Goal: Information Seeking & Learning: Learn about a topic

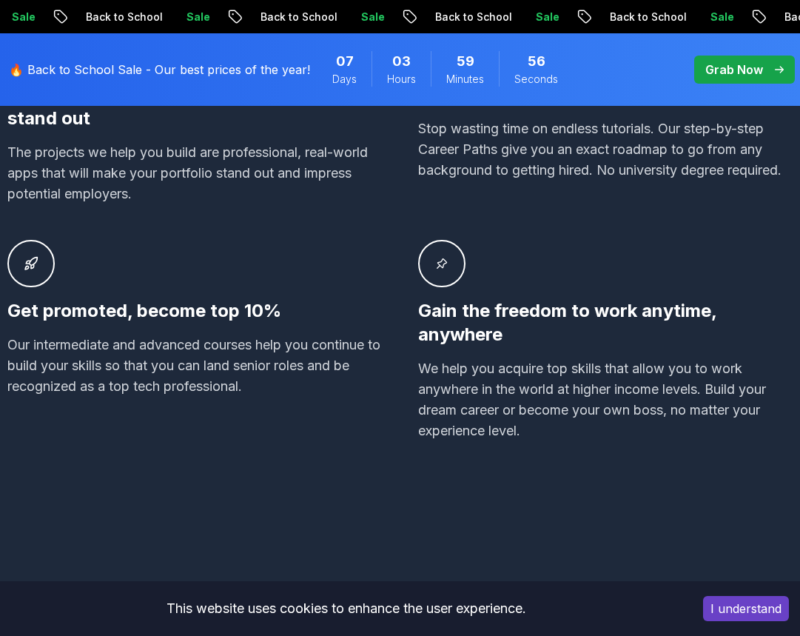
scroll to position [1036, 0]
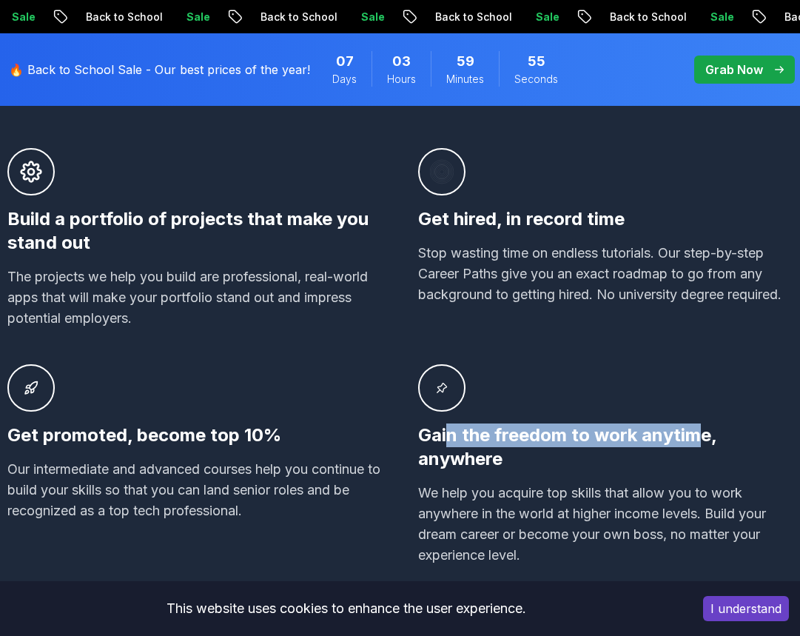
drag, startPoint x: 446, startPoint y: 436, endPoint x: 696, endPoint y: 426, distance: 249.6
click at [696, 426] on h3 "Gain the freedom to work anytime, anywhere" at bounding box center [605, 446] width 375 height 47
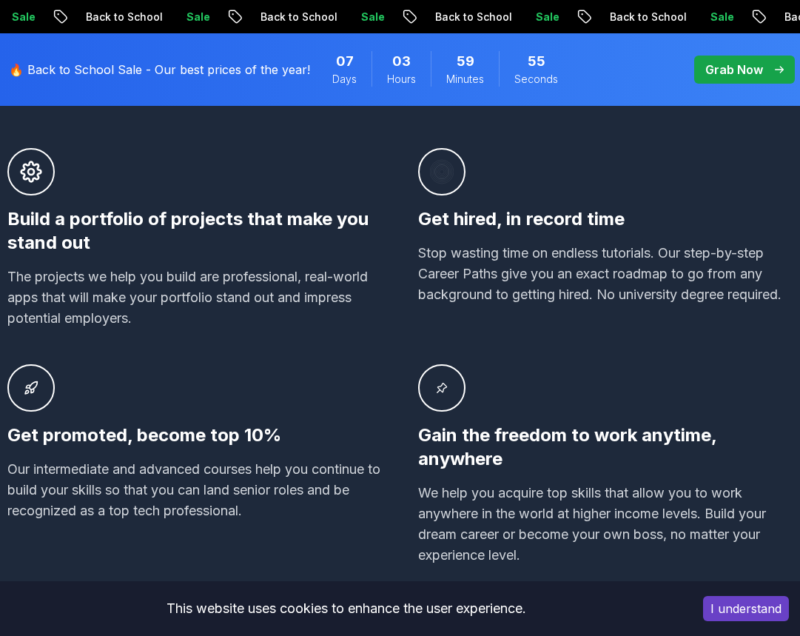
click at [570, 483] on p "We help you acquire top skills that allow you to work anywhere in the world at …" at bounding box center [605, 524] width 375 height 83
drag, startPoint x: 86, startPoint y: 430, endPoint x: 210, endPoint y: 431, distance: 124.3
click at [210, 431] on h3 "Get promoted, become top 10%" at bounding box center [194, 435] width 375 height 24
drag, startPoint x: 54, startPoint y: 471, endPoint x: 137, endPoint y: 471, distance: 82.9
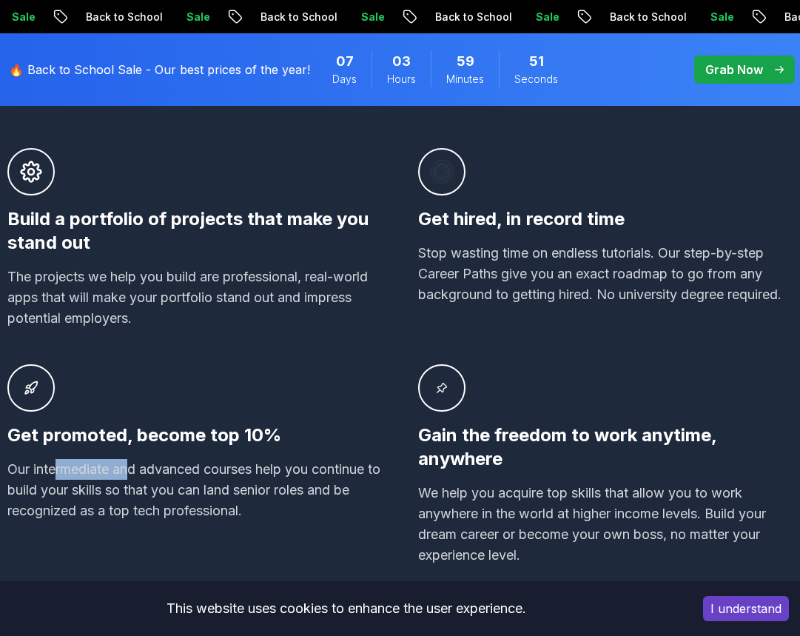
click at [137, 471] on p "Our intermediate and advanced courses help you continue to build your skills so…" at bounding box center [194, 490] width 375 height 62
click at [159, 471] on p "Our intermediate and advanced courses help you continue to build your skills so…" at bounding box center [194, 490] width 375 height 62
click at [198, 471] on p "Our intermediate and advanced courses help you continue to build your skills so…" at bounding box center [194, 490] width 375 height 62
click at [210, 468] on p "Our intermediate and advanced courses help you continue to build your skills so…" at bounding box center [194, 490] width 375 height 62
drag, startPoint x: 64, startPoint y: 483, endPoint x: 218, endPoint y: 482, distance: 153.9
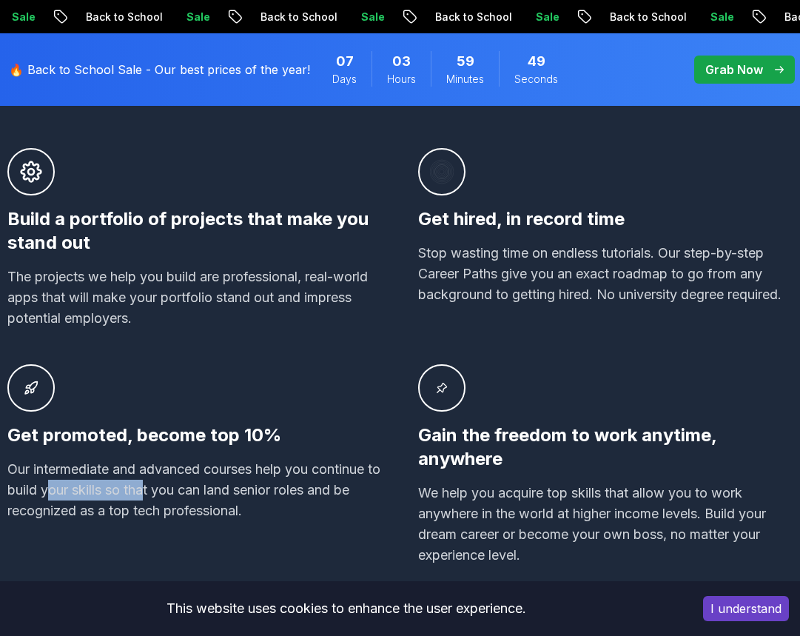
click at [195, 482] on p "Our intermediate and advanced courses help you continue to build your skills so…" at bounding box center [194, 490] width 375 height 62
click at [218, 482] on p "Our intermediate and advanced courses help you continue to build your skills so…" at bounding box center [194, 490] width 375 height 62
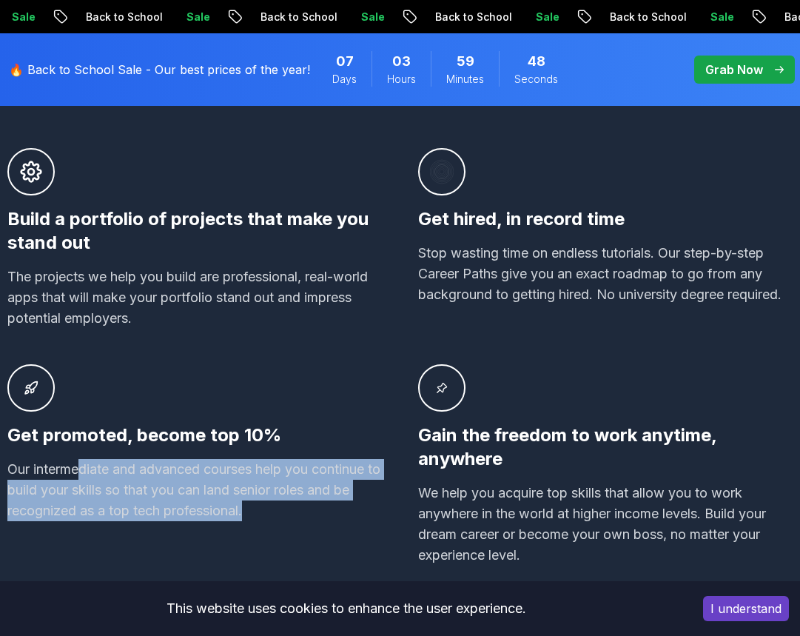
drag, startPoint x: 263, startPoint y: 518, endPoint x: 83, endPoint y: 463, distance: 188.0
click at [83, 463] on p "Our intermediate and advanced courses help you continue to build your skills so…" at bounding box center [194, 490] width 375 height 62
click at [195, 514] on p "Our intermediate and advanced courses help you continue to build your skills so…" at bounding box center [194, 490] width 375 height 62
drag, startPoint x: 265, startPoint y: 510, endPoint x: 36, endPoint y: 456, distance: 235.0
click at [36, 456] on div "Get promoted, become top 10% Our intermediate and advanced courses help you con…" at bounding box center [194, 464] width 375 height 201
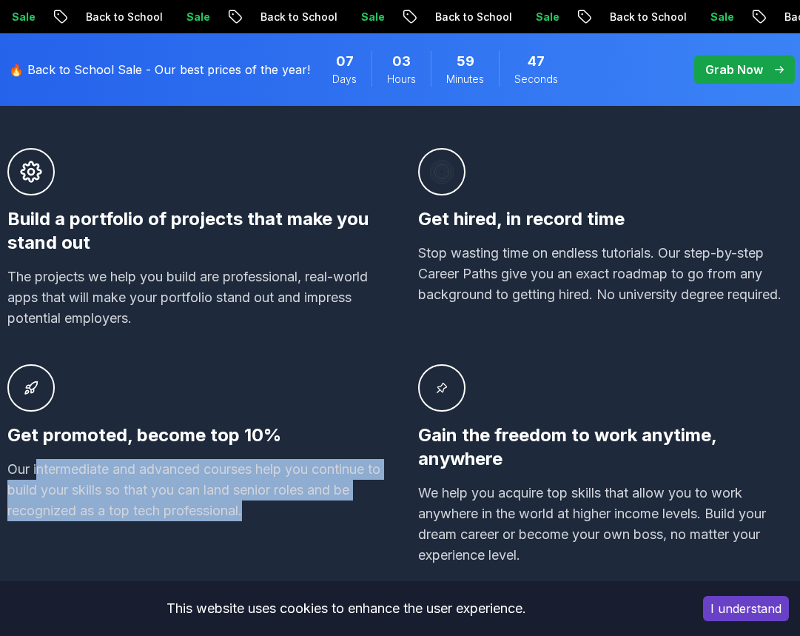
click at [95, 494] on p "Our intermediate and advanced courses help you continue to build your skills so…" at bounding box center [194, 490] width 375 height 62
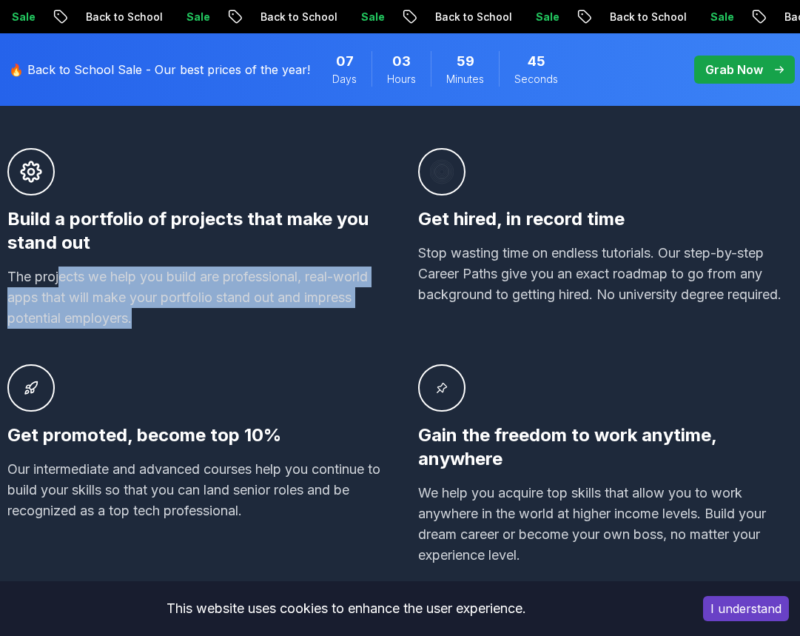
drag, startPoint x: 141, startPoint y: 337, endPoint x: 60, endPoint y: 283, distance: 97.7
click at [60, 283] on div "Build a portfolio of projects that make you stand out The projects we help you …" at bounding box center [399, 356] width 785 height 417
click at [87, 281] on p "The projects we help you build are professional, real-world apps that will make…" at bounding box center [194, 297] width 375 height 62
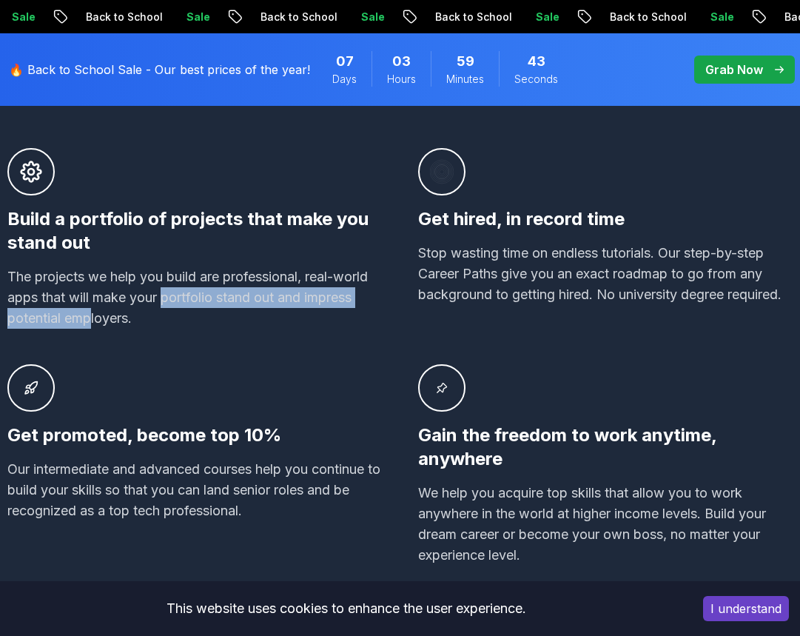
drag, startPoint x: 94, startPoint y: 312, endPoint x: 234, endPoint y: 300, distance: 140.4
click at [227, 300] on p "The projects we help you build are professional, real-world apps that will make…" at bounding box center [194, 297] width 375 height 62
click at [234, 300] on p "The projects we help you build are professional, real-world apps that will make…" at bounding box center [194, 297] width 375 height 62
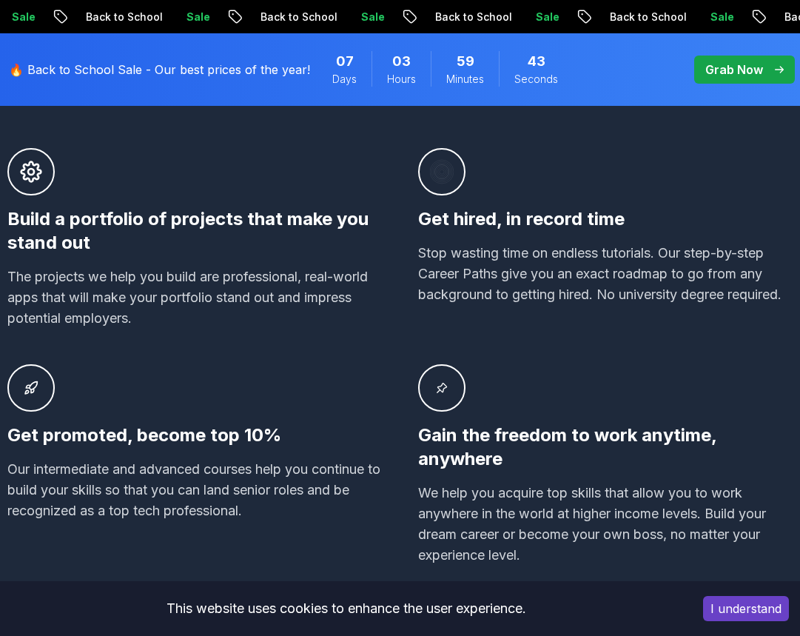
click at [158, 346] on div "Build a portfolio of projects that make you stand out The projects we help you …" at bounding box center [399, 356] width 785 height 417
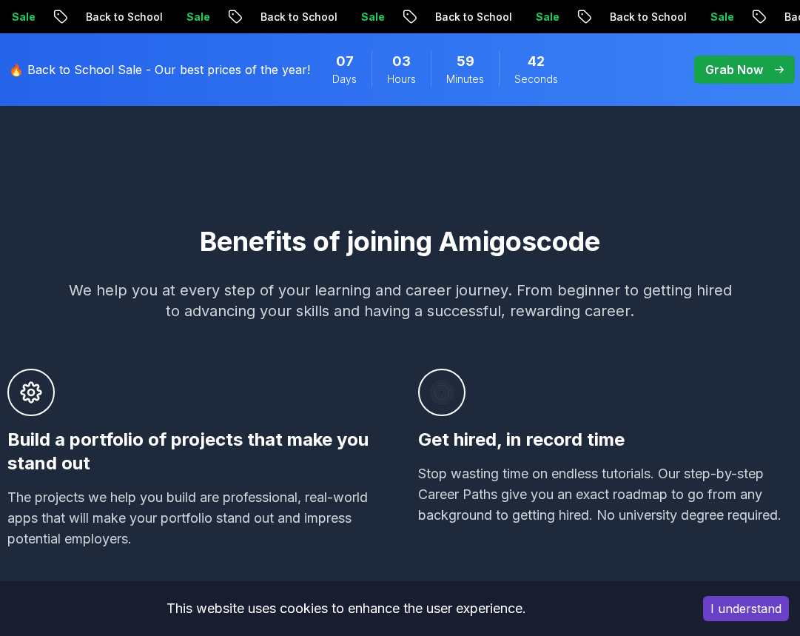
scroll to position [814, 0]
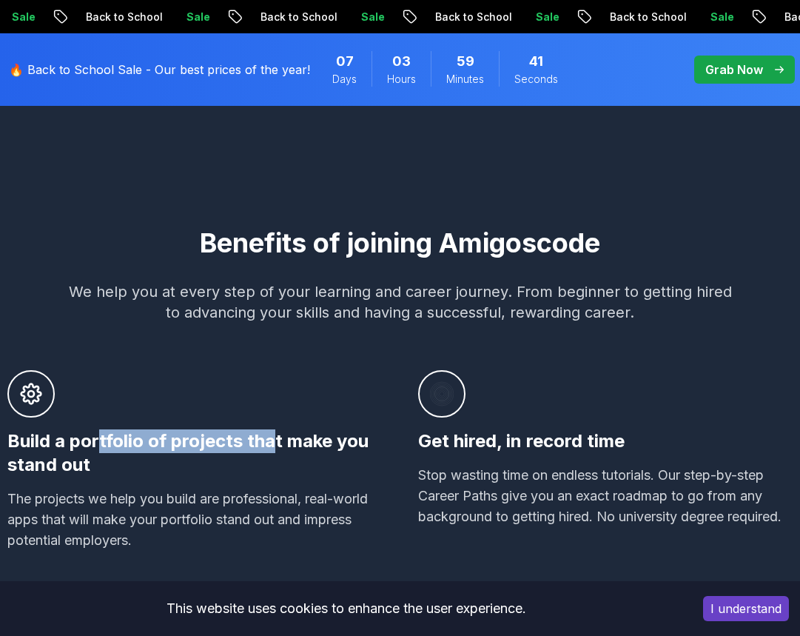
drag, startPoint x: 98, startPoint y: 428, endPoint x: 276, endPoint y: 431, distance: 177.7
click at [276, 431] on div "Build a portfolio of projects that make you stand out The projects we help you …" at bounding box center [194, 460] width 375 height 181
click at [281, 433] on h3 "Build a portfolio of projects that make you stand out" at bounding box center [194, 452] width 375 height 47
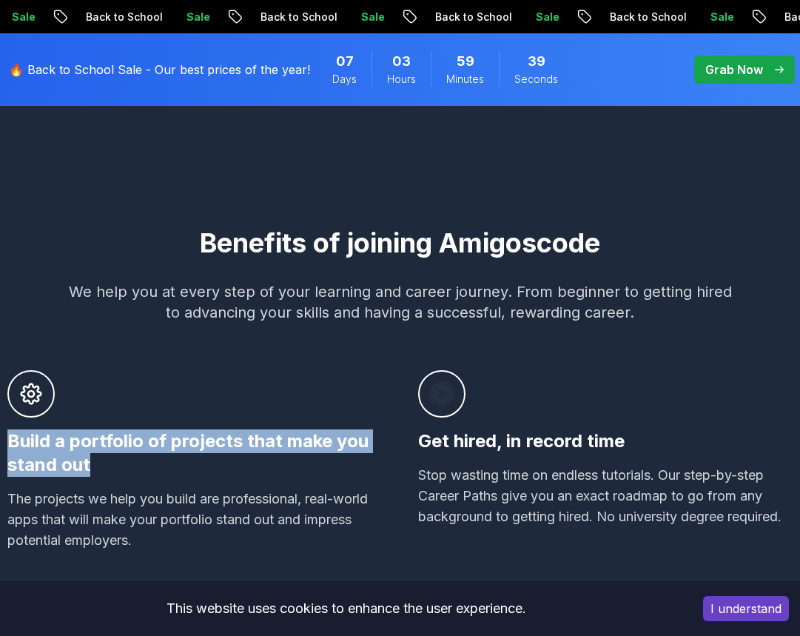
drag, startPoint x: 143, startPoint y: 453, endPoint x: 26, endPoint y: 369, distance: 143.8
click at [26, 369] on div "Benefits of joining Amigoscode We help you at every step of your learning and c…" at bounding box center [399, 507] width 785 height 559
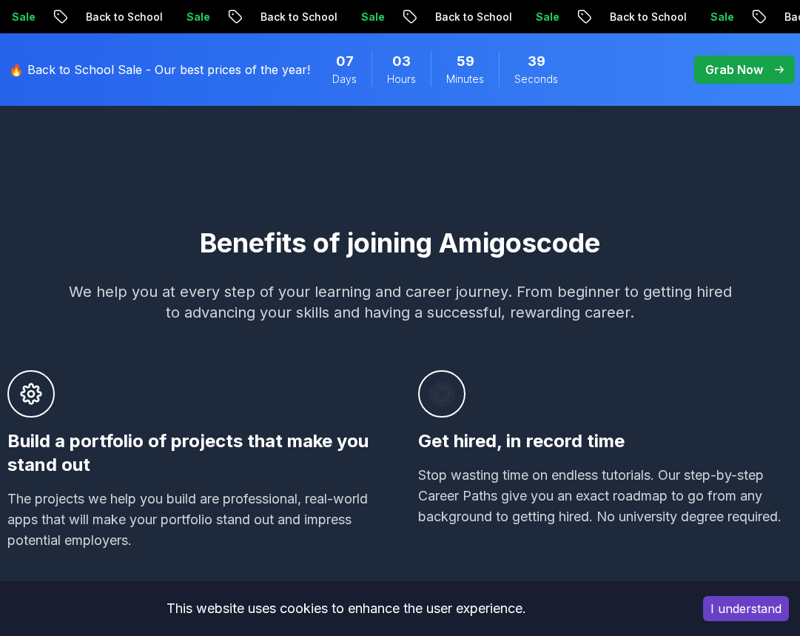
click at [272, 500] on p "The projects we help you build are professional, real-world apps that will make…" at bounding box center [194, 519] width 375 height 62
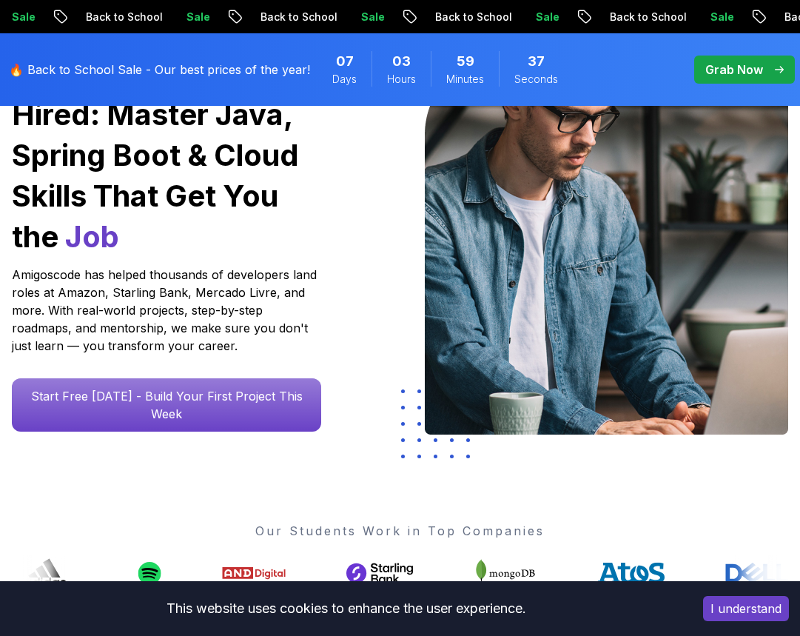
scroll to position [444, 0]
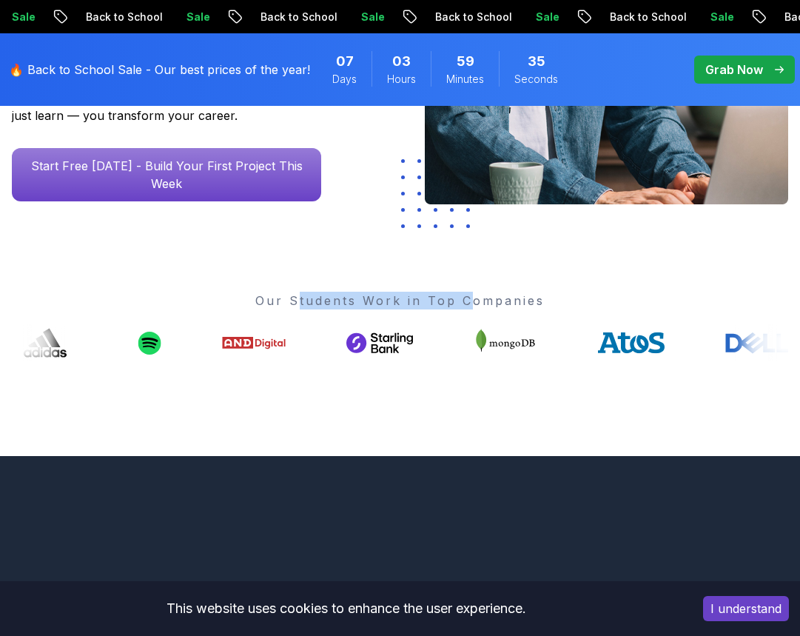
drag, startPoint x: 303, startPoint y: 299, endPoint x: 468, endPoint y: 301, distance: 165.8
click at [468, 301] on p "Our Students Work in Top Companies" at bounding box center [400, 301] width 776 height 18
click at [515, 301] on p "Our Students Work in Top Companies" at bounding box center [400, 301] width 776 height 18
click at [341, 311] on div "Our Students Work in Top Companies" at bounding box center [400, 327] width 776 height 70
click at [369, 306] on p "Our Students Work in Top Companies" at bounding box center [400, 301] width 776 height 18
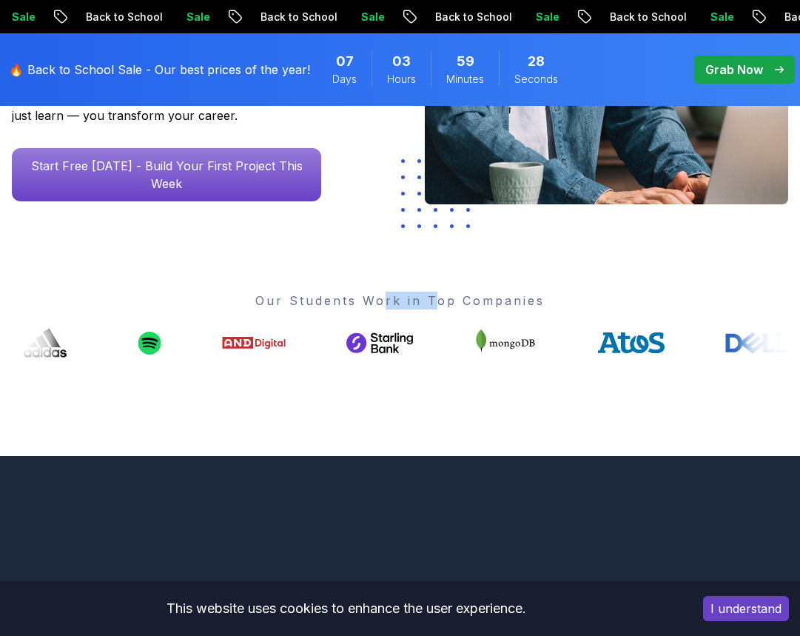
drag, startPoint x: 382, startPoint y: 300, endPoint x: 503, endPoint y: 299, distance: 121.4
click at [453, 299] on p "Our Students Work in Top Companies" at bounding box center [400, 301] width 776 height 18
click at [503, 299] on p "Our Students Work in Top Companies" at bounding box center [400, 301] width 776 height 18
drag, startPoint x: 552, startPoint y: 299, endPoint x: 406, endPoint y: 298, distance: 146.5
click at [406, 298] on p "Our Students Work in Top Companies" at bounding box center [400, 301] width 776 height 18
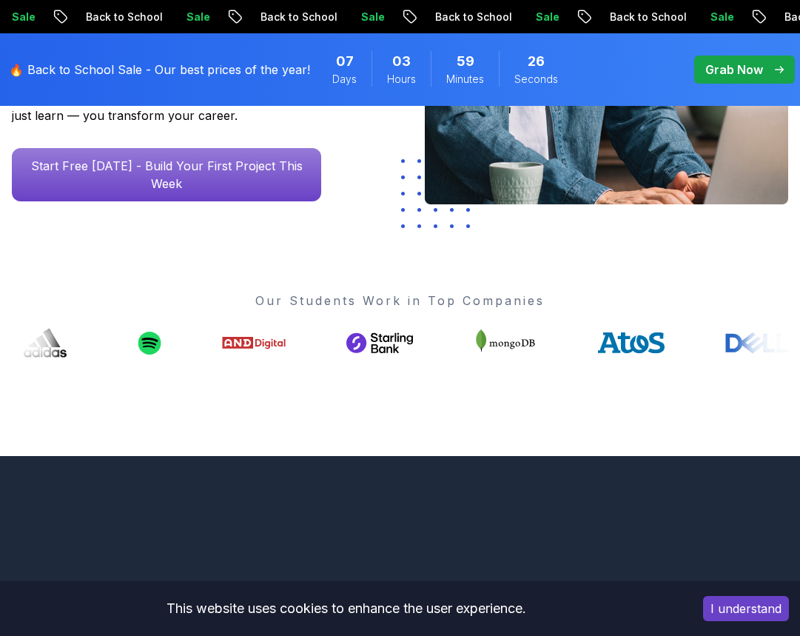
click at [336, 302] on p "Our Students Work in Top Companies" at bounding box center [400, 301] width 776 height 18
click at [340, 302] on p "Our Students Work in Top Companies" at bounding box center [400, 301] width 776 height 18
click at [469, 298] on p "Our Students Work in Top Companies" at bounding box center [400, 301] width 776 height 18
click at [511, 298] on p "Our Students Work in Top Companies" at bounding box center [400, 301] width 776 height 18
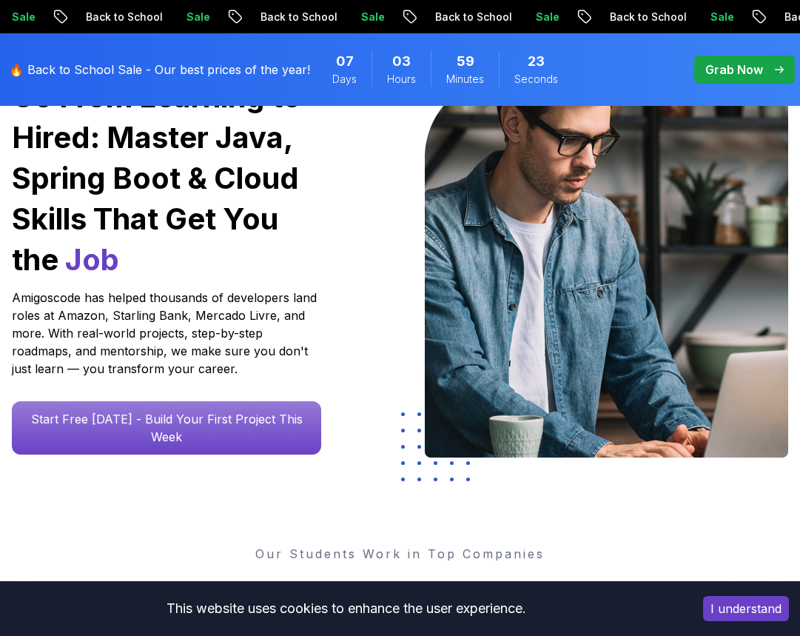
scroll to position [74, 0]
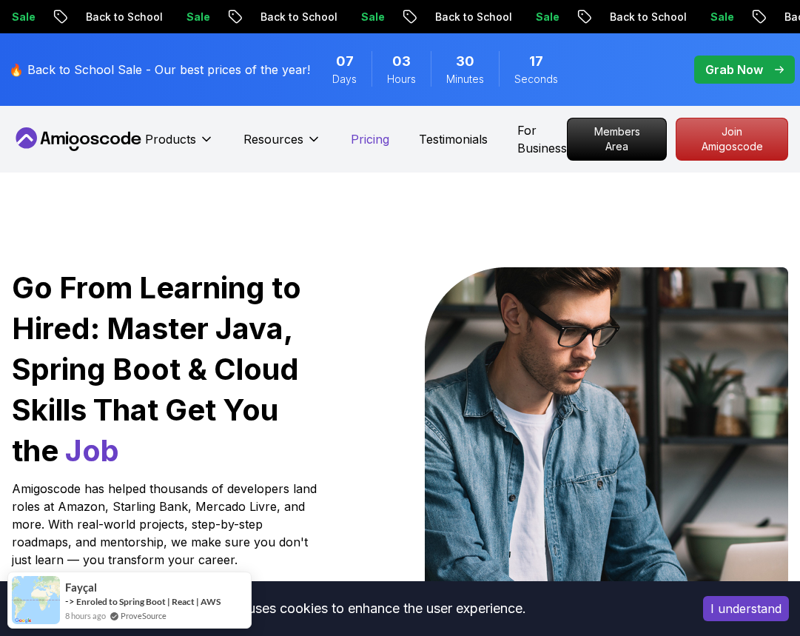
click at [361, 132] on p "Pricing" at bounding box center [370, 139] width 38 height 18
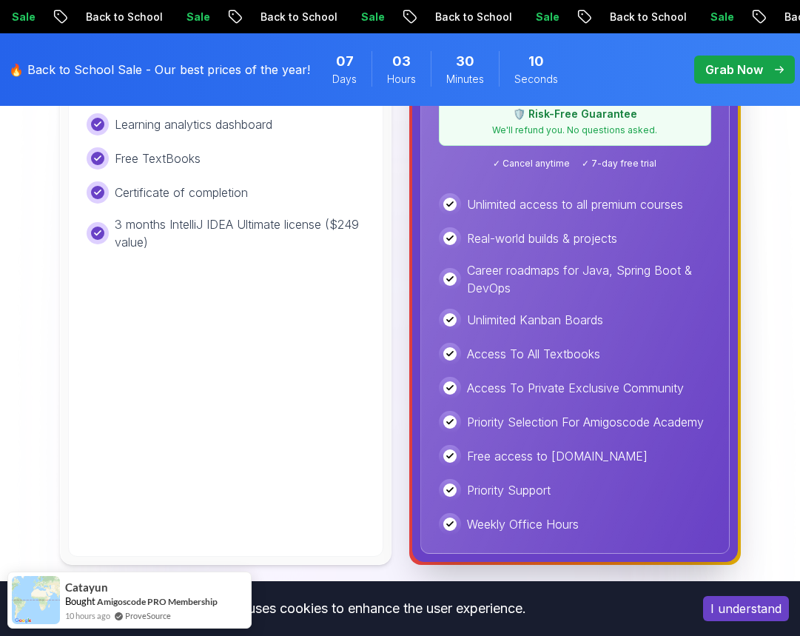
scroll to position [666, 0]
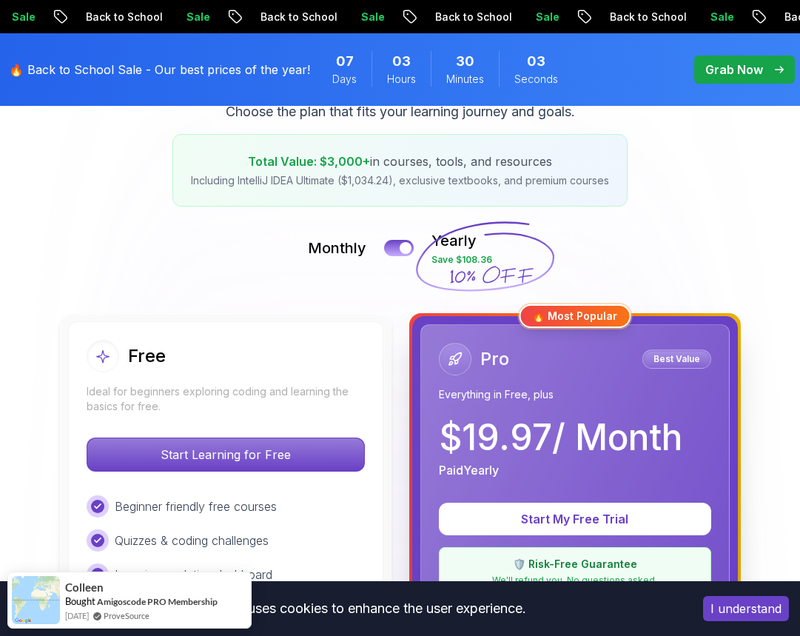
scroll to position [222, 0]
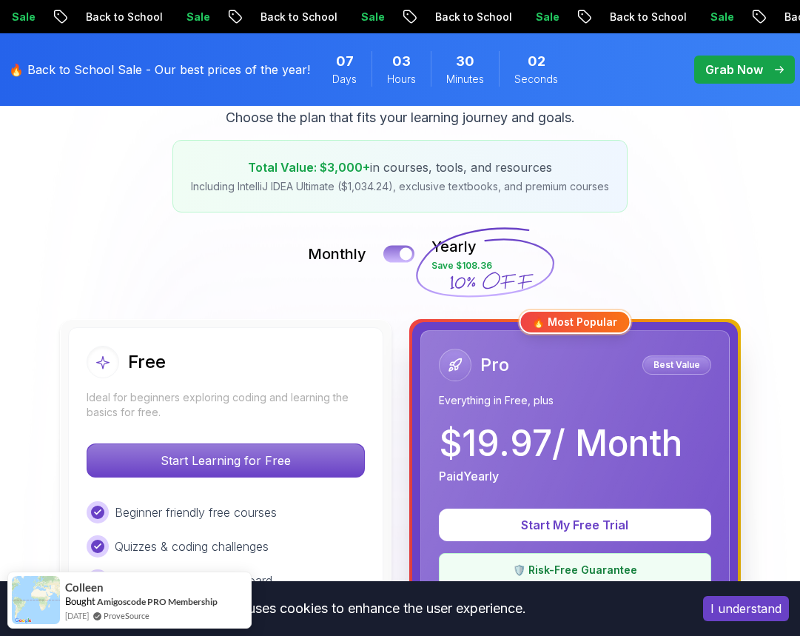
click at [392, 255] on button at bounding box center [398, 253] width 31 height 17
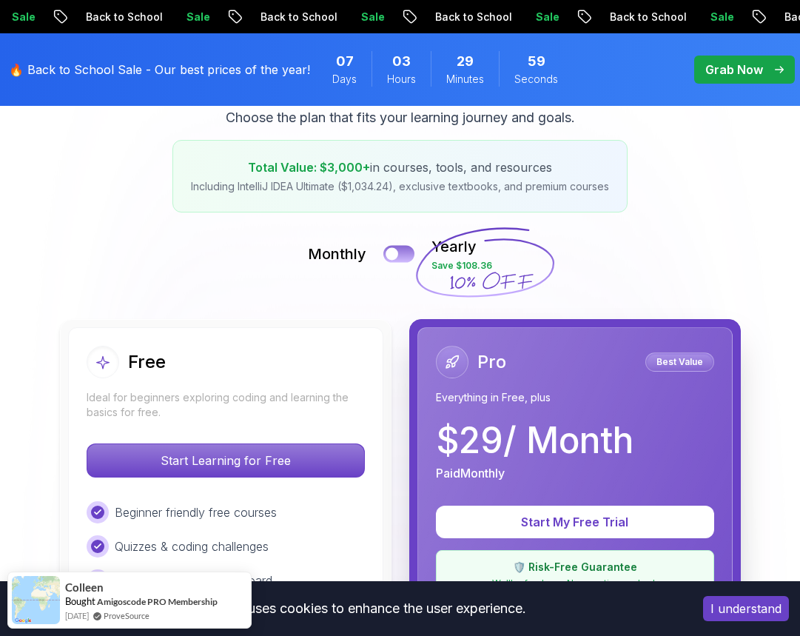
click at [406, 252] on button at bounding box center [398, 253] width 31 height 17
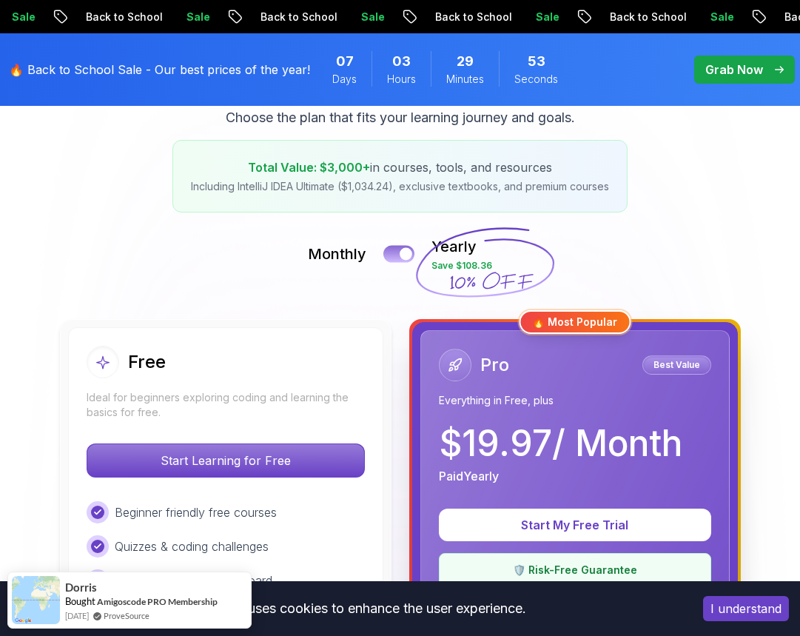
click at [394, 255] on button at bounding box center [398, 253] width 31 height 17
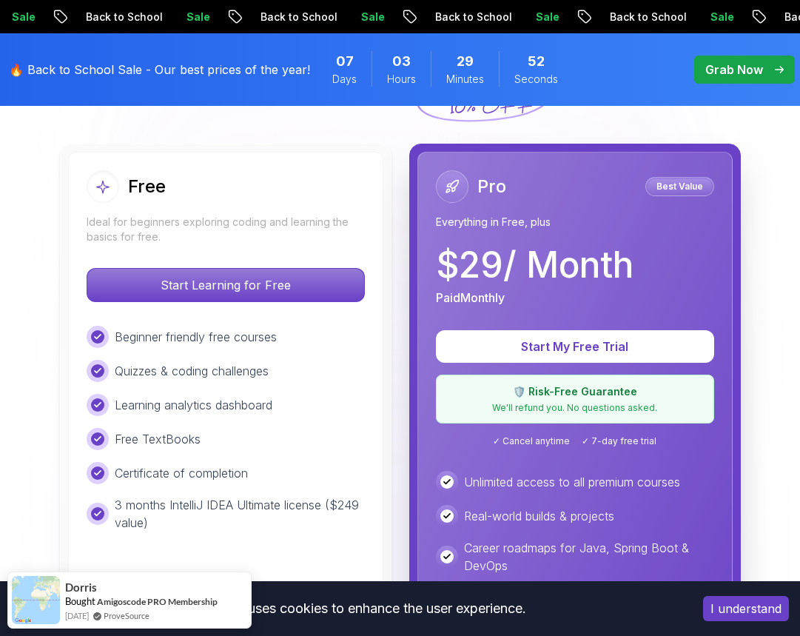
scroll to position [518, 0]
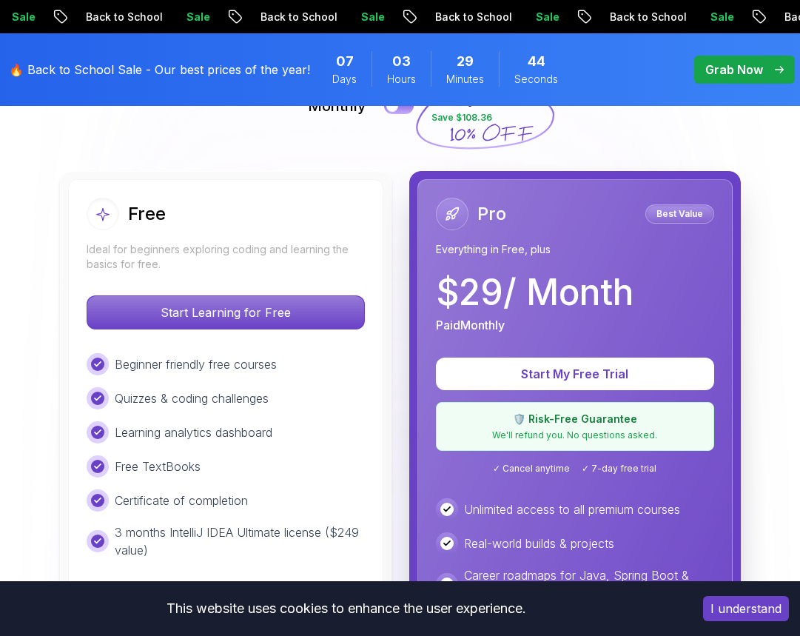
scroll to position [296, 0]
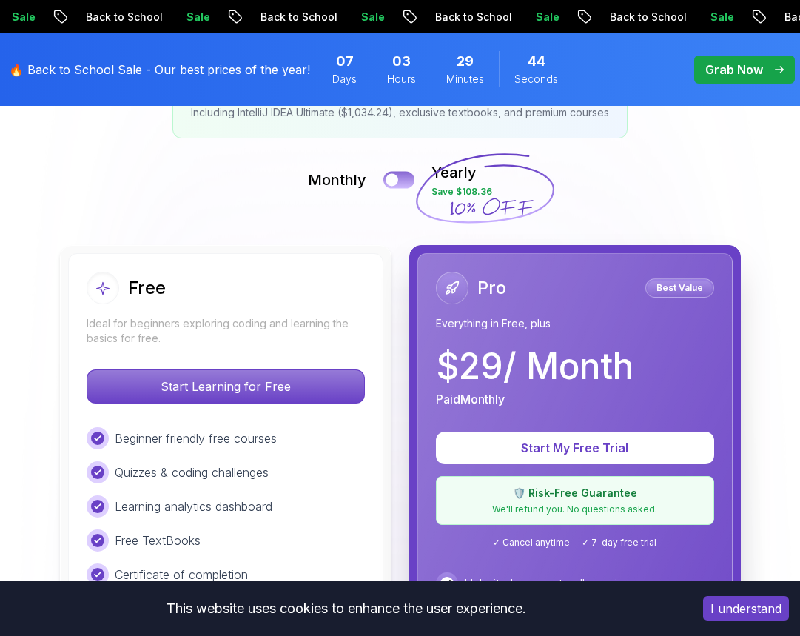
click at [406, 176] on button at bounding box center [398, 179] width 31 height 17
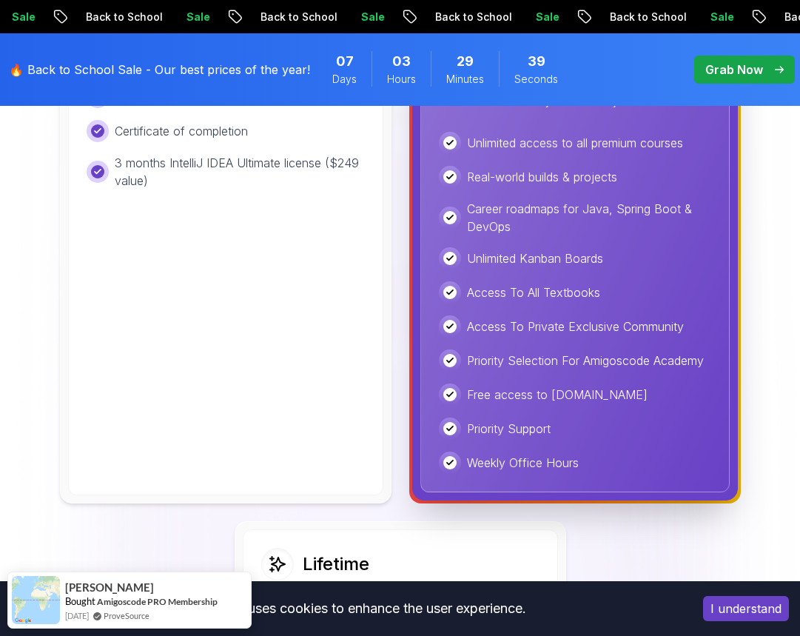
scroll to position [740, 0]
drag, startPoint x: 508, startPoint y: 206, endPoint x: 617, endPoint y: 204, distance: 108.8
click at [609, 204] on p "Career roadmaps for Java, Spring Boot & DevOps" at bounding box center [589, 217] width 244 height 36
click at [617, 204] on p "Career roadmaps for Java, Spring Boot & DevOps" at bounding box center [589, 217] width 244 height 36
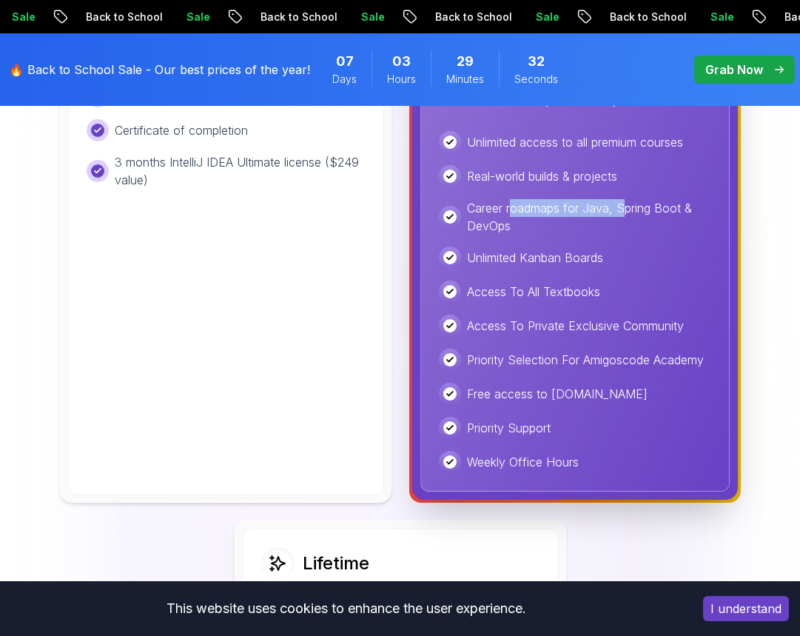
drag, startPoint x: 509, startPoint y: 213, endPoint x: 634, endPoint y: 212, distance: 125.1
click at [630, 212] on p "Career roadmaps for Java, Spring Boot & DevOps" at bounding box center [589, 217] width 244 height 36
click at [634, 212] on p "Career roadmaps for Java, Spring Boot & DevOps" at bounding box center [589, 217] width 244 height 36
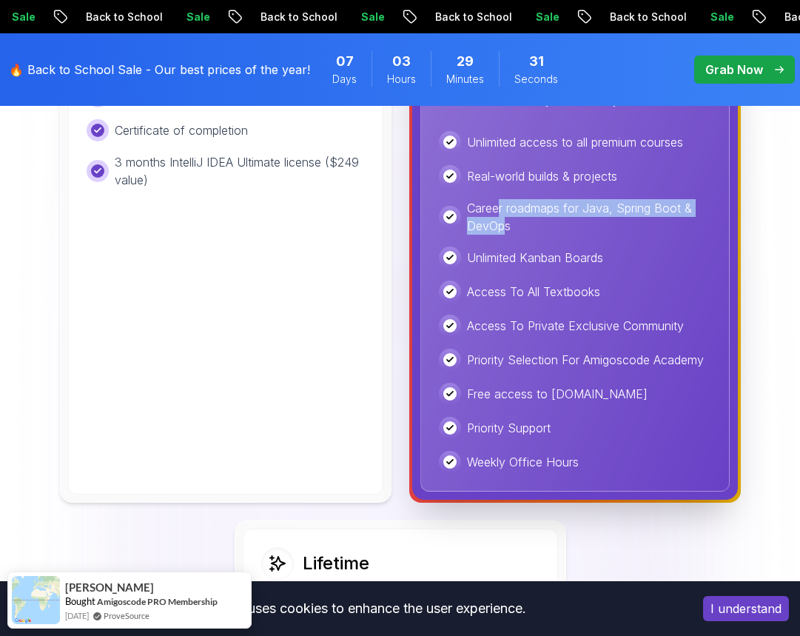
drag, startPoint x: 497, startPoint y: 216, endPoint x: 522, endPoint y: 218, distance: 25.9
click at [517, 218] on p "Career roadmaps for Java, Spring Boot & DevOps" at bounding box center [589, 217] width 244 height 36
click at [548, 218] on p "Career roadmaps for Java, Spring Boot & DevOps" at bounding box center [589, 217] width 244 height 36
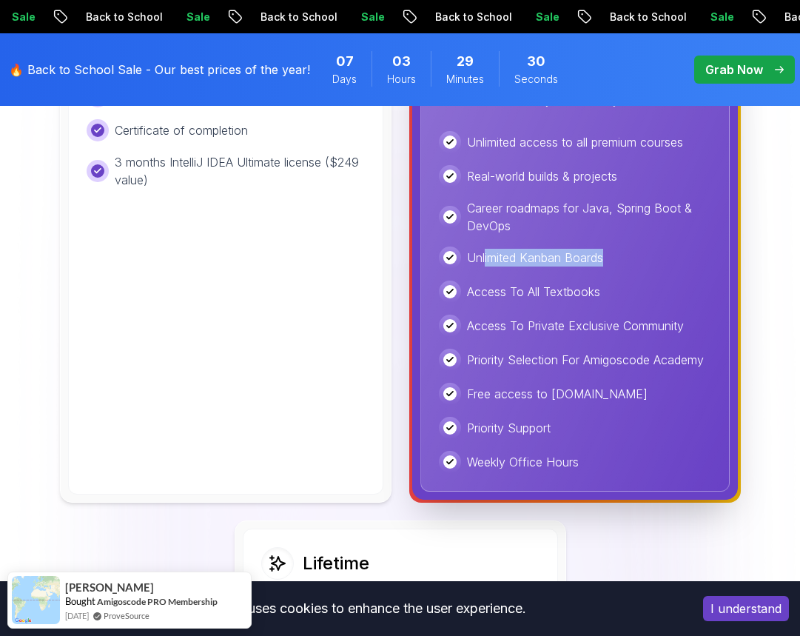
drag, startPoint x: 486, startPoint y: 252, endPoint x: 628, endPoint y: 249, distance: 141.4
click at [628, 249] on div "Unlimited Kanban Boards" at bounding box center [575, 257] width 272 height 22
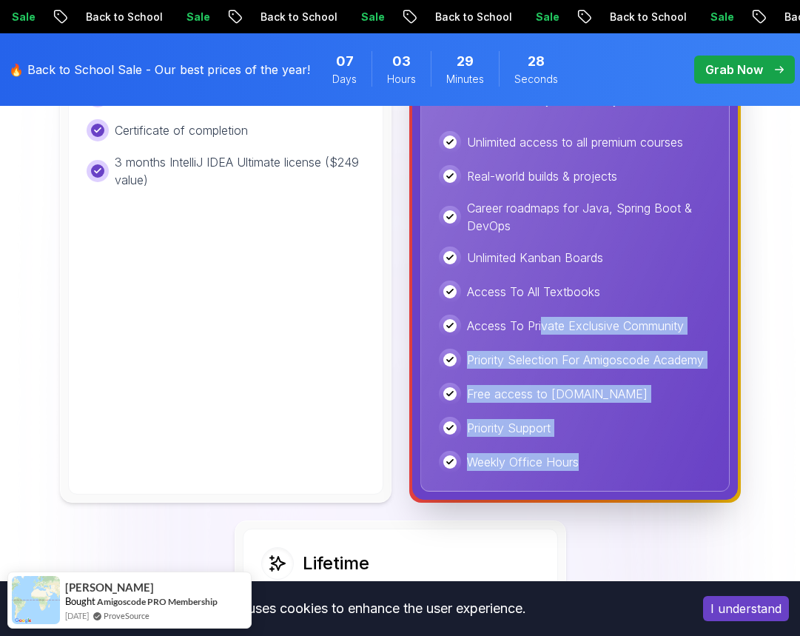
drag, startPoint x: 594, startPoint y: 461, endPoint x: 545, endPoint y: 303, distance: 166.0
click at [545, 303] on div "Unlimited access to all premium courses Real-world builds & projects Career roa…" at bounding box center [575, 302] width 272 height 342
drag, startPoint x: 570, startPoint y: 467, endPoint x: 520, endPoint y: 303, distance: 171.1
click at [520, 303] on div "Unlimited access to all premium courses Real-world builds & projects Career roa…" at bounding box center [575, 302] width 272 height 342
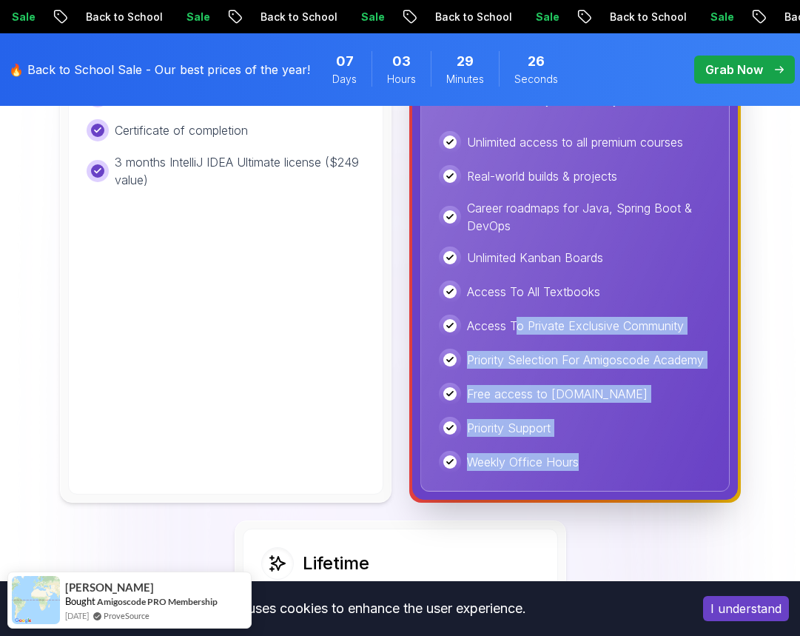
click at [520, 303] on div "Unlimited access to all premium courses Real-world builds & projects Career roa…" at bounding box center [575, 302] width 272 height 342
drag, startPoint x: 591, startPoint y: 450, endPoint x: 493, endPoint y: 357, distance: 135.1
click at [493, 357] on div "Unlimited access to all premium courses Real-world builds & projects Career roa…" at bounding box center [575, 302] width 272 height 342
click at [503, 357] on p "Priority Selection For Amigoscode Academy" at bounding box center [585, 360] width 237 height 18
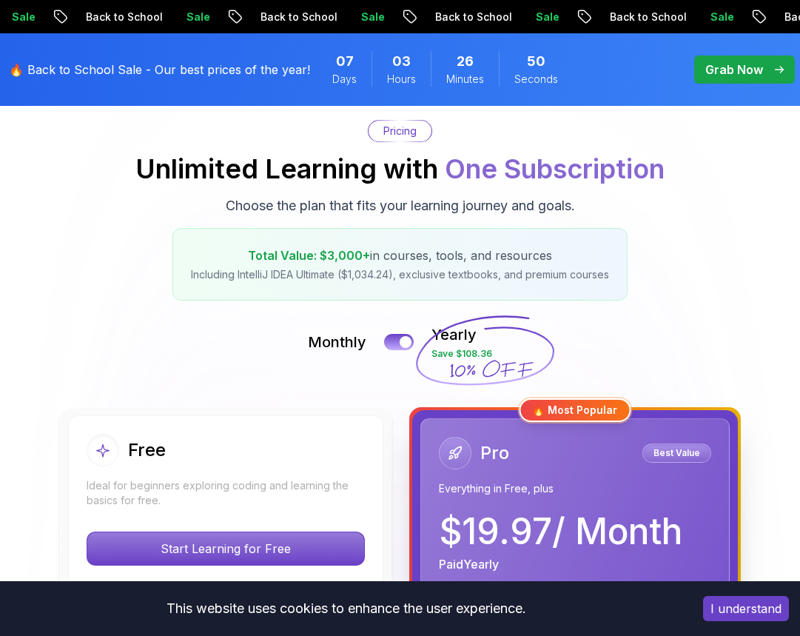
scroll to position [0, 0]
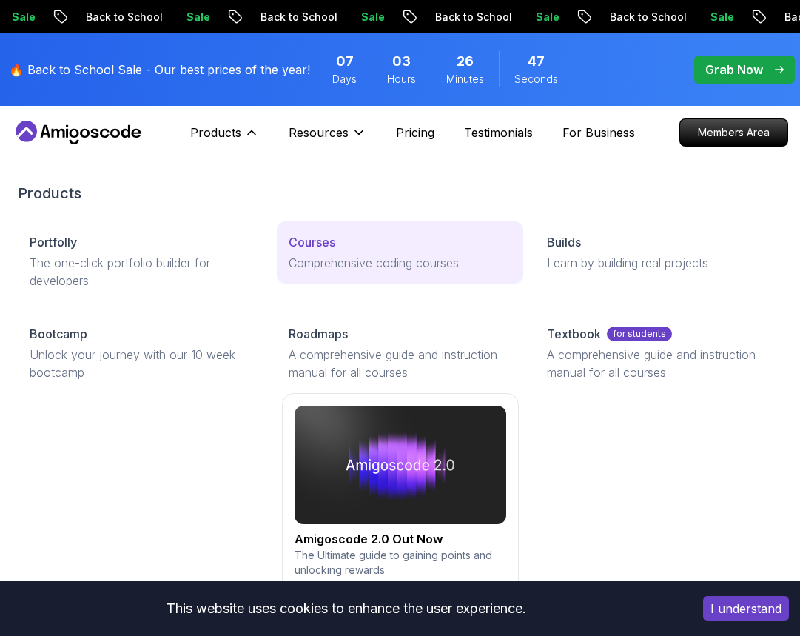
click at [317, 252] on link "Courses Comprehensive coding courses" at bounding box center [400, 252] width 247 height 62
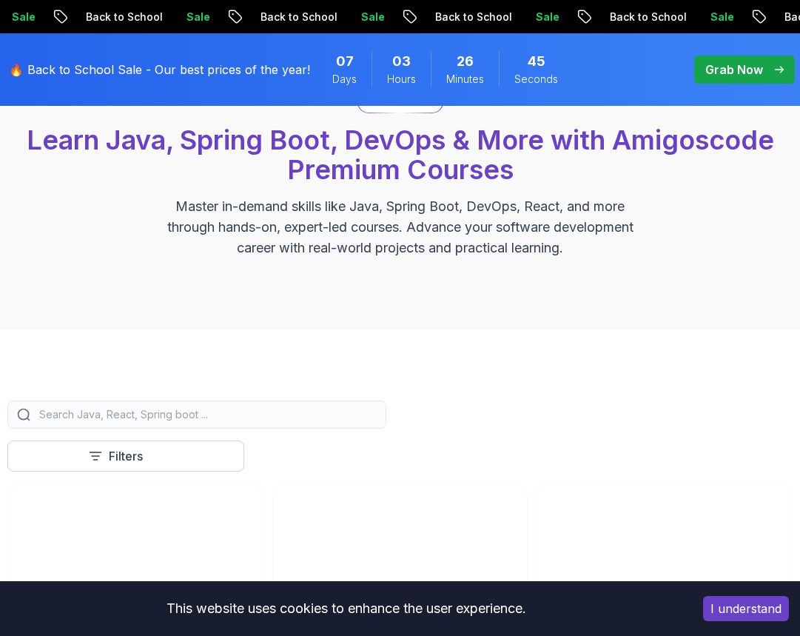
scroll to position [296, 0]
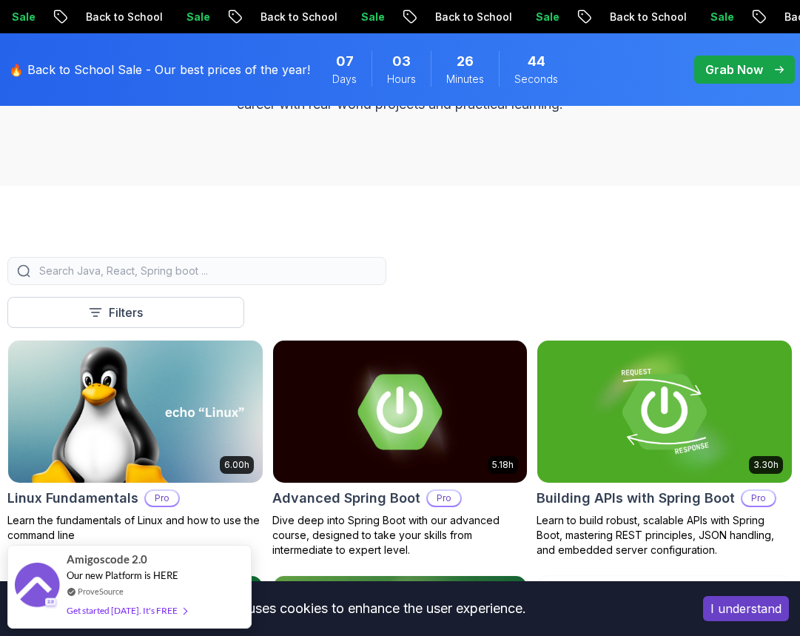
click at [261, 275] on input "search" at bounding box center [206, 270] width 340 height 15
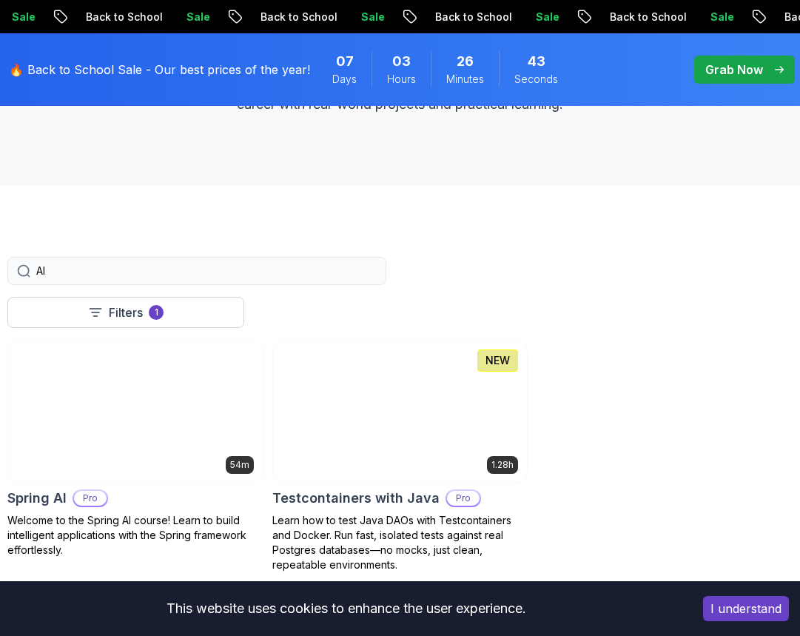
type input "AI"
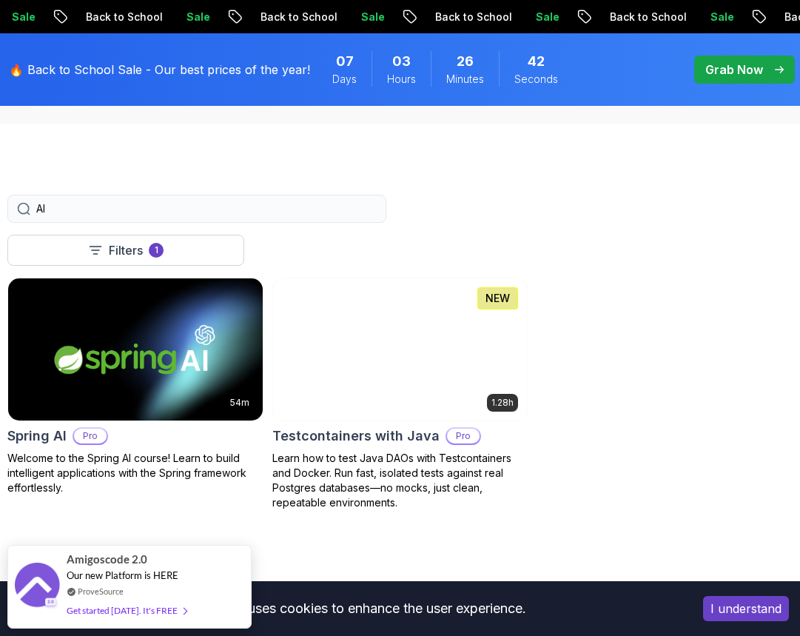
scroll to position [444, 0]
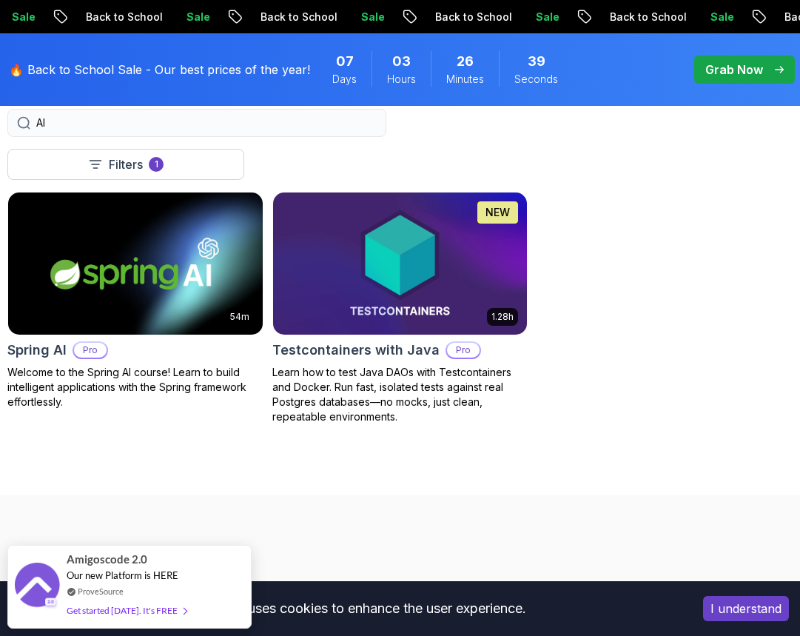
click at [189, 304] on img at bounding box center [134, 263] width 267 height 149
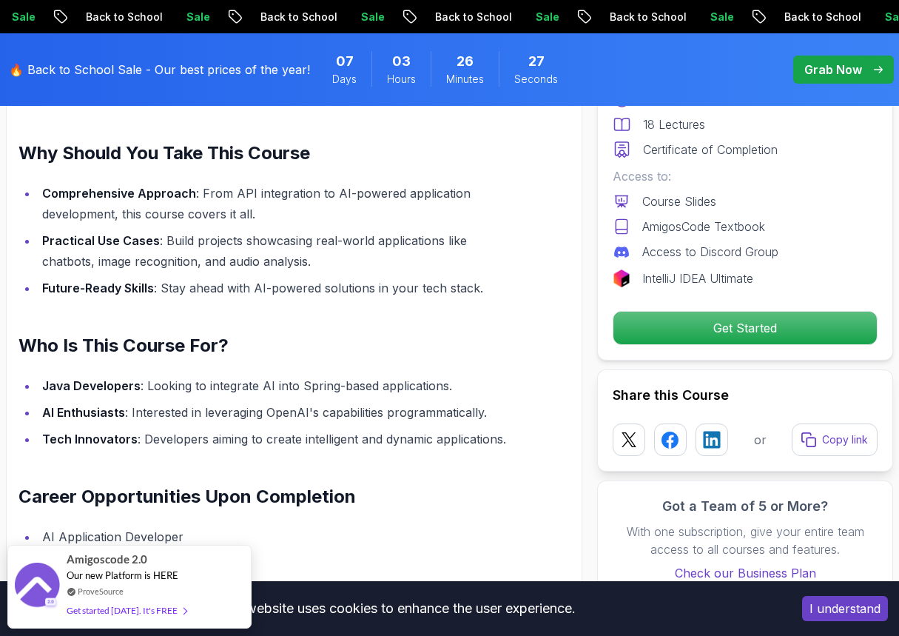
scroll to position [1097, 0]
drag, startPoint x: 167, startPoint y: 386, endPoint x: 260, endPoint y: 386, distance: 93.3
click at [260, 386] on li "Java Developers : Looking to integrate AI into Spring-based applications." at bounding box center [276, 384] width 477 height 21
click at [315, 386] on li "Java Developers : Looking to integrate AI into Spring-based applications." at bounding box center [276, 384] width 477 height 21
drag, startPoint x: 363, startPoint y: 385, endPoint x: 404, endPoint y: 385, distance: 41.4
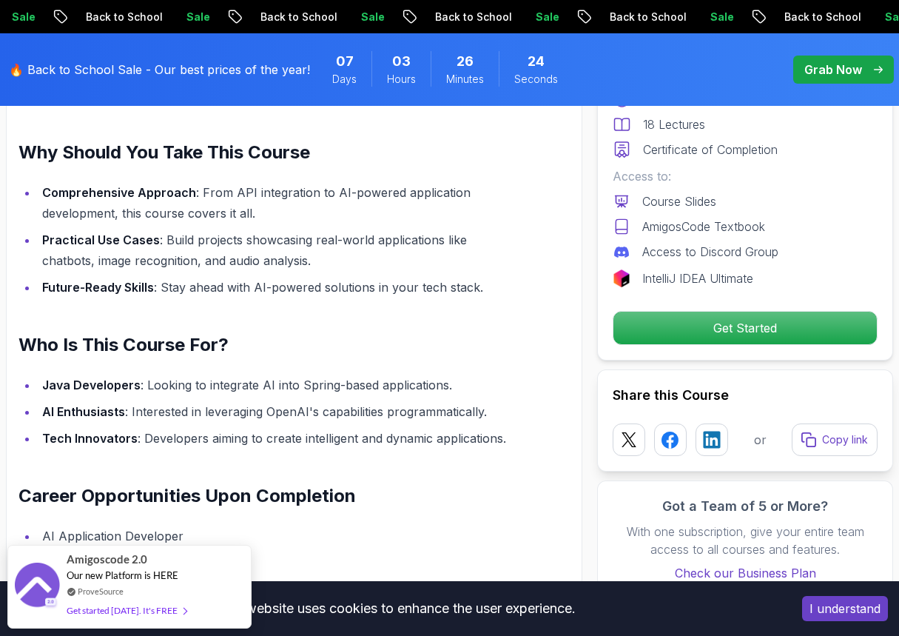
click at [373, 385] on li "Java Developers : Looking to integrate AI into Spring-based applications." at bounding box center [276, 384] width 477 height 21
click at [404, 385] on li "Java Developers : Looking to integrate AI into Spring-based applications." at bounding box center [276, 384] width 477 height 21
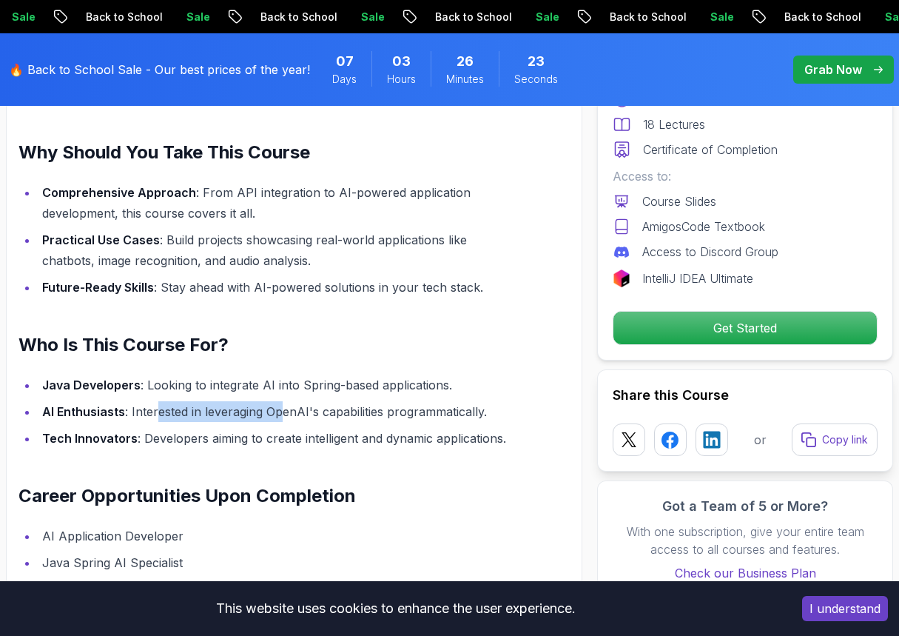
drag, startPoint x: 179, startPoint y: 411, endPoint x: 317, endPoint y: 410, distance: 137.7
click at [297, 410] on li "AI Enthusiasts : Interested in leveraging OpenAI's capabilities programmaticall…" at bounding box center [276, 411] width 477 height 21
click at [344, 410] on li "AI Enthusiasts : Interested in leveraging OpenAI's capabilities programmaticall…" at bounding box center [276, 411] width 477 height 21
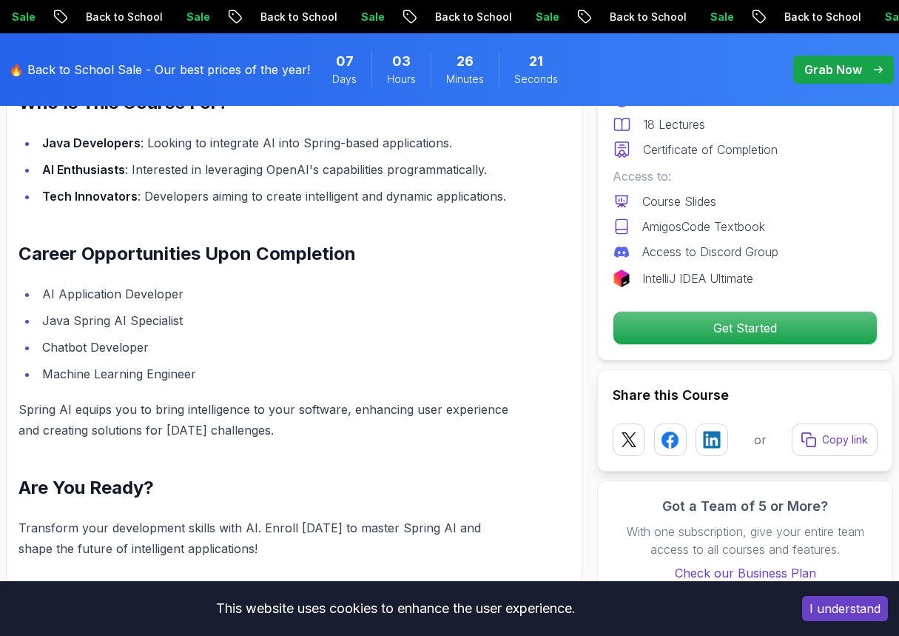
scroll to position [1393, 0]
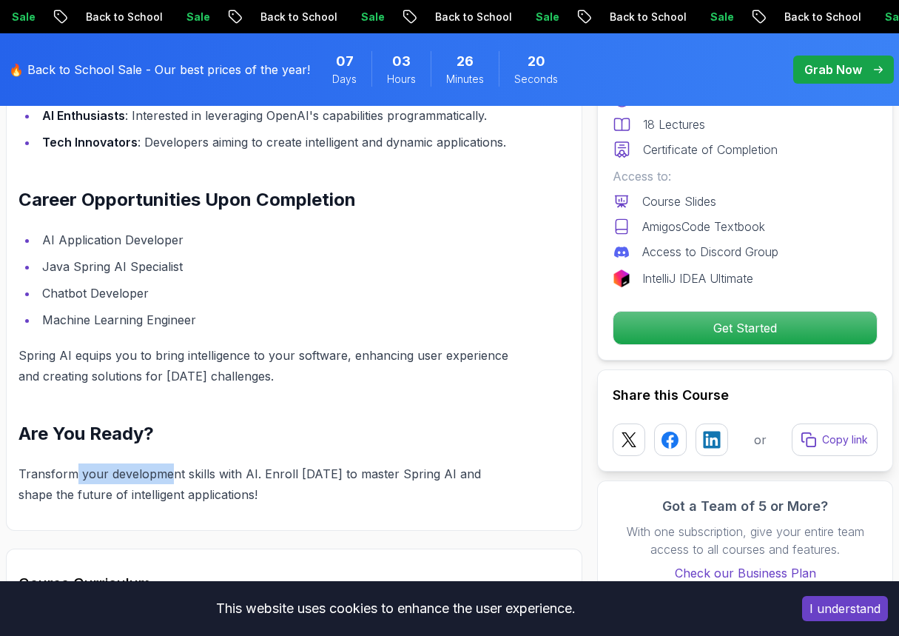
drag, startPoint x: 73, startPoint y: 480, endPoint x: 178, endPoint y: 467, distance: 105.8
click at [178, 467] on p "Transform your development skills with AI. Enroll [DATE] to master Spring AI an…" at bounding box center [267, 483] width 497 height 41
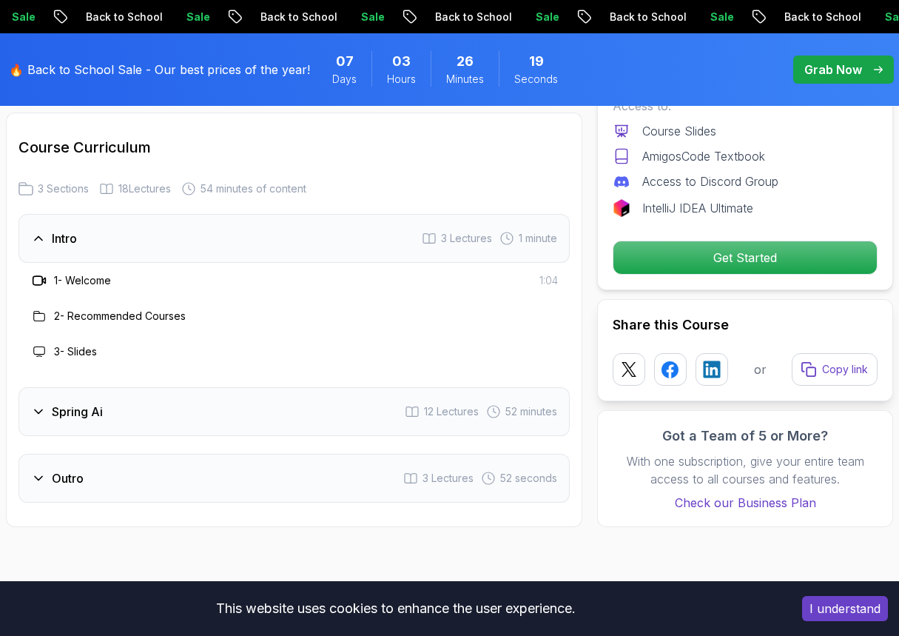
scroll to position [1837, 0]
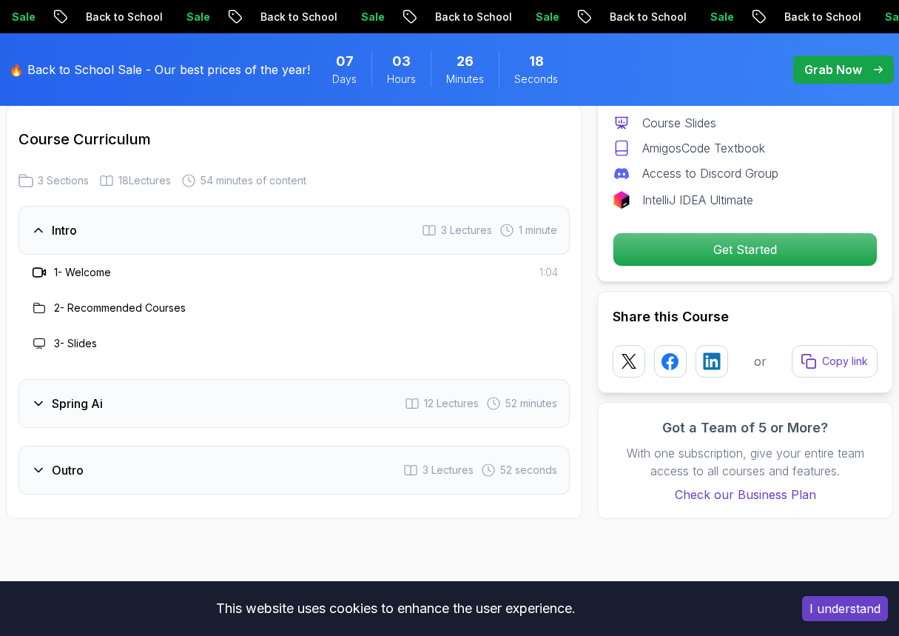
click at [92, 412] on h3 "Spring Ai" at bounding box center [77, 403] width 51 height 18
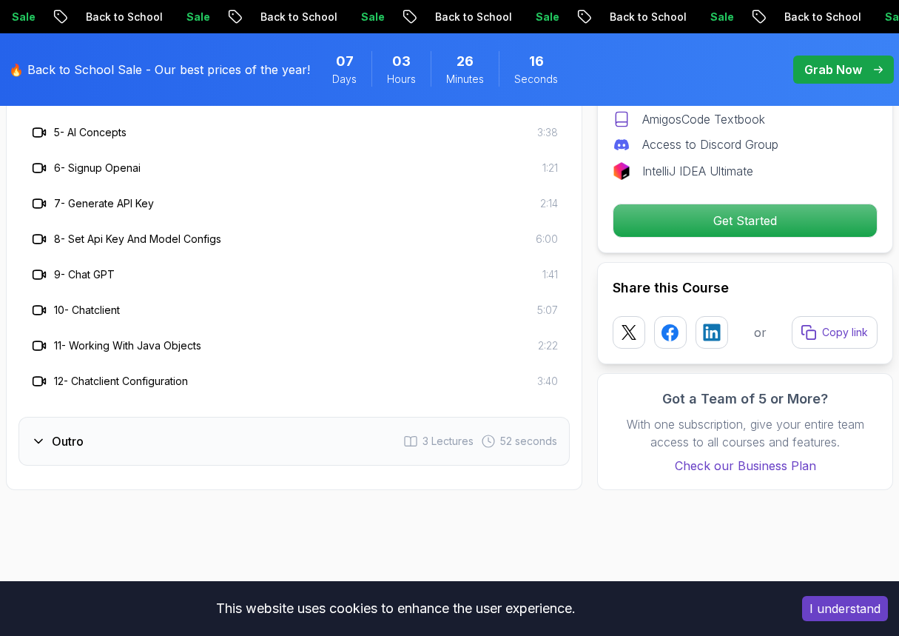
scroll to position [2281, 0]
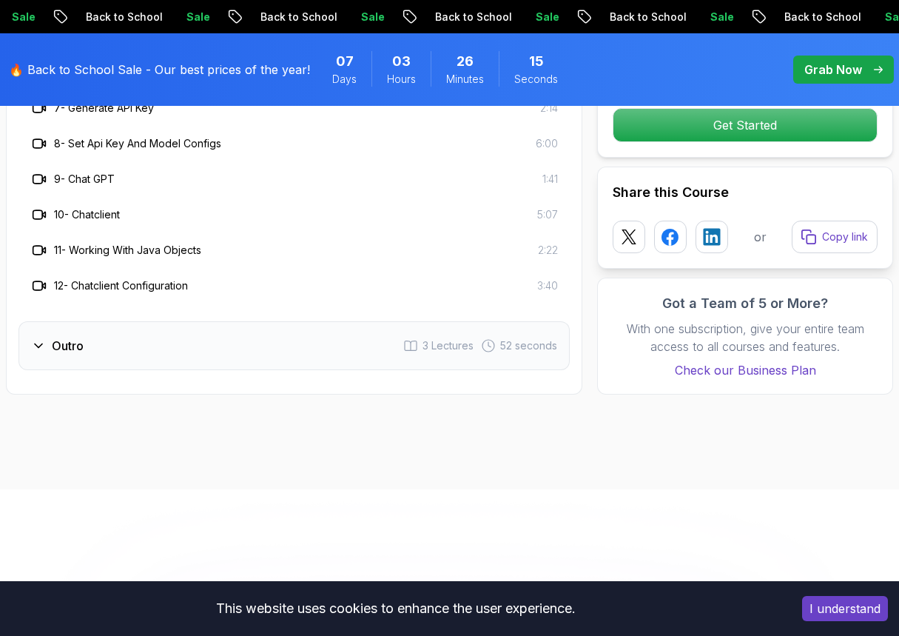
click at [147, 348] on div "Outro 3 Lectures 52 seconds" at bounding box center [294, 345] width 551 height 49
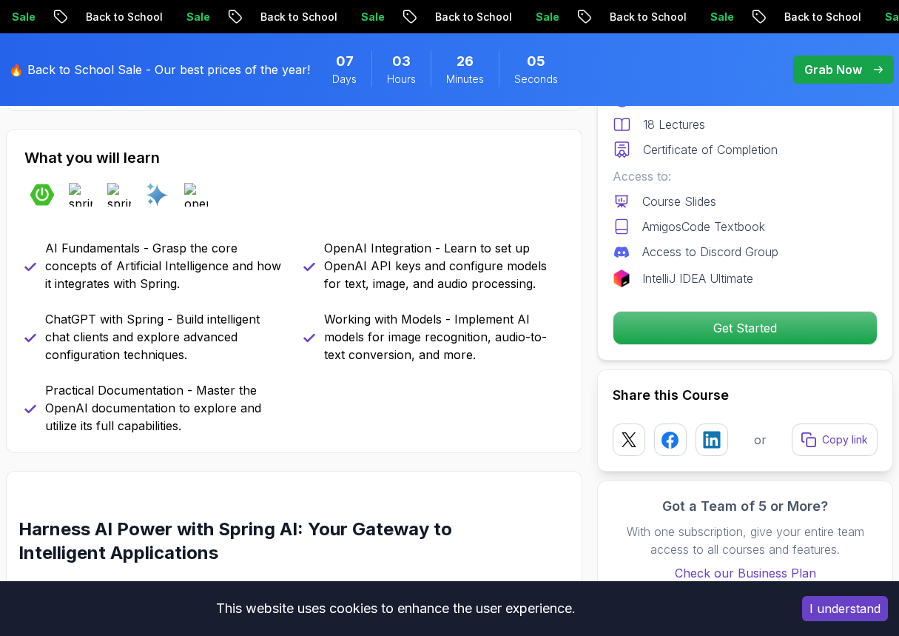
scroll to position [357, 0]
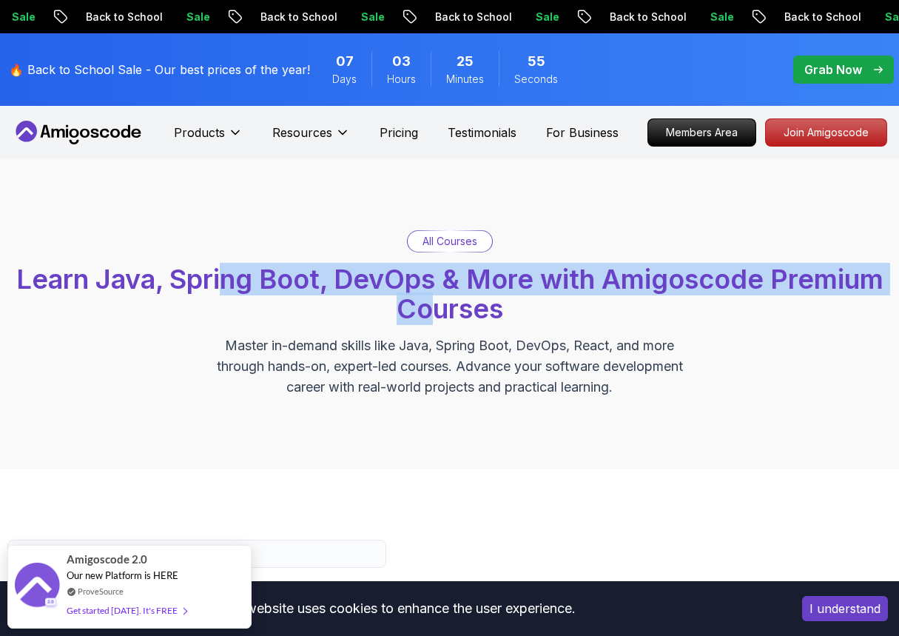
drag, startPoint x: 221, startPoint y: 287, endPoint x: 436, endPoint y: 308, distance: 215.6
click at [436, 308] on span "Learn Java, Spring Boot, DevOps & More with Amigoscode Premium Courses" at bounding box center [449, 294] width 867 height 62
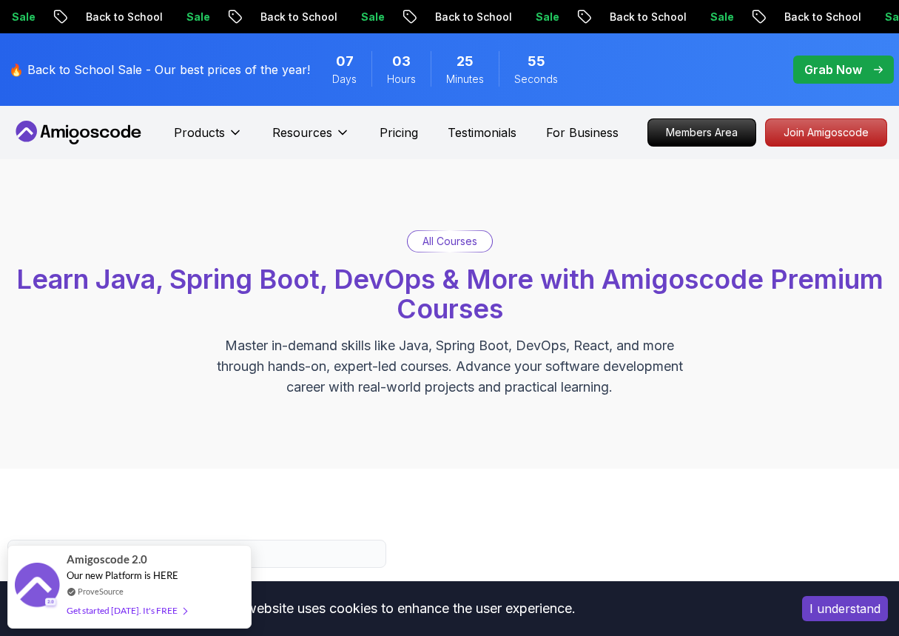
click at [467, 346] on p "Master in-demand skills like Java, Spring Boot, DevOps, React, and more through…" at bounding box center [449, 366] width 497 height 62
drag, startPoint x: 360, startPoint y: 352, endPoint x: 474, endPoint y: 352, distance: 114.7
click at [474, 352] on p "Master in-demand skills like Java, Spring Boot, DevOps, React, and more through…" at bounding box center [449, 366] width 497 height 62
click at [500, 354] on p "Master in-demand skills like Java, Spring Boot, DevOps, React, and more through…" at bounding box center [449, 366] width 497 height 62
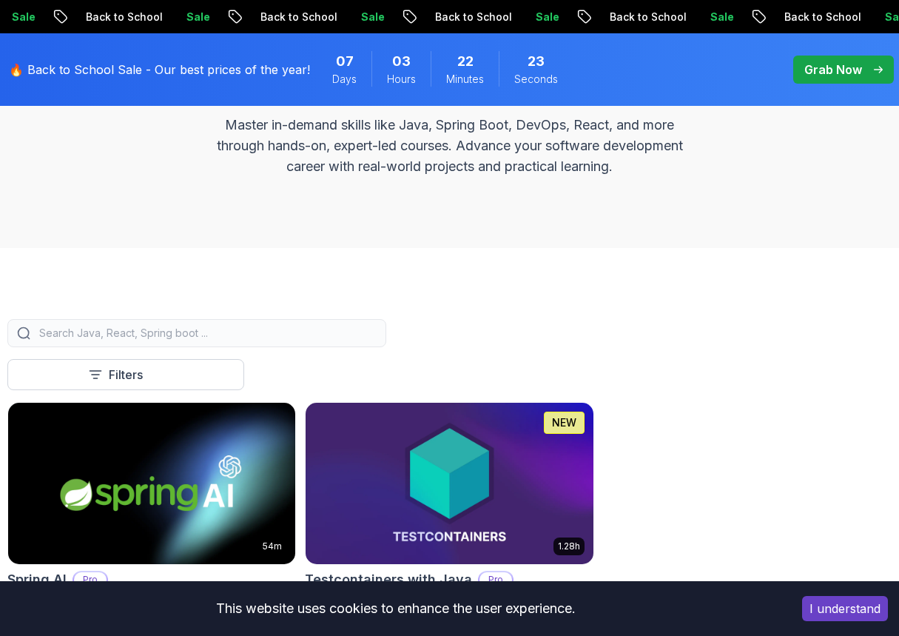
scroll to position [74, 0]
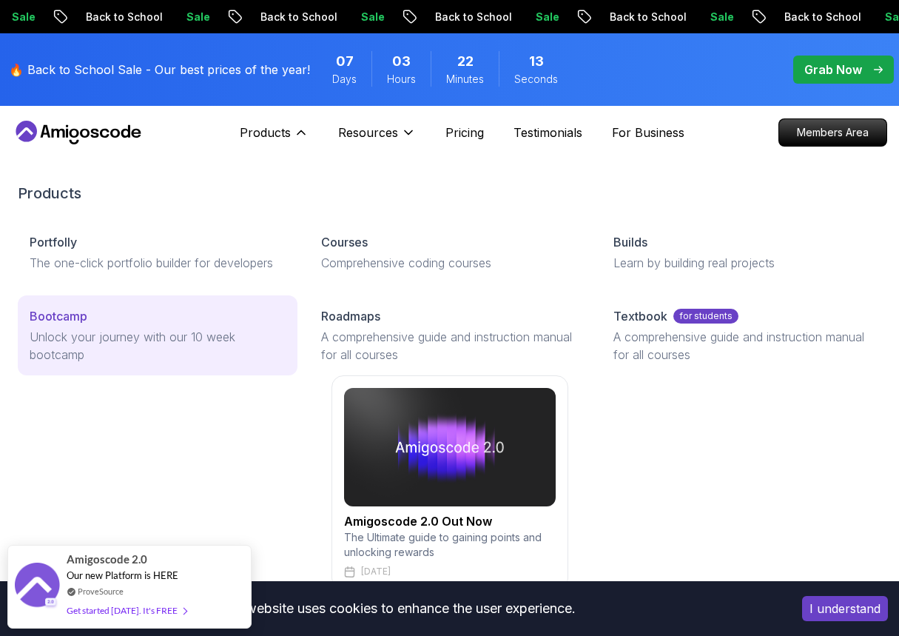
click at [152, 346] on p "Unlock your journey with our 10 week bootcamp" at bounding box center [158, 346] width 256 height 36
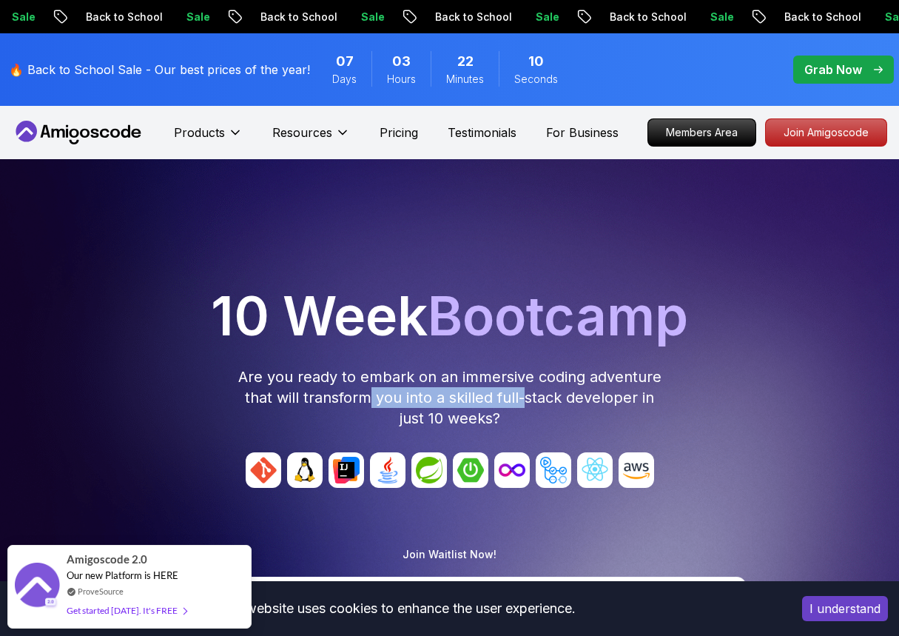
drag, startPoint x: 373, startPoint y: 391, endPoint x: 534, endPoint y: 389, distance: 160.6
click at [534, 389] on p "Are you ready to embark on an immersive coding adventure that will transform yo…" at bounding box center [450, 397] width 426 height 62
click at [421, 419] on p "Are you ready to embark on an immersive coding adventure that will transform yo…" at bounding box center [450, 397] width 426 height 62
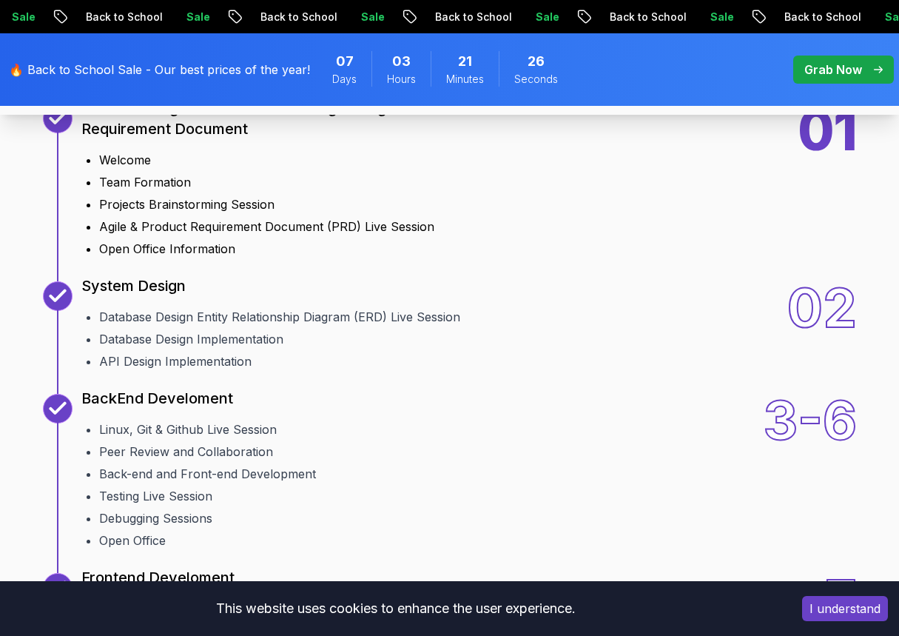
scroll to position [1776, 0]
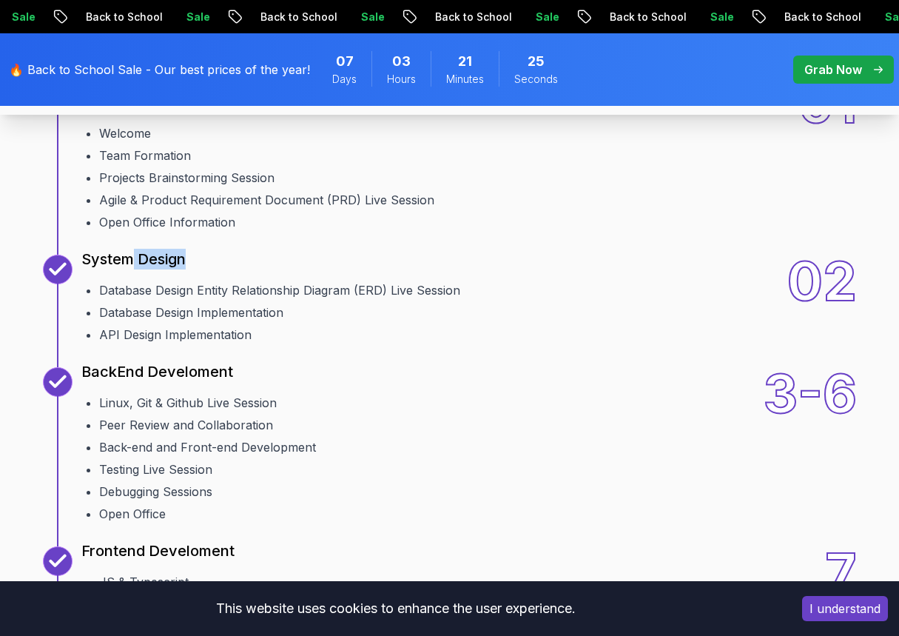
drag, startPoint x: 128, startPoint y: 432, endPoint x: 251, endPoint y: 431, distance: 122.9
click at [251, 431] on div "10 Weeks Curriculum Discover a detailed curriculum that guides you through key …" at bounding box center [450, 563] width 876 height 1310
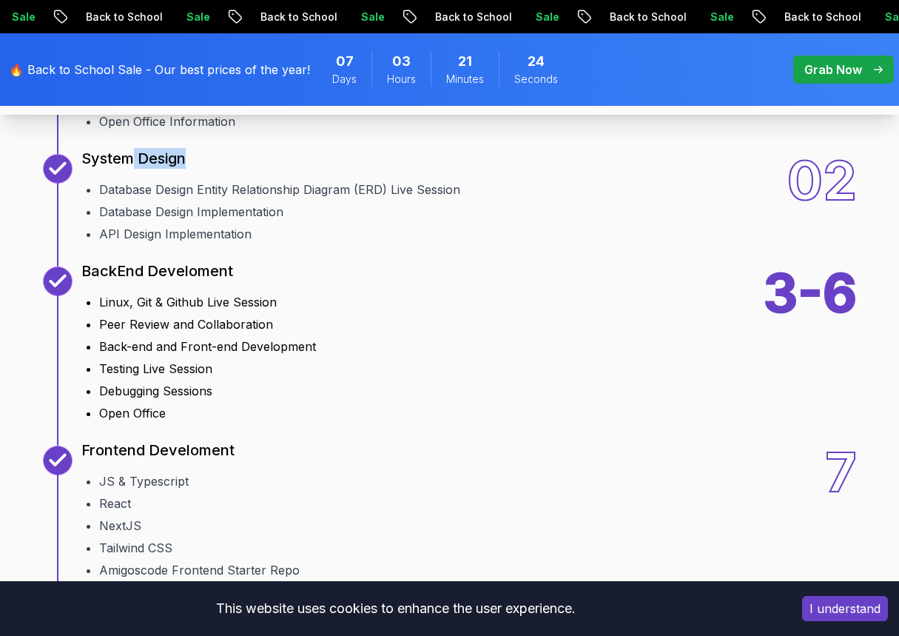
scroll to position [1998, 0]
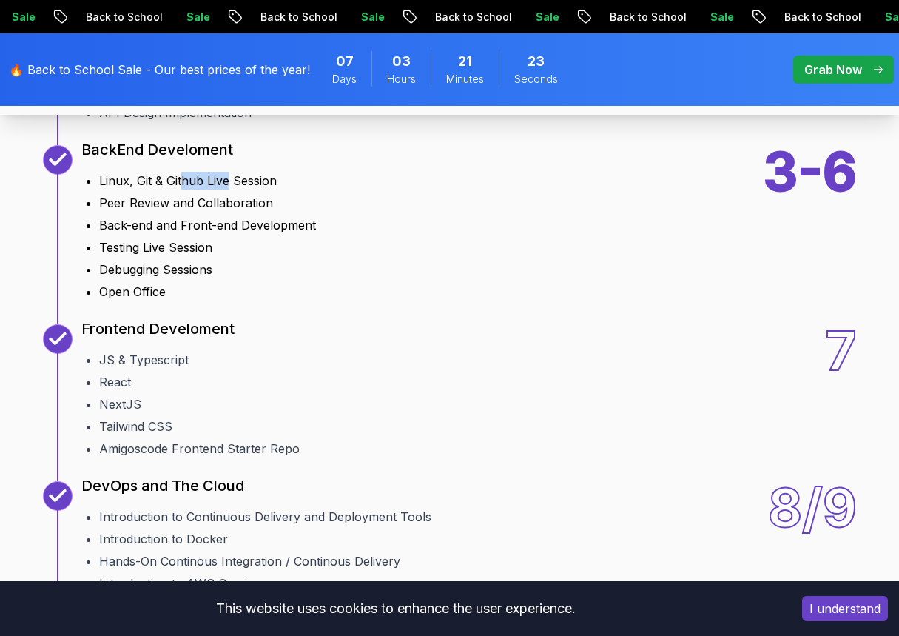
drag, startPoint x: 181, startPoint y: 377, endPoint x: 238, endPoint y: 376, distance: 56.3
click at [238, 189] on li "Linux, Git & Github Live Session" at bounding box center [207, 181] width 217 height 18
click at [250, 189] on li "Linux, Git & Github Live Session" at bounding box center [207, 181] width 217 height 18
drag, startPoint x: 131, startPoint y: 397, endPoint x: 207, endPoint y: 393, distance: 76.4
click at [201, 212] on li "Peer Review and Collaboration" at bounding box center [207, 203] width 217 height 18
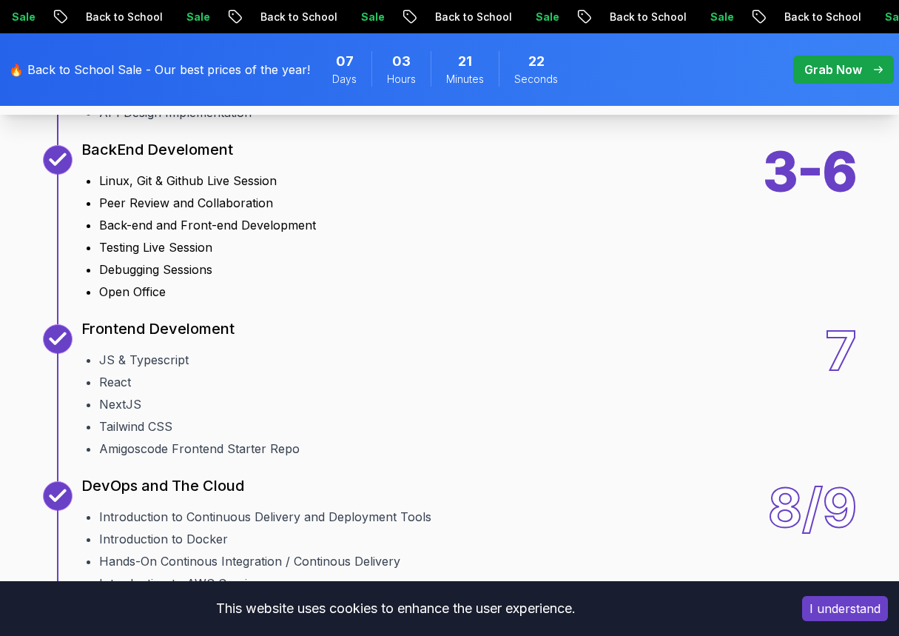
click at [210, 212] on li "Peer Review and Collaboration" at bounding box center [207, 203] width 217 height 18
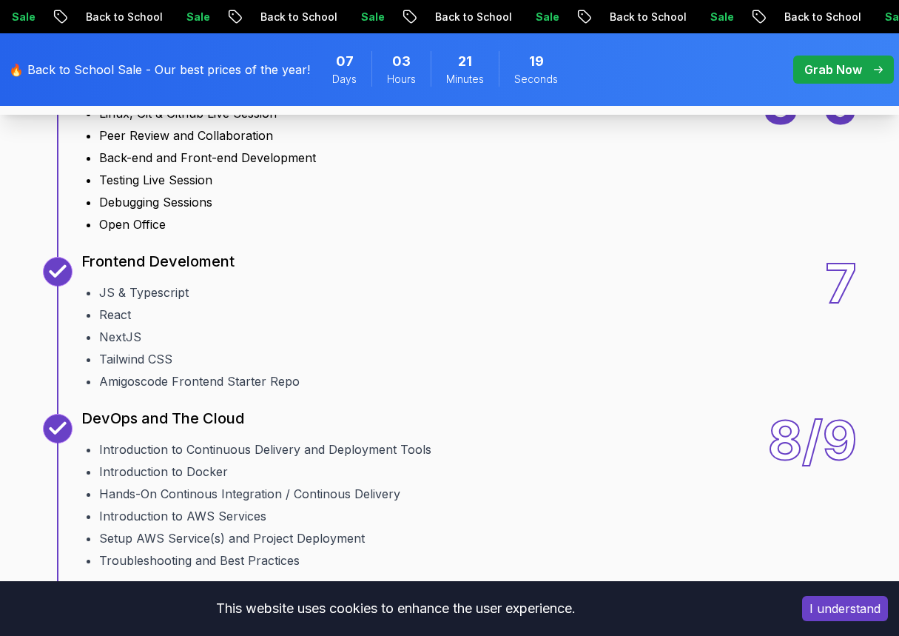
scroll to position [2146, 0]
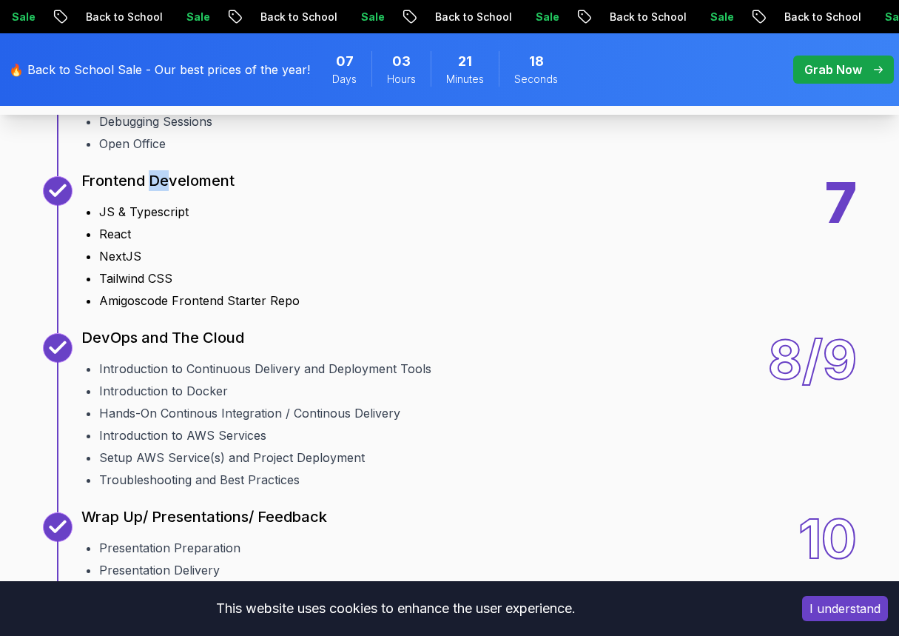
drag, startPoint x: 154, startPoint y: 372, endPoint x: 202, endPoint y: 368, distance: 48.3
click at [175, 191] on p "Frontend Develoment" at bounding box center [157, 180] width 153 height 21
click at [202, 191] on p "Frontend Develoment" at bounding box center [157, 180] width 153 height 21
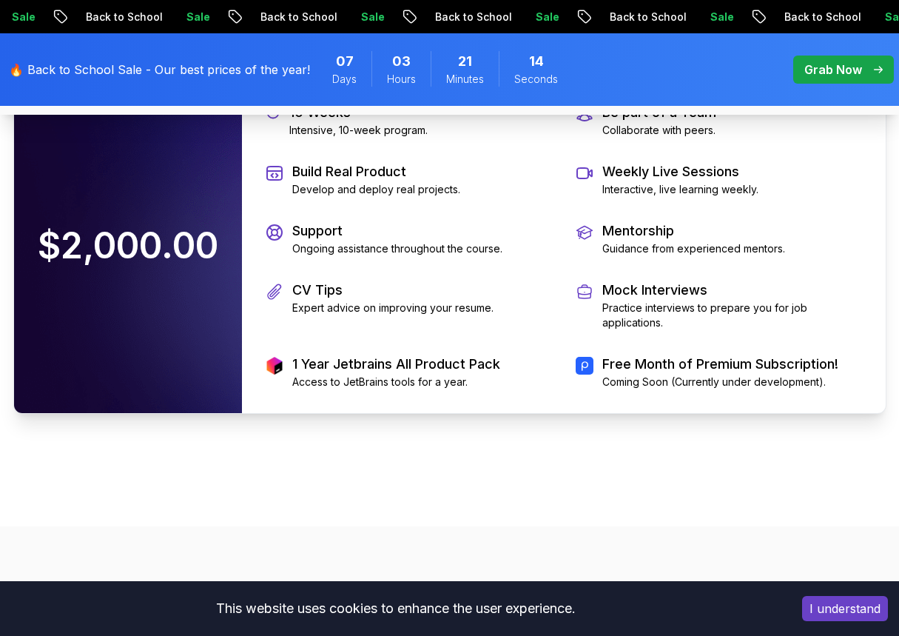
scroll to position [3330, 0]
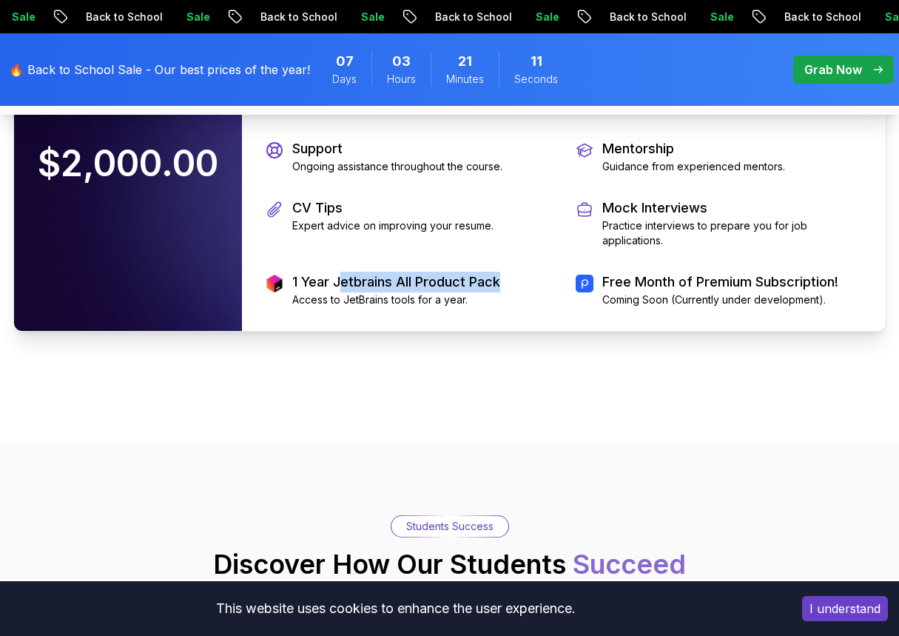
drag, startPoint x: 339, startPoint y: 472, endPoint x: 510, endPoint y: 475, distance: 171.0
click at [510, 307] on div "1 Year Jetbrains All Product Pack Access to JetBrains tools for a year." at bounding box center [409, 290] width 286 height 36
drag, startPoint x: 324, startPoint y: 330, endPoint x: 394, endPoint y: 330, distance: 69.6
click at [394, 159] on p "Support" at bounding box center [397, 148] width 210 height 21
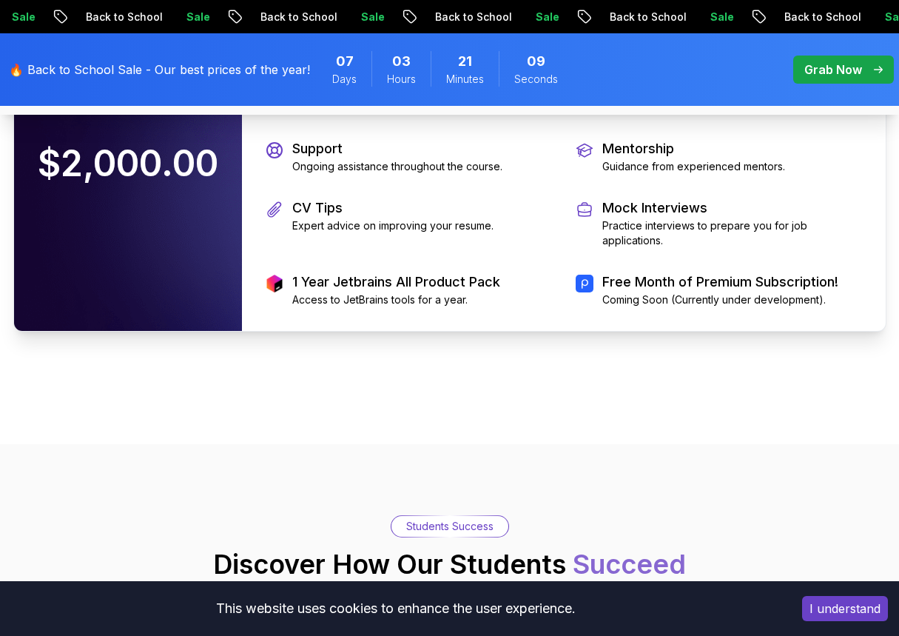
drag, startPoint x: 374, startPoint y: 264, endPoint x: 466, endPoint y: 266, distance: 91.1
click at [464, 266] on div "10 Weeks Intensive, 10-week program. Be part of a Team Collaborate with peers. …" at bounding box center [564, 163] width 644 height 335
click at [466, 266] on div "10 Weeks Intensive, 10-week program. Be part of a Team Collaborate with peers. …" at bounding box center [564, 163] width 644 height 335
drag, startPoint x: 651, startPoint y: 416, endPoint x: 755, endPoint y: 416, distance: 103.6
click at [755, 248] on p "Practice interviews to prepare you for job applications." at bounding box center [732, 233] width 260 height 30
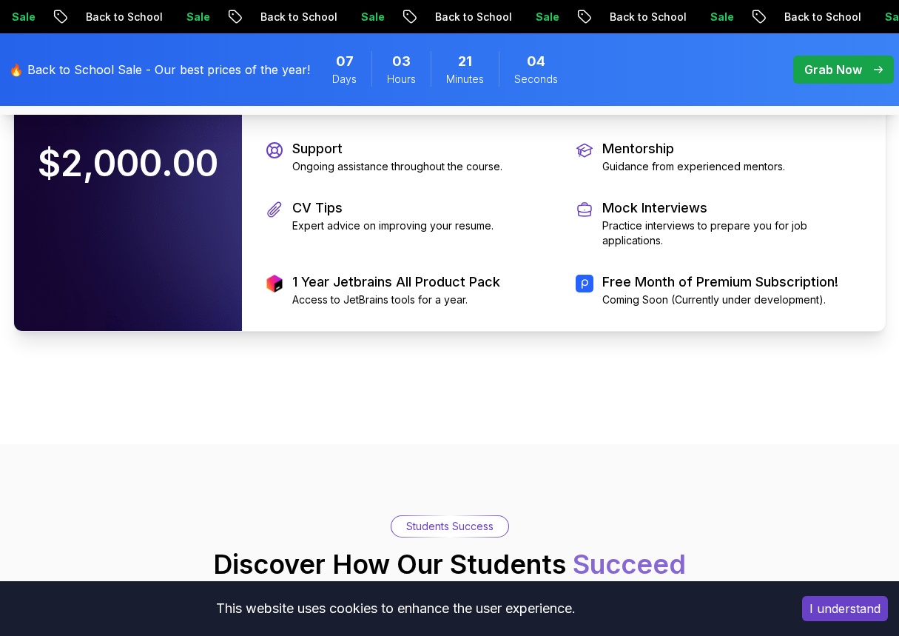
click at [771, 248] on p "Practice interviews to prepare you for job applications." at bounding box center [732, 233] width 260 height 30
drag, startPoint x: 622, startPoint y: 428, endPoint x: 699, endPoint y: 428, distance: 77.0
click at [699, 248] on p "Practice interviews to prepare you for job applications." at bounding box center [732, 233] width 260 height 30
drag, startPoint x: 666, startPoint y: 355, endPoint x: 710, endPoint y: 352, distance: 44.5
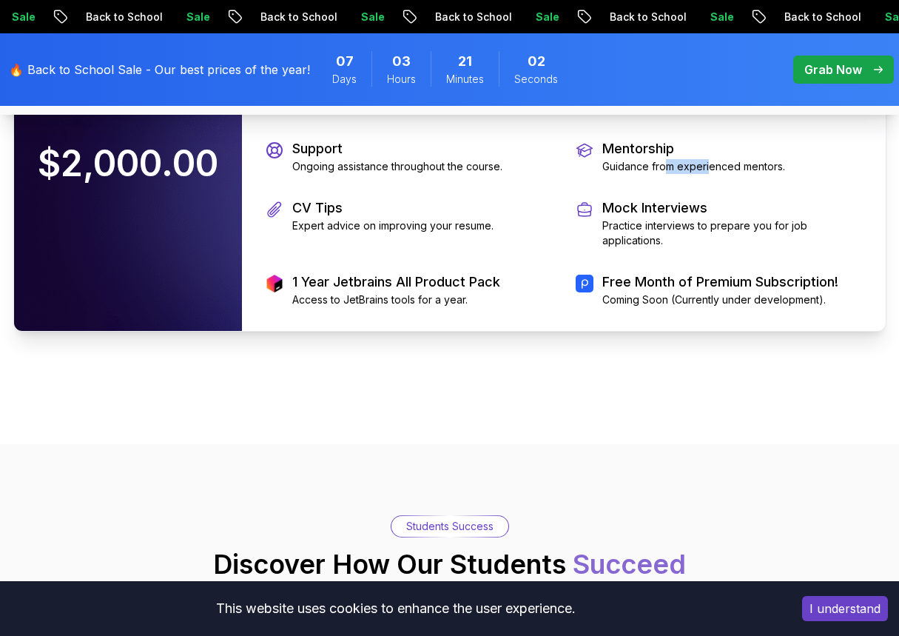
click at [710, 174] on p "Guidance from experienced mentors." at bounding box center [693, 166] width 183 height 15
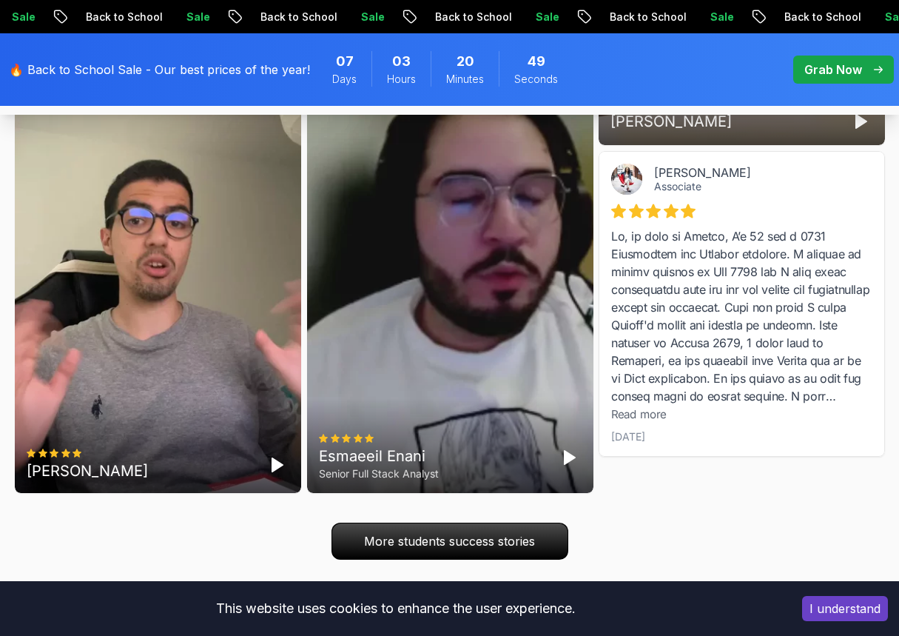
scroll to position [4885, 0]
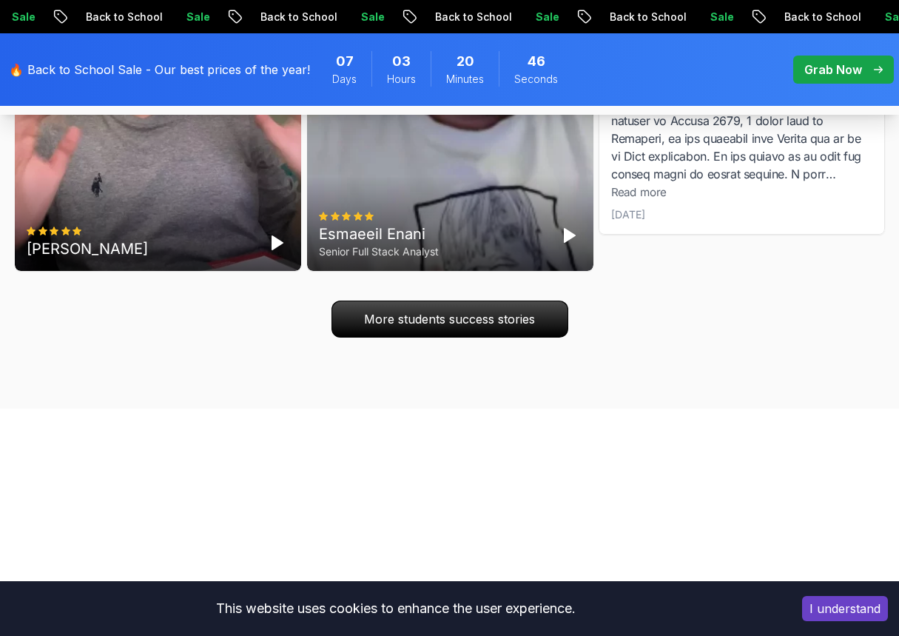
click at [278, 249] on polygon "Play" at bounding box center [277, 242] width 10 height 13
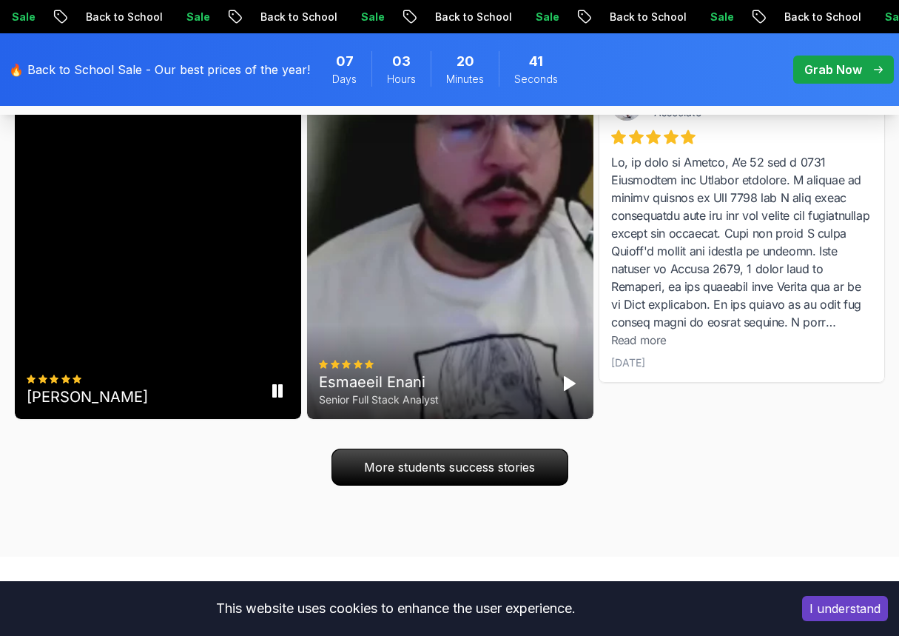
scroll to position [4811, 0]
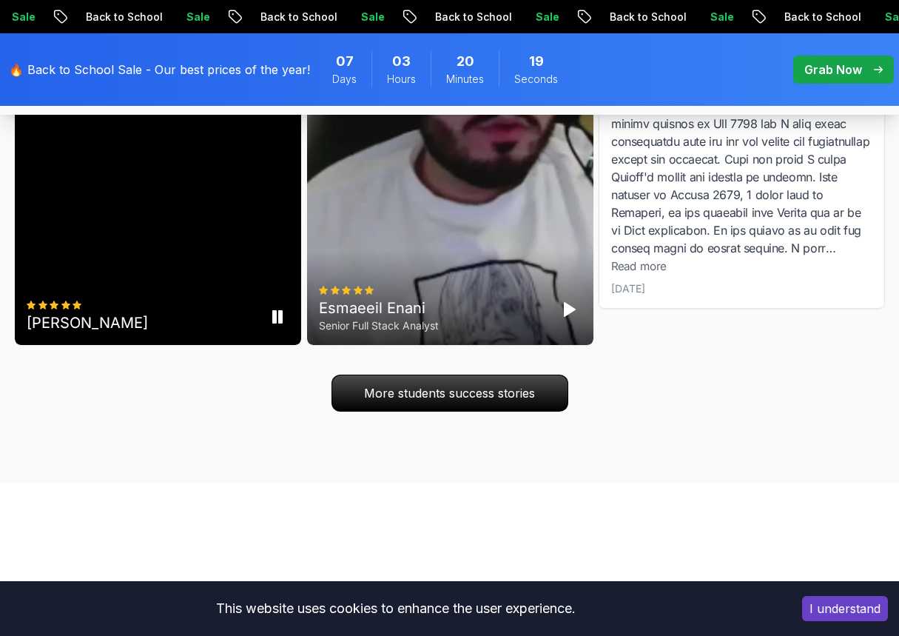
click at [277, 326] on icon "Pause" at bounding box center [277, 317] width 18 height 18
click at [570, 316] on polygon "Play" at bounding box center [569, 309] width 10 height 13
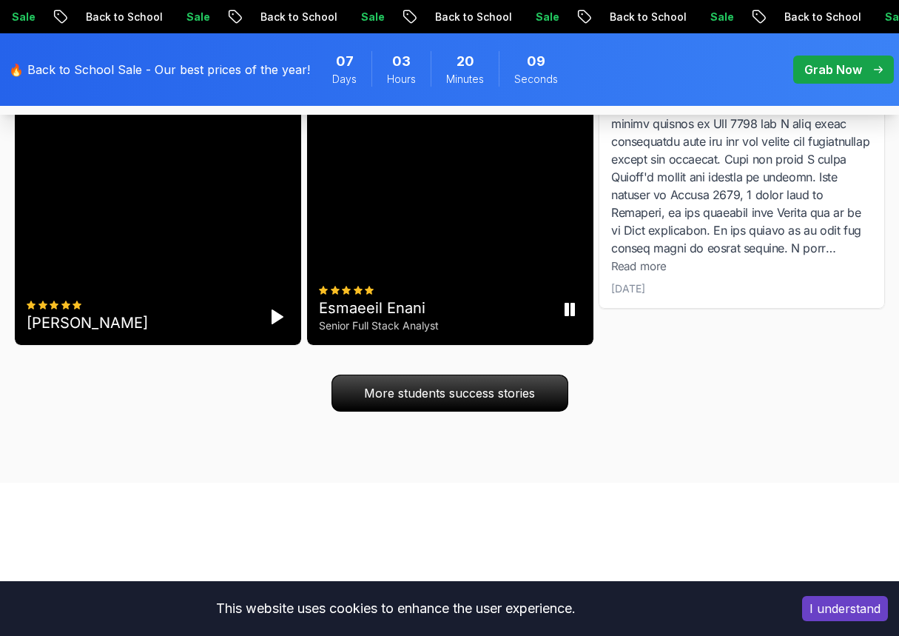
click at [576, 318] on icon "Pause" at bounding box center [569, 309] width 18 height 18
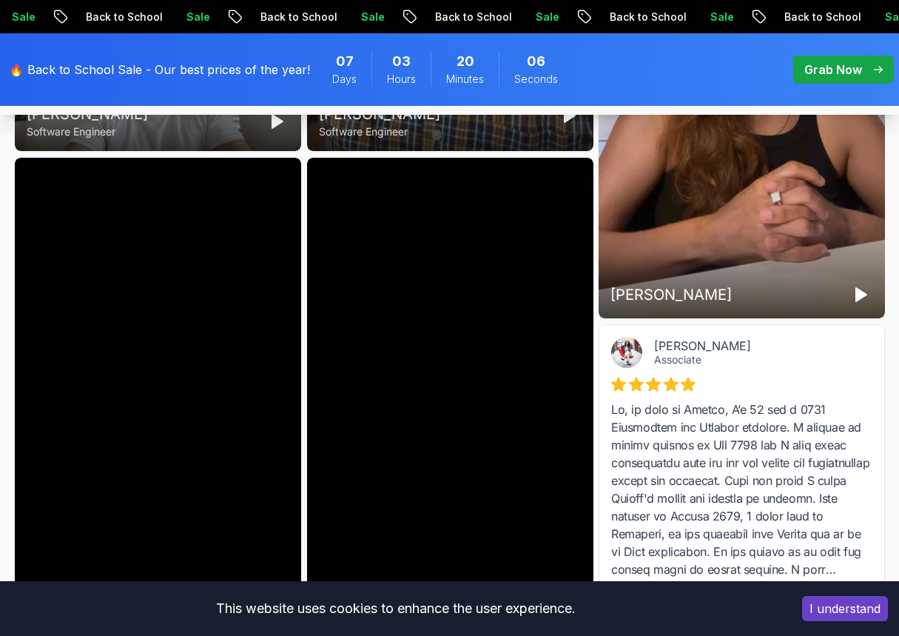
scroll to position [4292, 0]
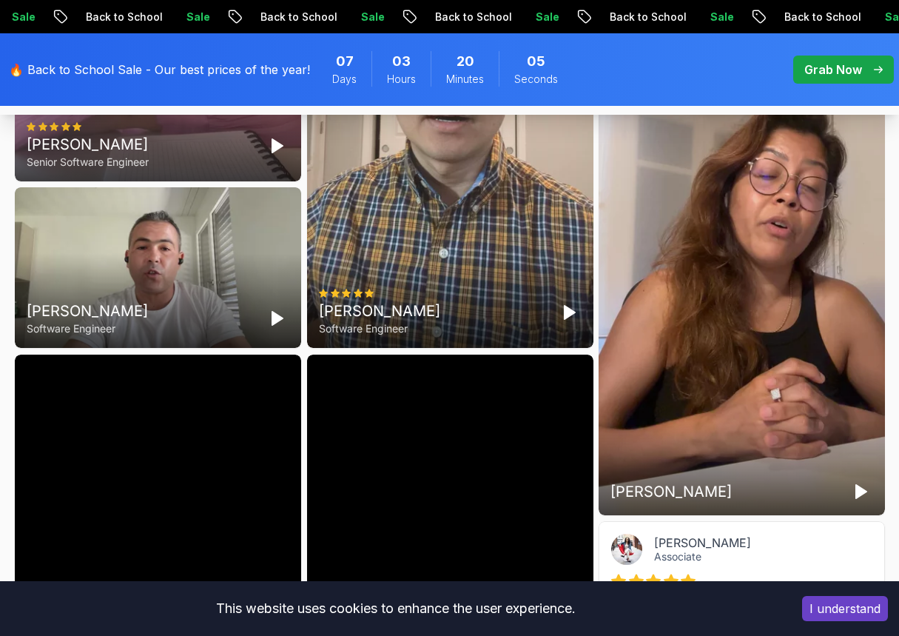
click at [269, 327] on icon "Play" at bounding box center [277, 318] width 18 height 18
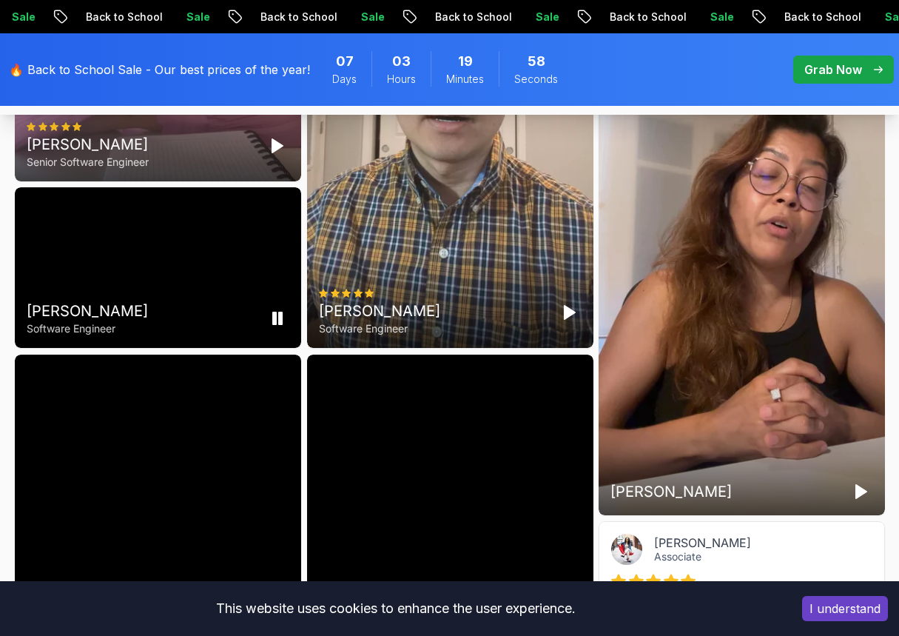
click at [273, 324] on rect "Pause" at bounding box center [273, 318] width 3 height 12
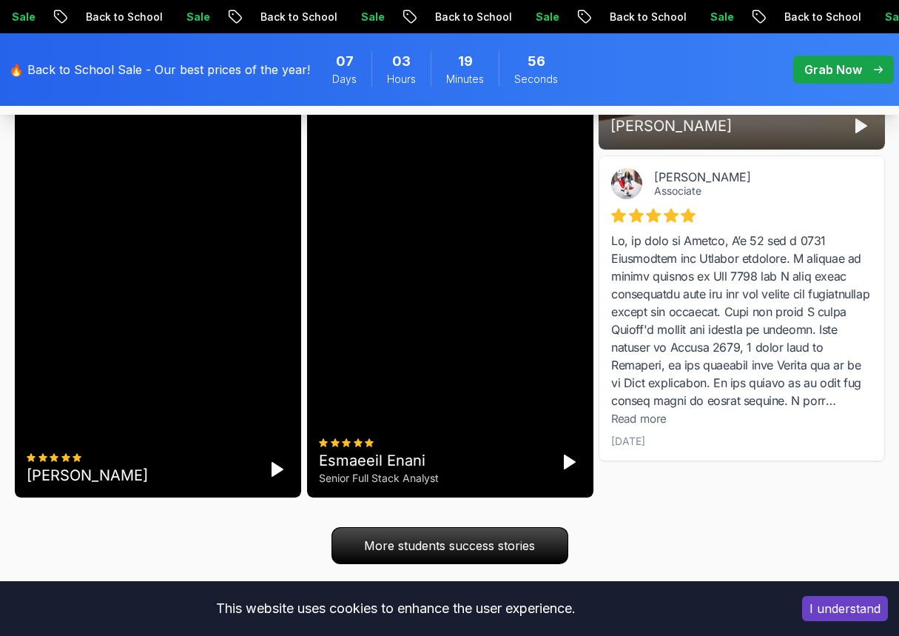
scroll to position [4662, 0]
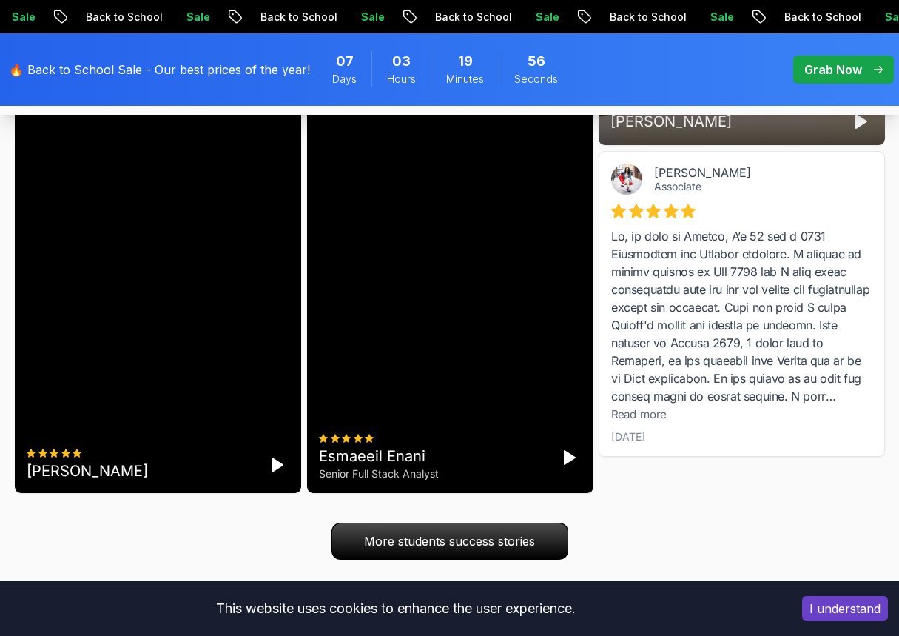
click at [799, 133] on button "Play" at bounding box center [861, 122] width 24 height 24
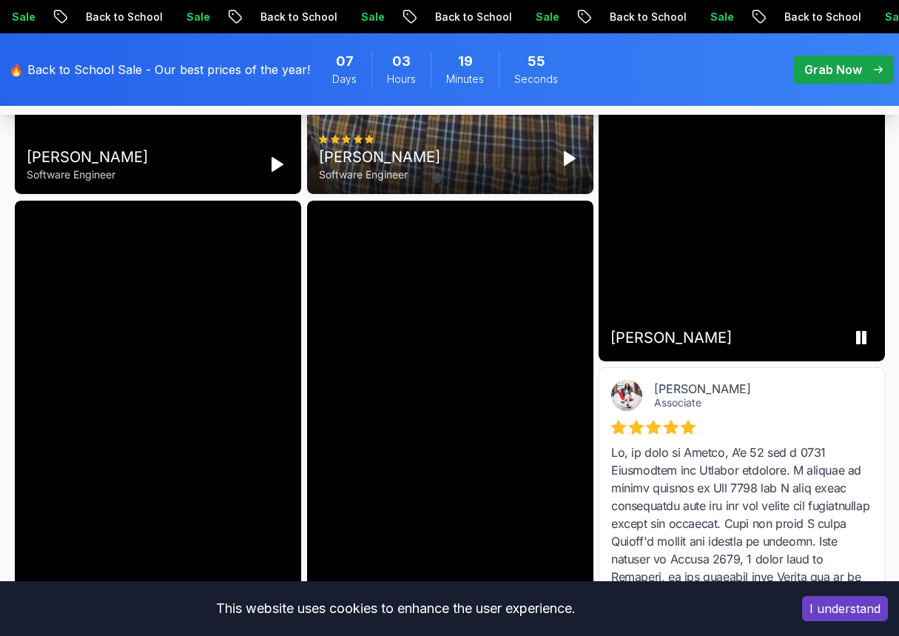
scroll to position [4440, 0]
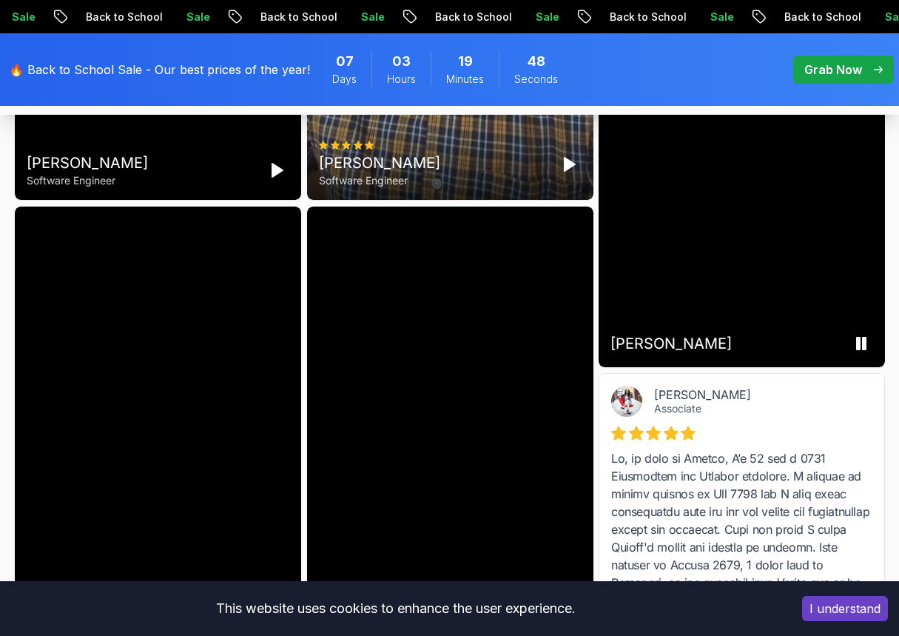
click at [799, 352] on icon "Pause" at bounding box center [861, 344] width 18 height 18
click at [799, 352] on icon "Play" at bounding box center [861, 344] width 18 height 18
click at [799, 367] on video at bounding box center [742, 113] width 286 height 508
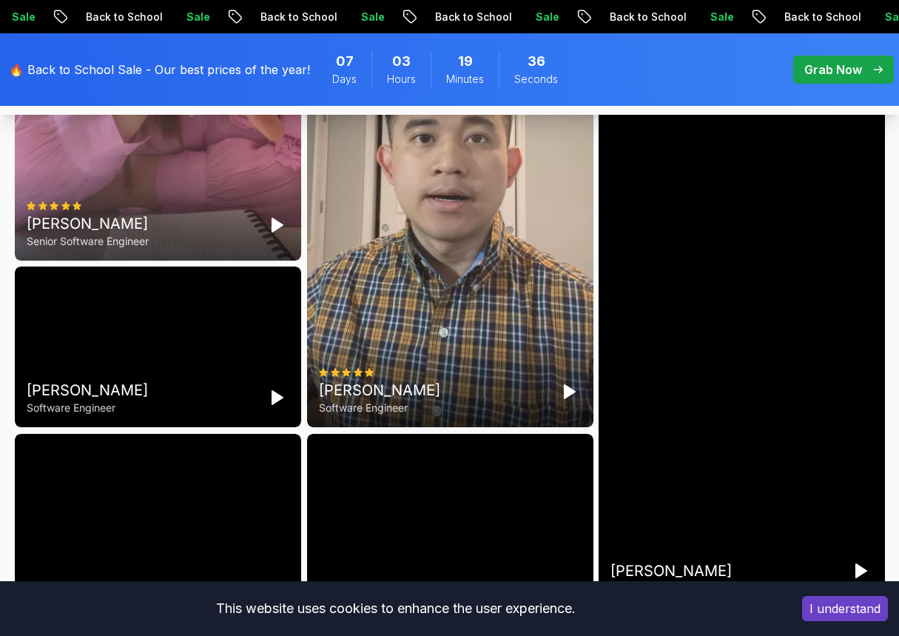
scroll to position [4218, 0]
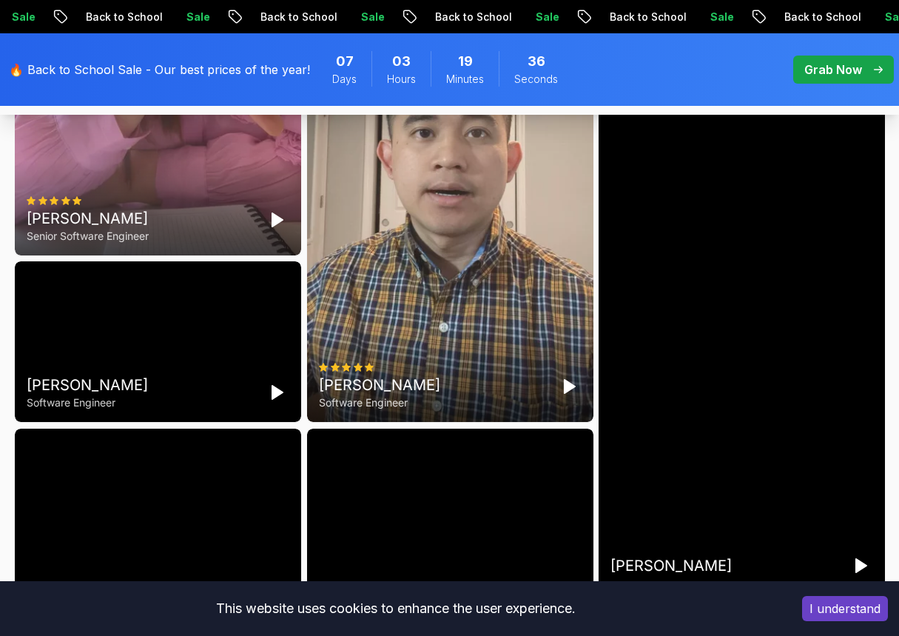
click at [283, 229] on icon "Play" at bounding box center [277, 220] width 18 height 18
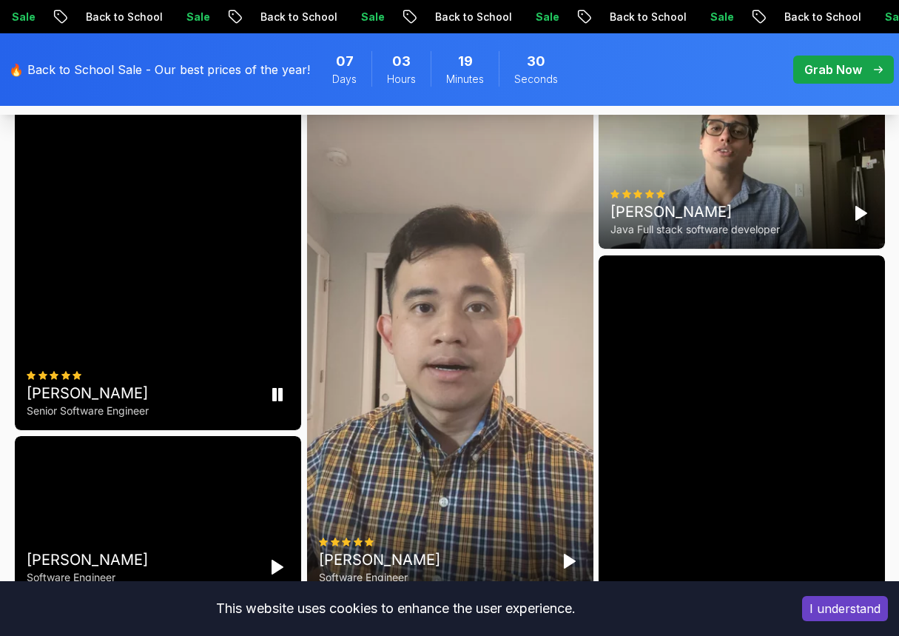
scroll to position [4070, 0]
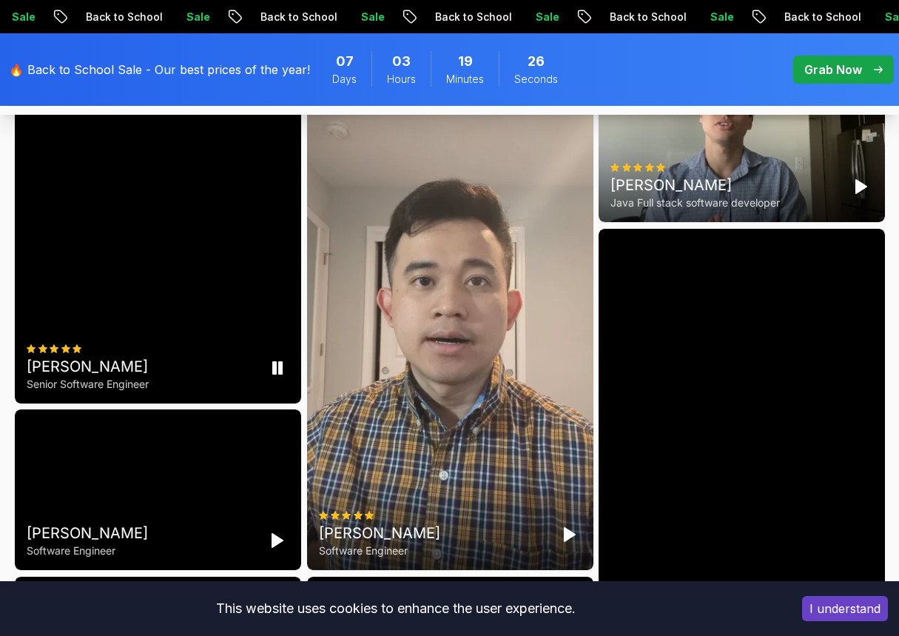
click at [273, 380] on button "Pause" at bounding box center [277, 368] width 24 height 24
click at [562, 35] on icon "Play" at bounding box center [569, 26] width 18 height 18
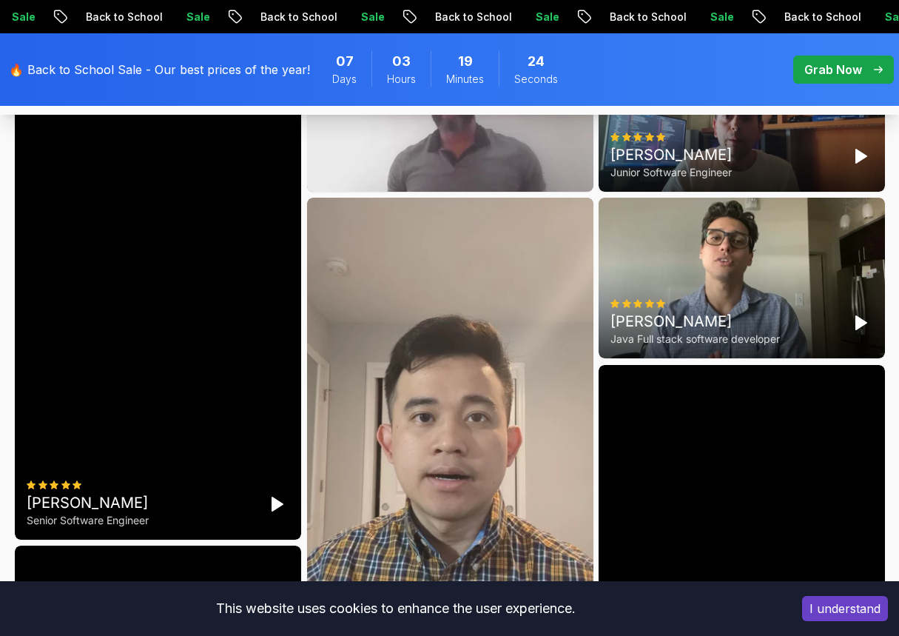
scroll to position [3922, 0]
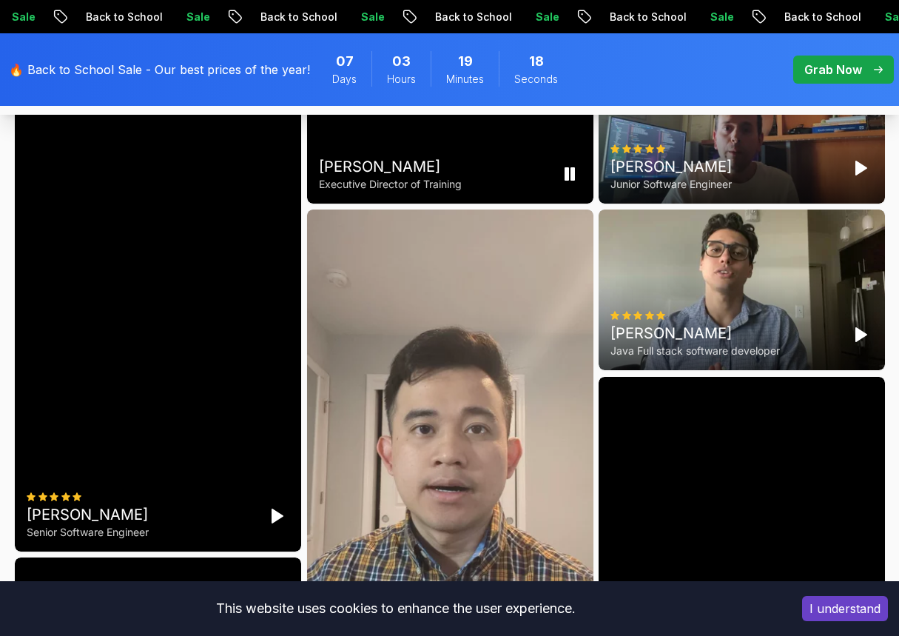
click at [570, 183] on icon "Pause" at bounding box center [569, 174] width 18 height 18
click at [799, 177] on icon "Play" at bounding box center [861, 168] width 18 height 18
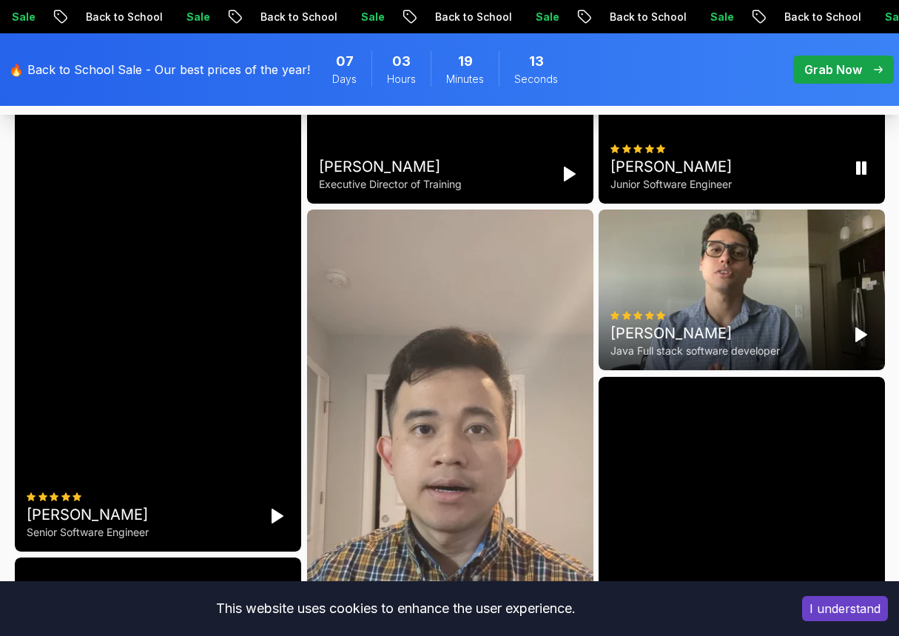
scroll to position [3848, 0]
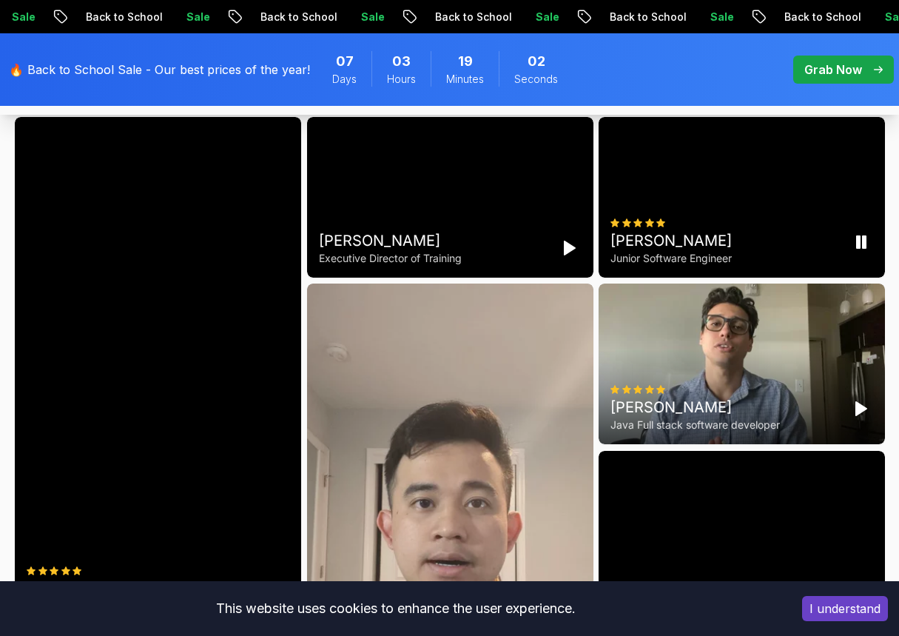
click at [799, 251] on icon "Pause" at bounding box center [861, 242] width 18 height 18
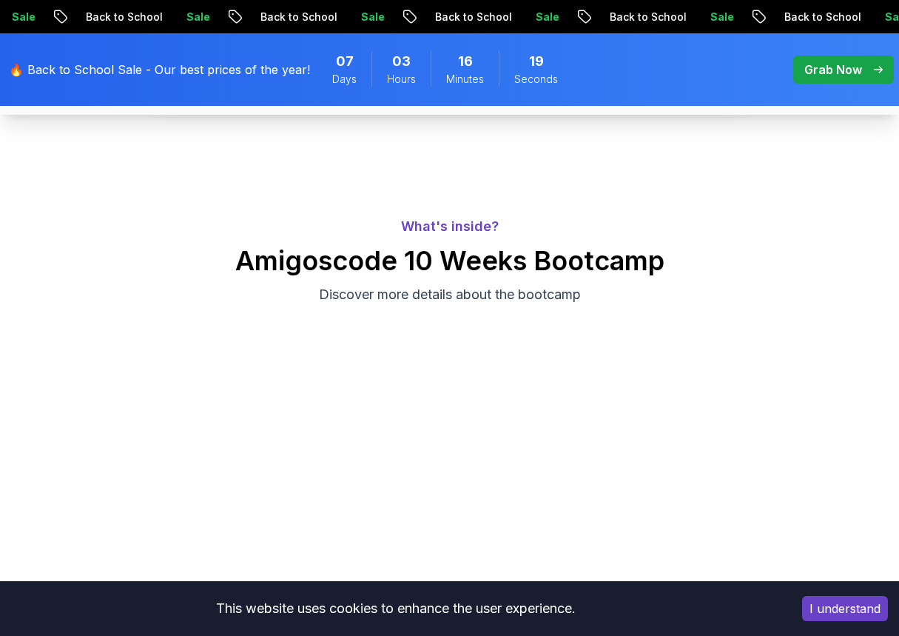
scroll to position [518, 0]
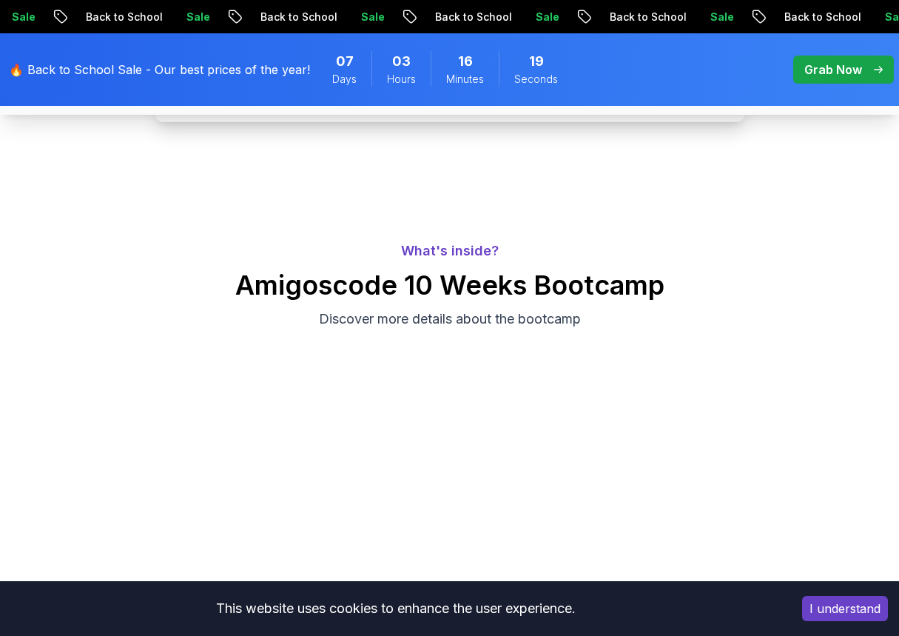
click at [206, 72] on p "🔥 Back to School Sale - Our best prices of the year!" at bounding box center [159, 70] width 301 height 18
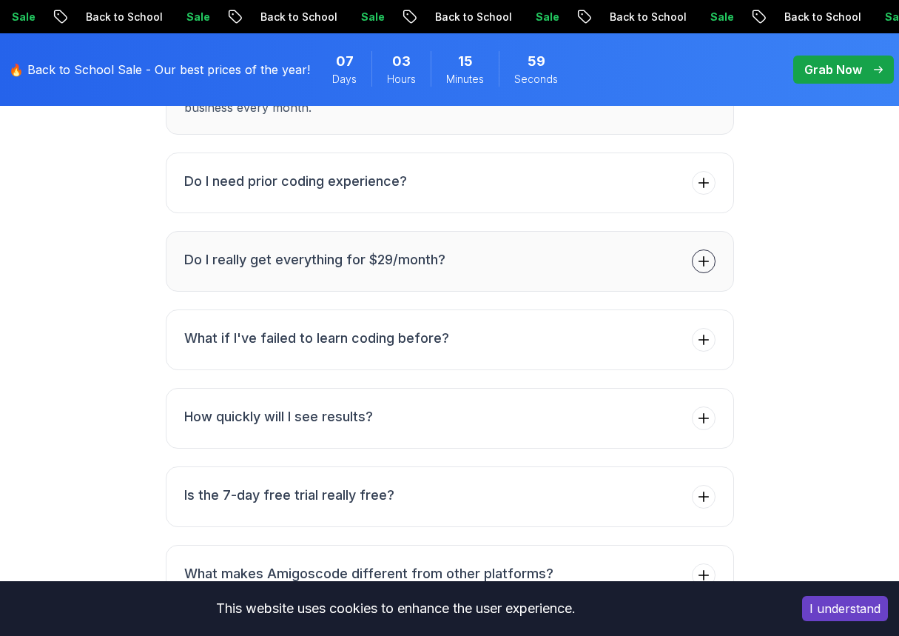
scroll to position [5948, 0]
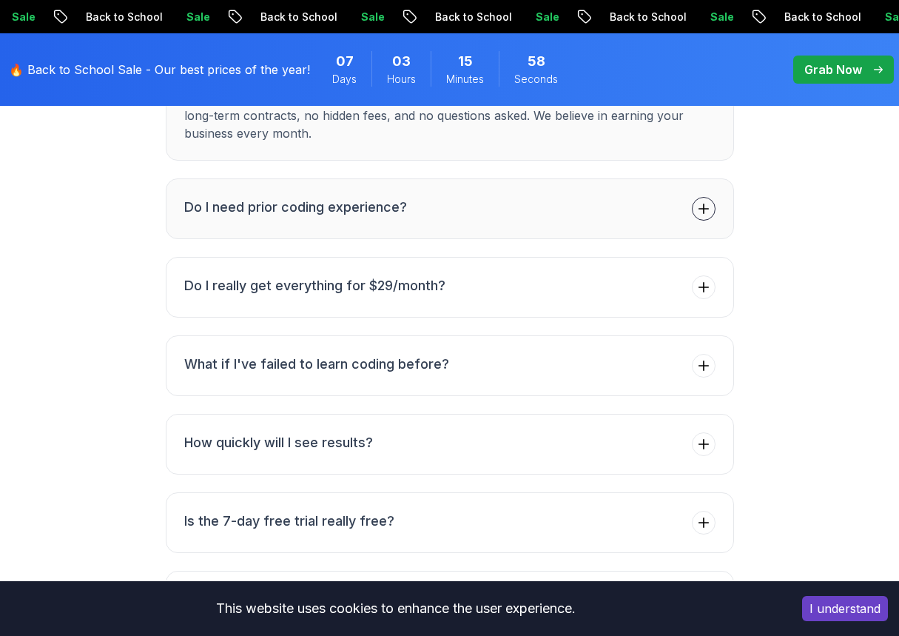
click at [686, 178] on button "Do I need prior coding experience?" at bounding box center [450, 208] width 568 height 61
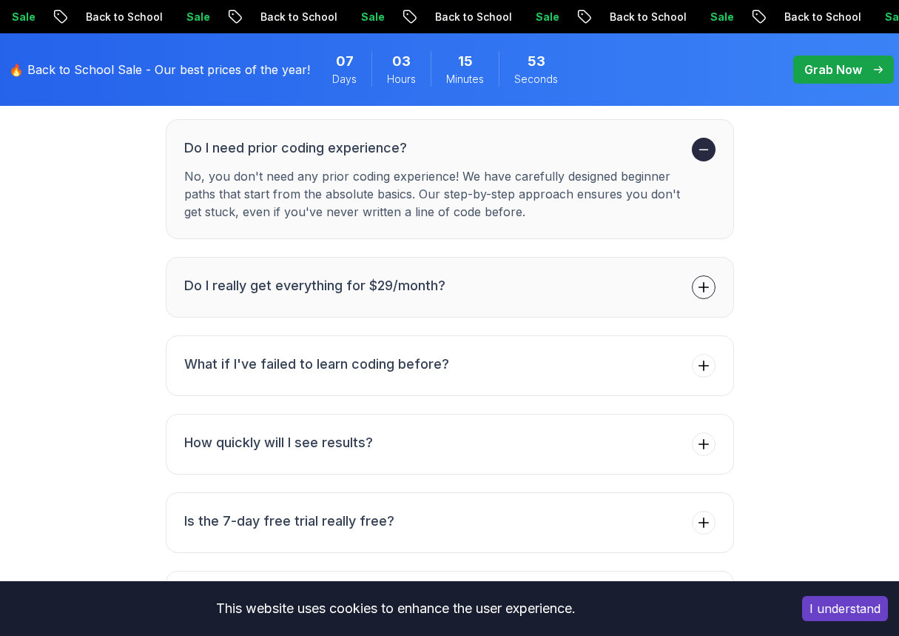
click at [698, 280] on icon at bounding box center [703, 287] width 15 height 15
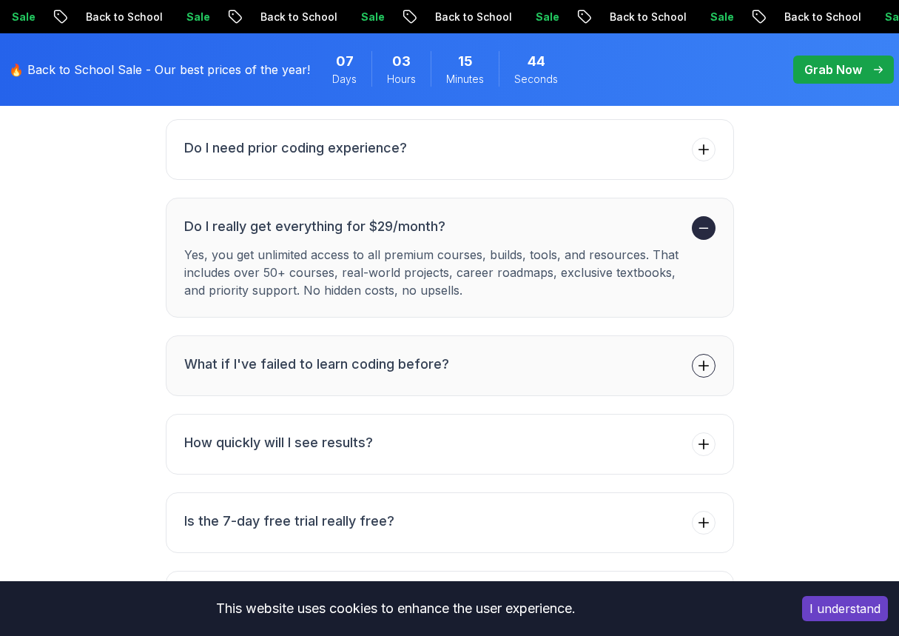
click at [687, 335] on button "What if I've failed to learn coding before?" at bounding box center [450, 365] width 568 height 61
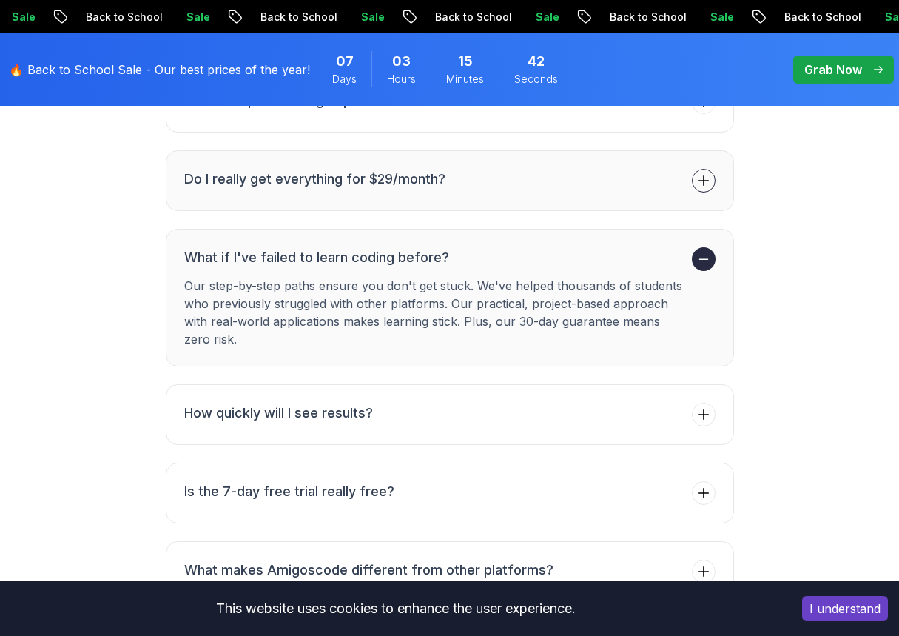
scroll to position [6022, 0]
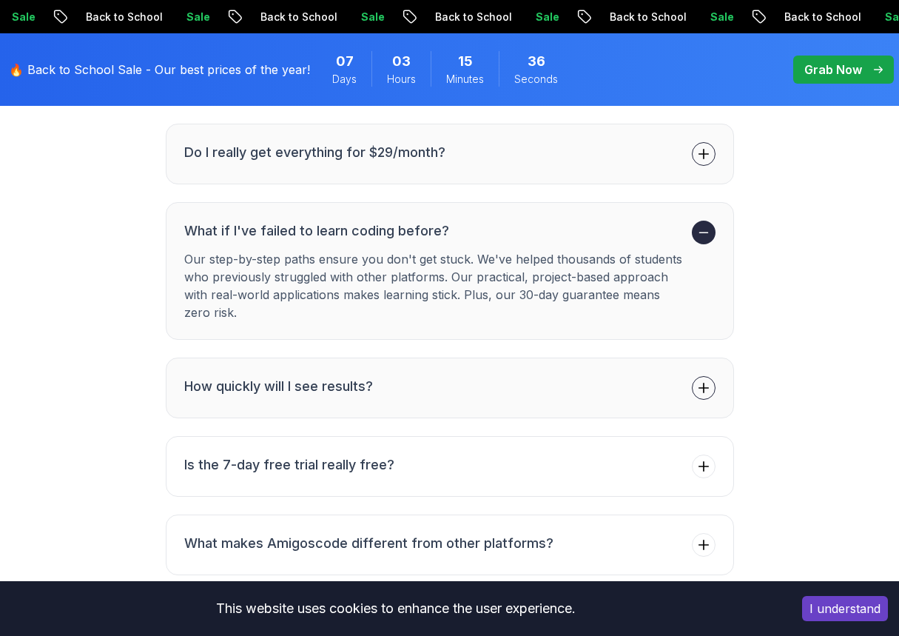
click at [695, 366] on button "How quickly will I see results?" at bounding box center [450, 387] width 568 height 61
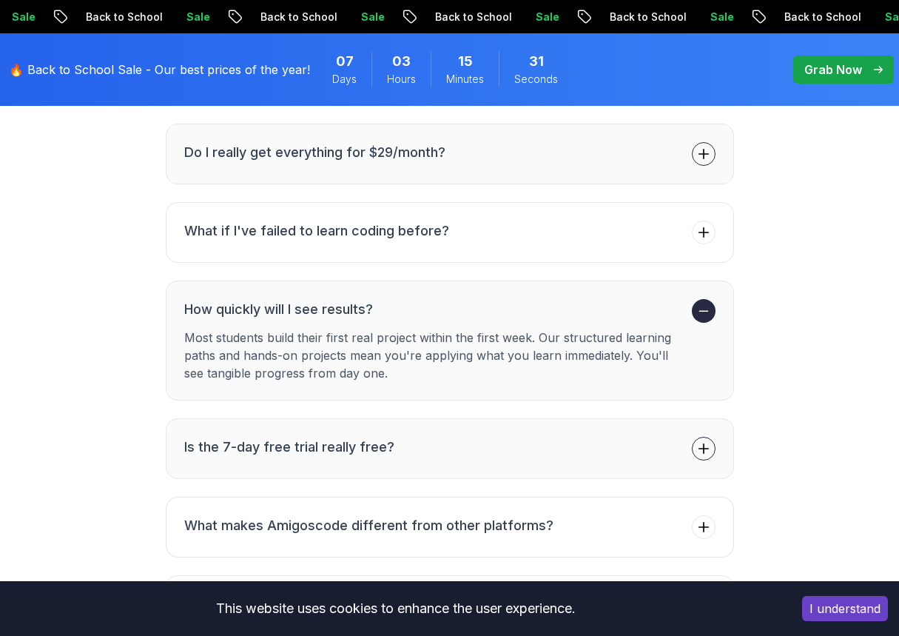
click at [677, 418] on button "Is the 7-day free trial really free?" at bounding box center [450, 448] width 568 height 61
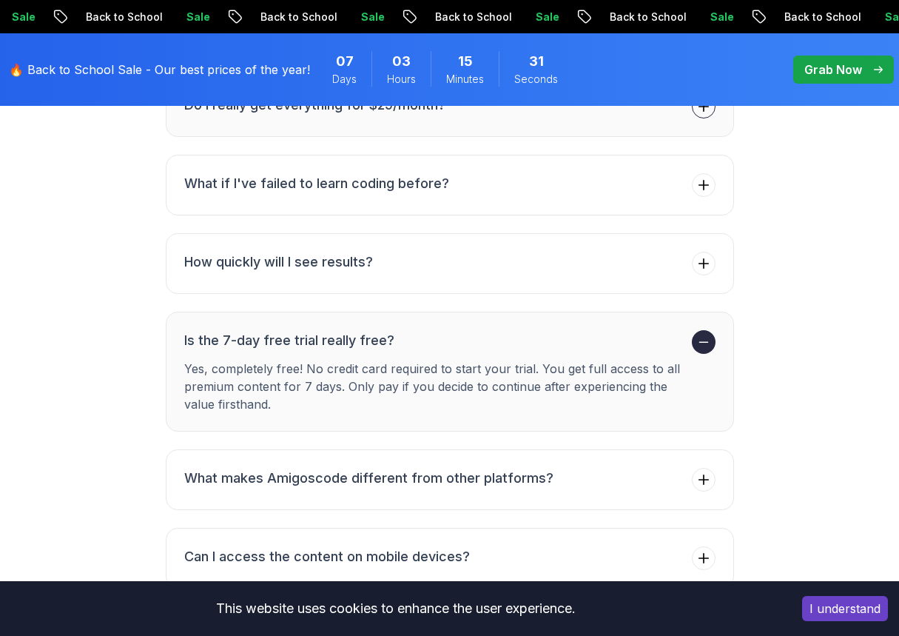
scroll to position [6096, 0]
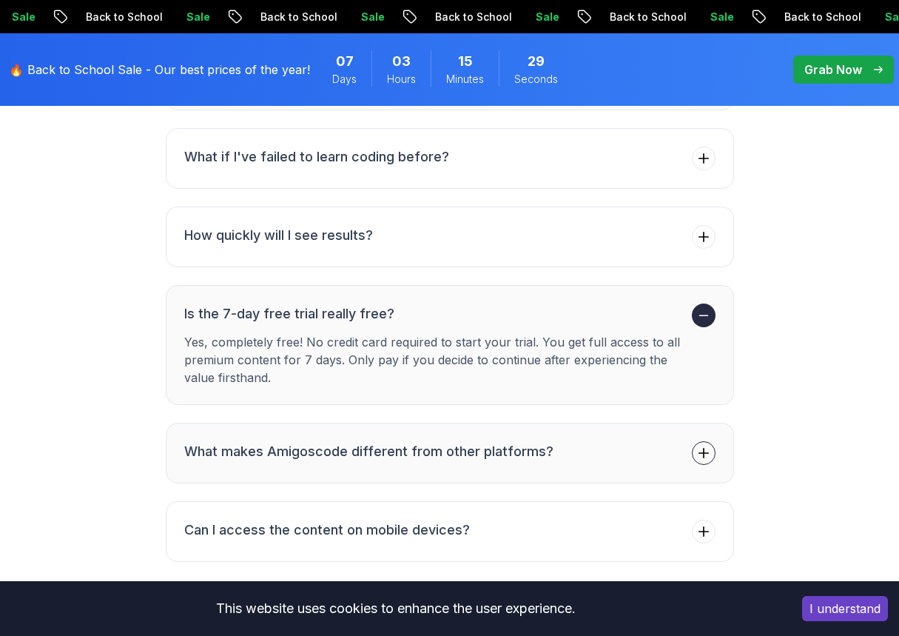
click at [678, 424] on button "What makes Amigoscode different from other platforms?" at bounding box center [450, 453] width 568 height 61
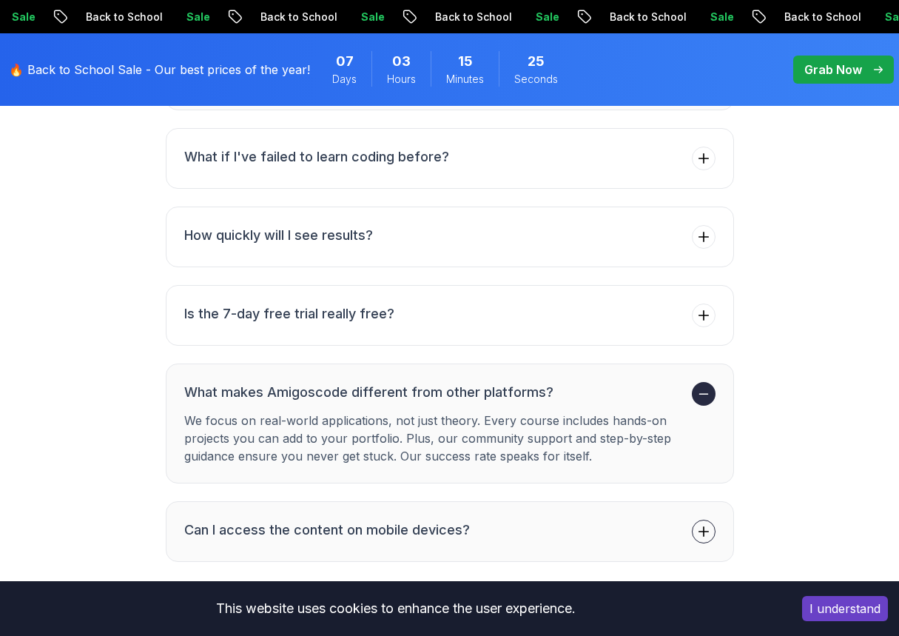
click at [622, 501] on button "Can I access the content on mobile devices?" at bounding box center [450, 531] width 568 height 61
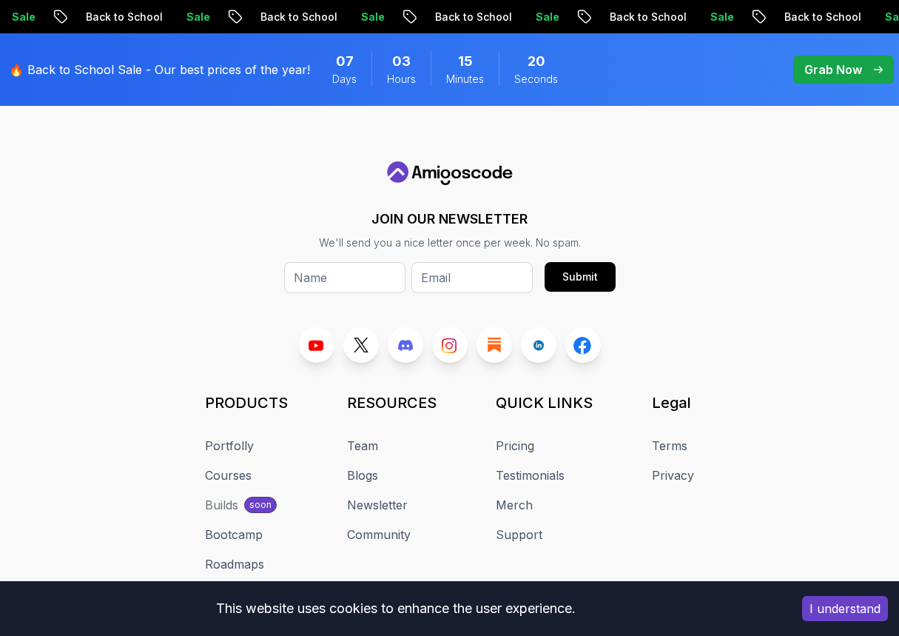
scroll to position [7133, 0]
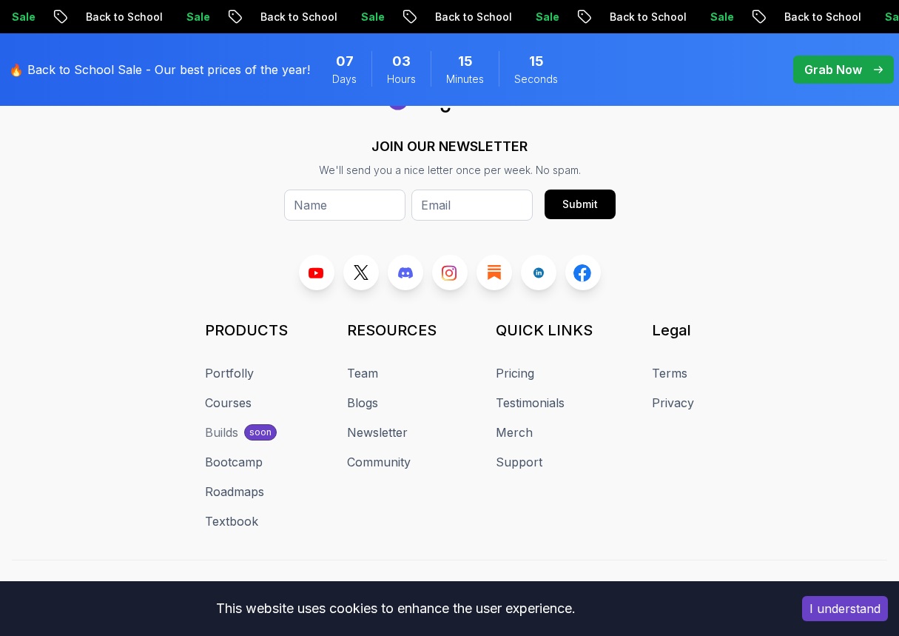
click at [233, 423] on div "Builds" at bounding box center [221, 432] width 33 height 18
click at [251, 424] on div "soon" at bounding box center [260, 432] width 33 height 16
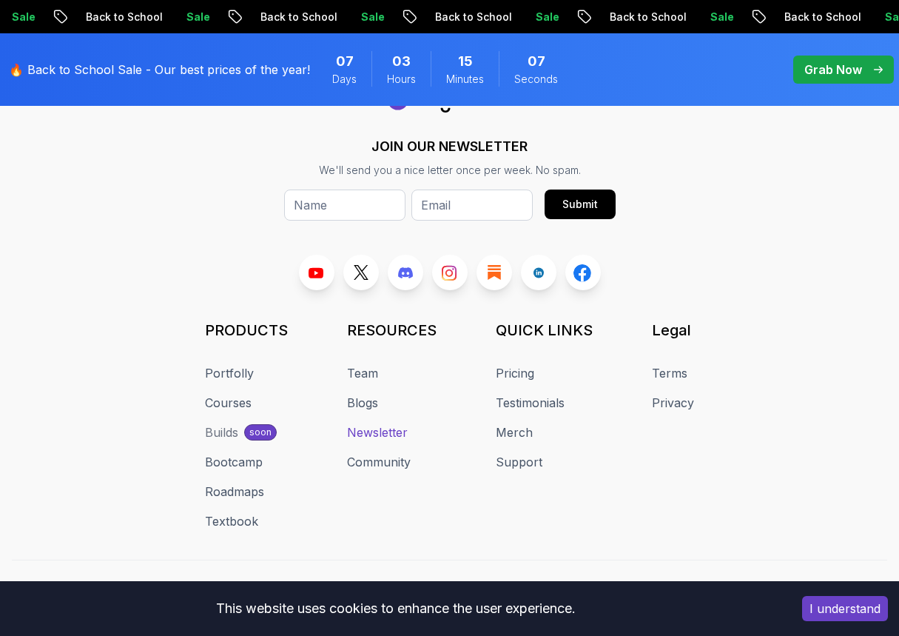
click at [387, 423] on link "Newsletter" at bounding box center [377, 432] width 61 height 18
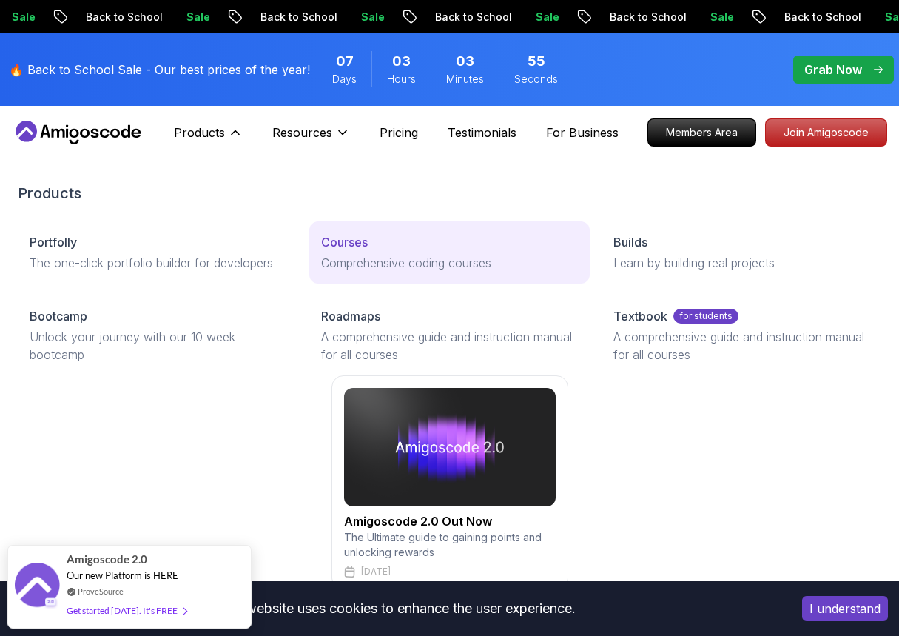
click at [351, 250] on p "Courses" at bounding box center [344, 242] width 47 height 18
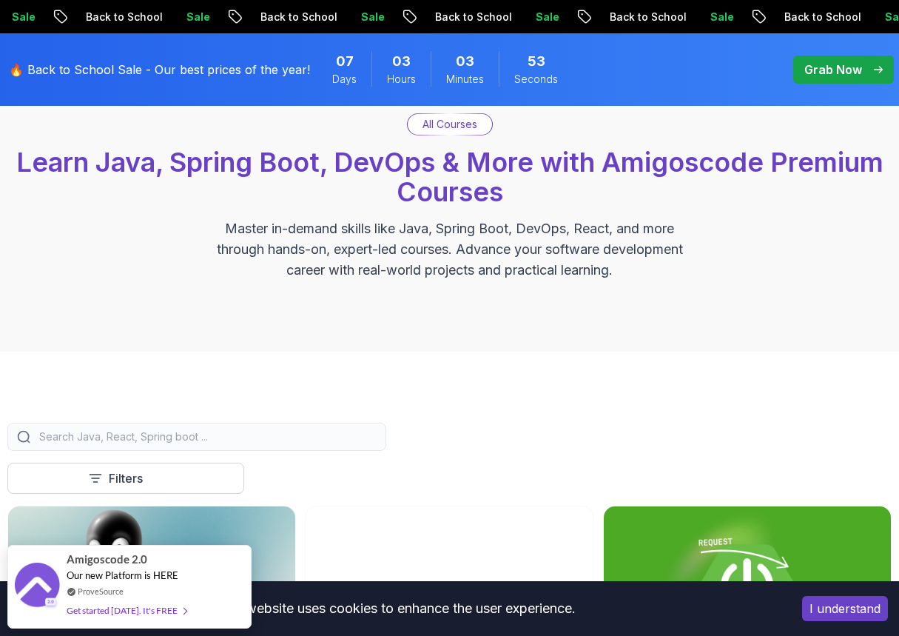
scroll to position [222, 0]
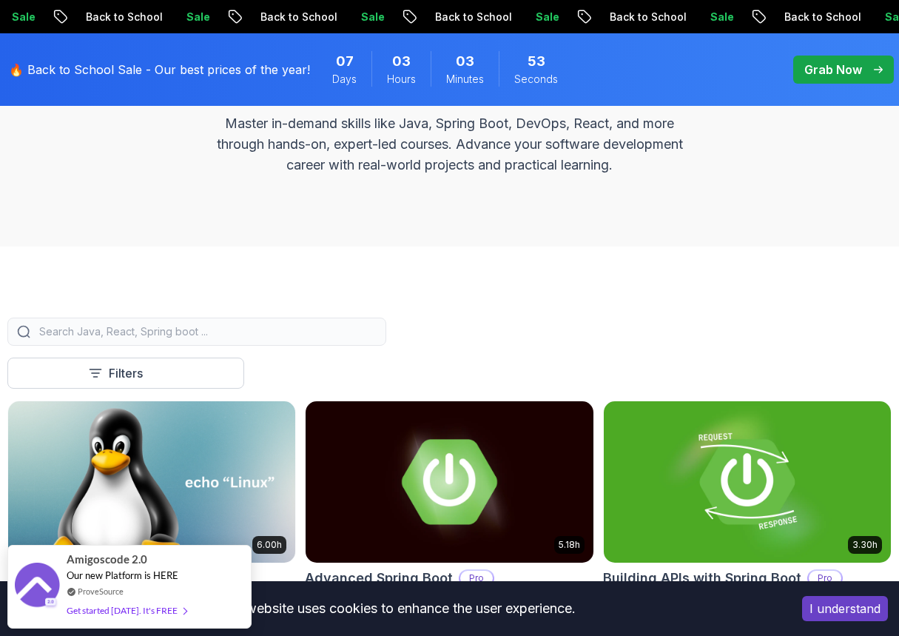
click at [234, 327] on input "search" at bounding box center [206, 331] width 340 height 15
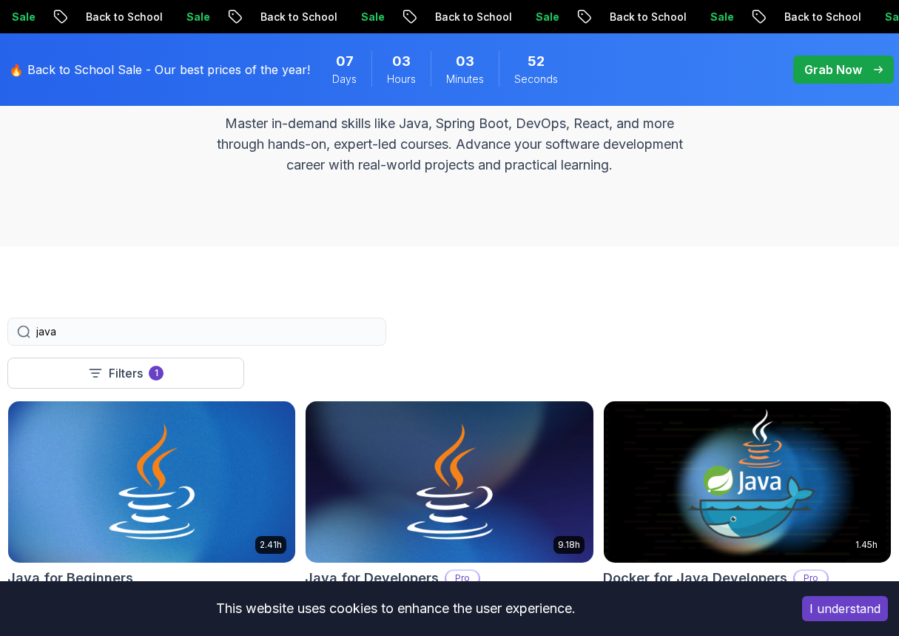
type input "java"
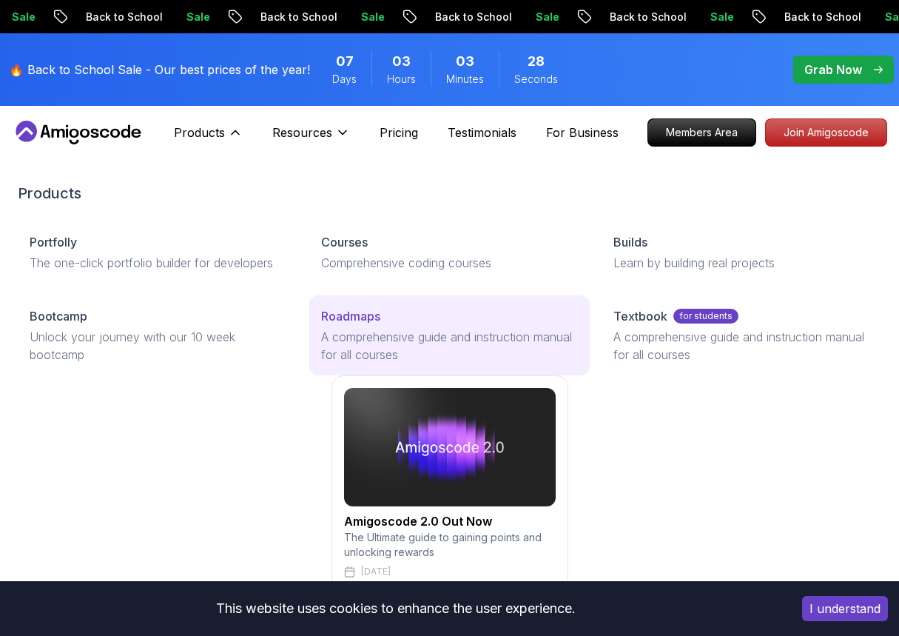
click at [376, 325] on link "Roadmaps A comprehensive guide and instruction manual for all courses" at bounding box center [449, 335] width 280 height 80
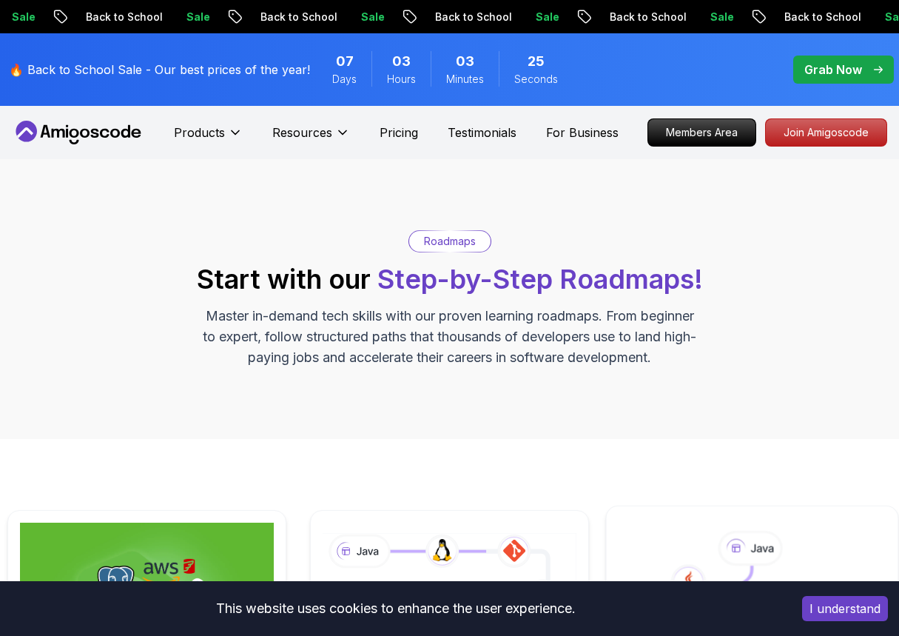
scroll to position [296, 0]
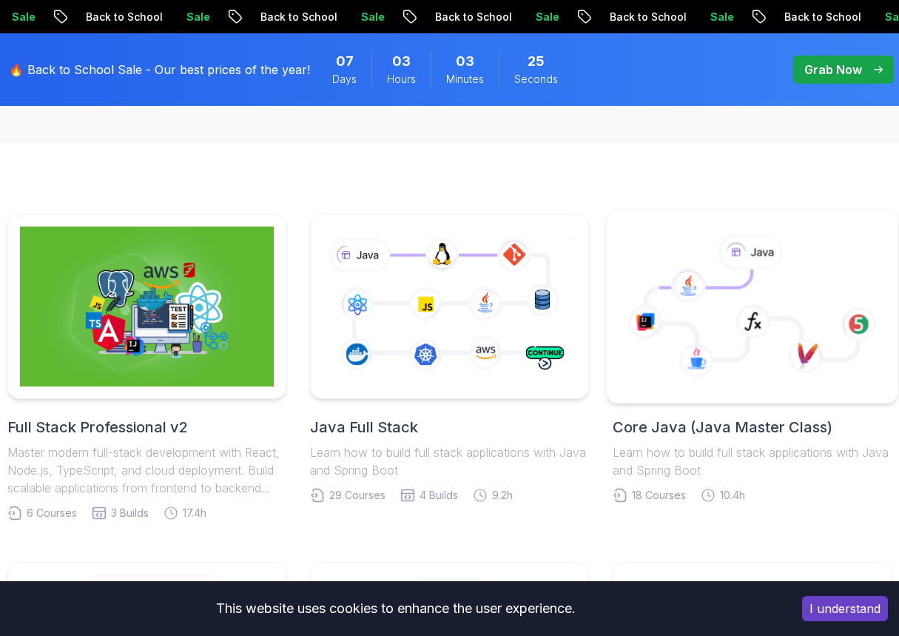
click at [757, 319] on icon at bounding box center [754, 321] width 36 height 36
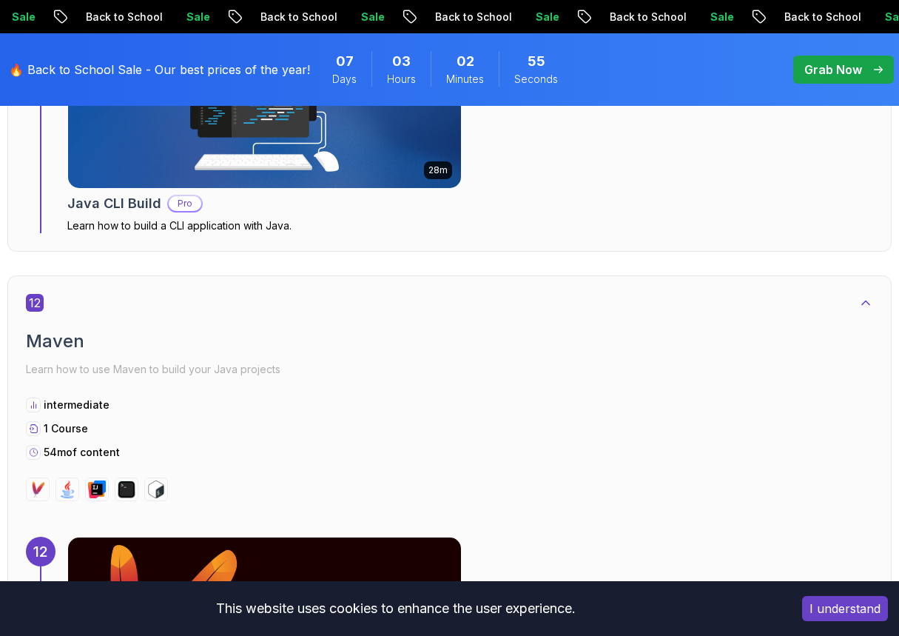
scroll to position [6957, 0]
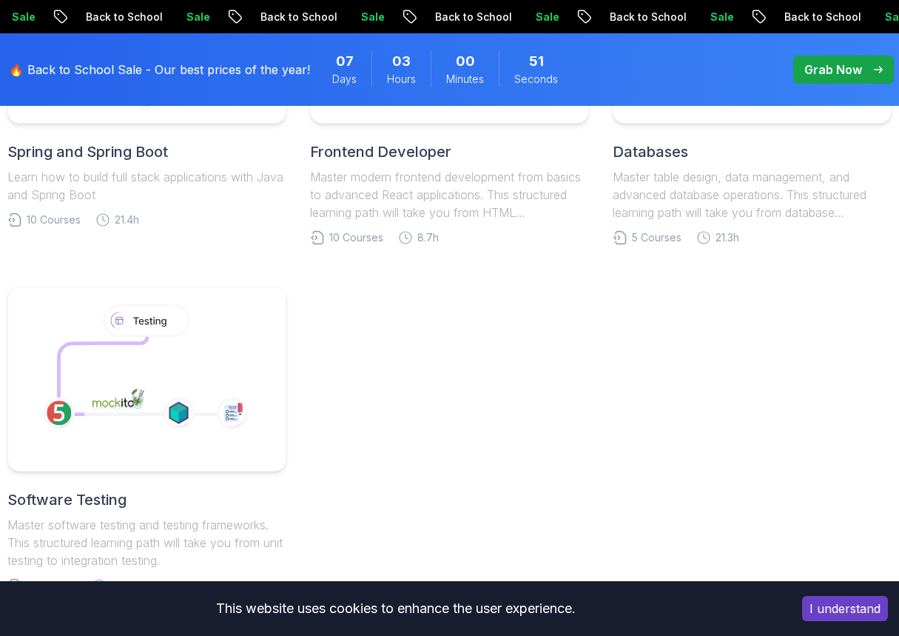
scroll to position [814, 0]
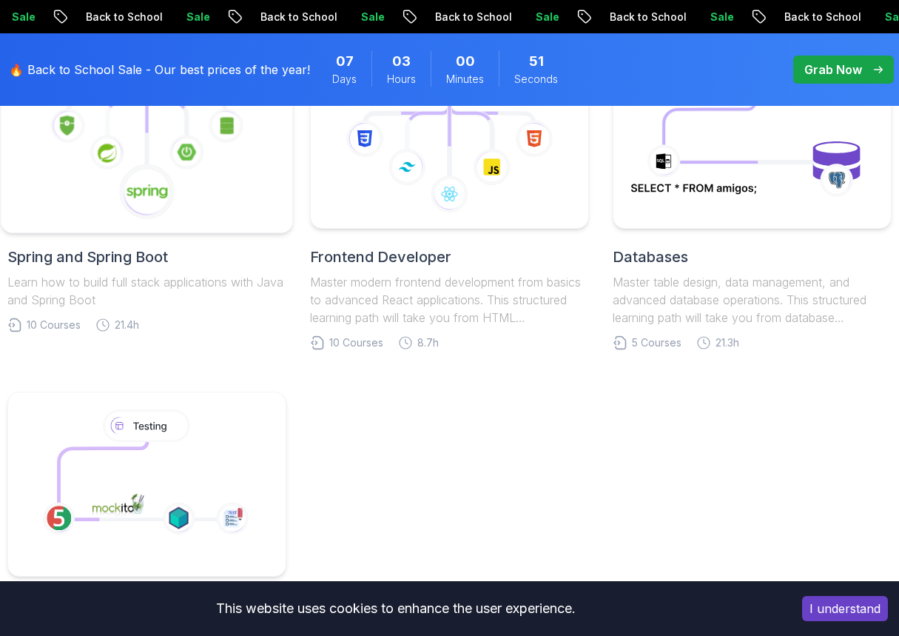
click at [165, 210] on icon at bounding box center [147, 192] width 56 height 56
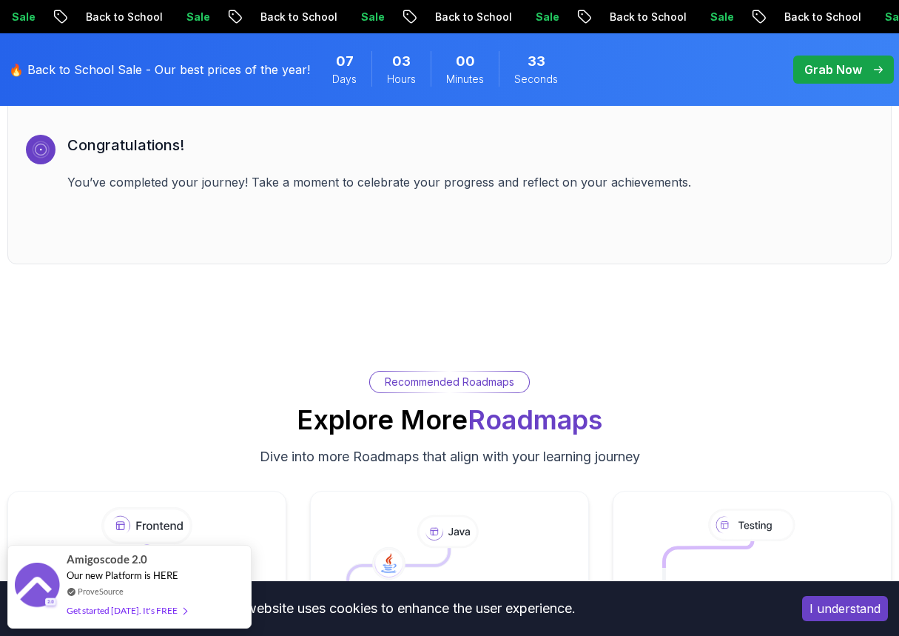
scroll to position [5255, 0]
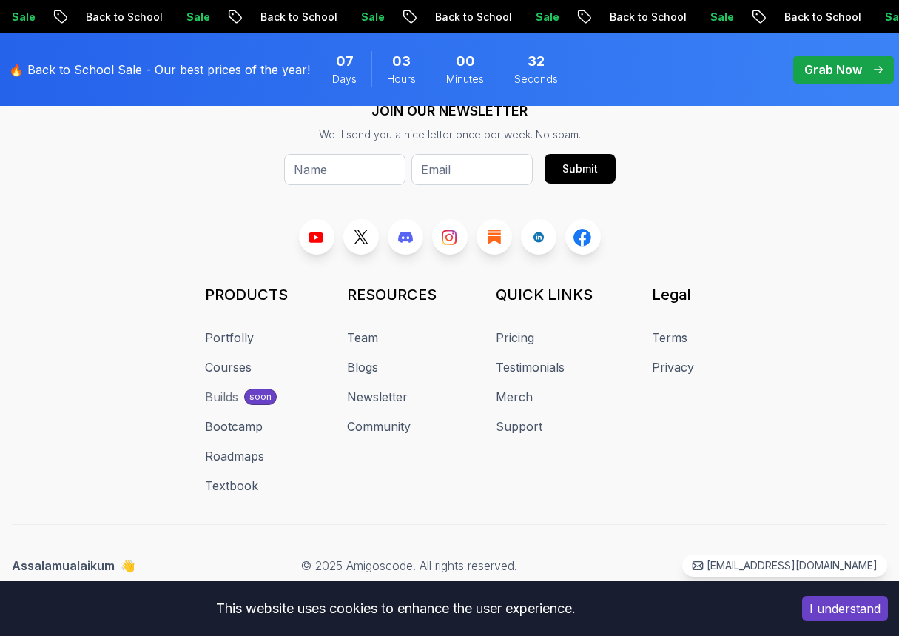
click at [485, 219] on div "Your Career Transformation Starts Now Join thousands of developers mastering in…" at bounding box center [449, 238] width 899 height 796
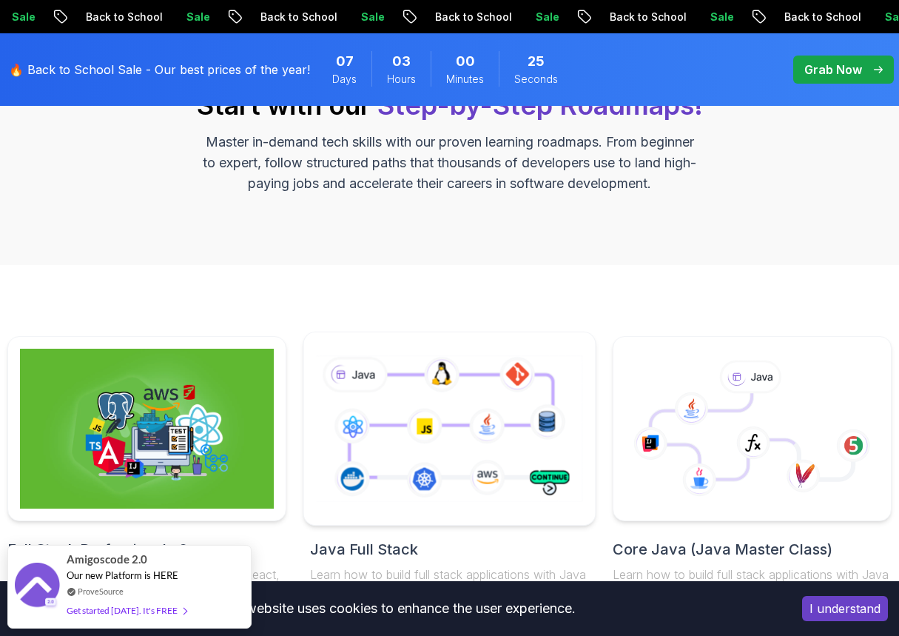
scroll to position [296, 0]
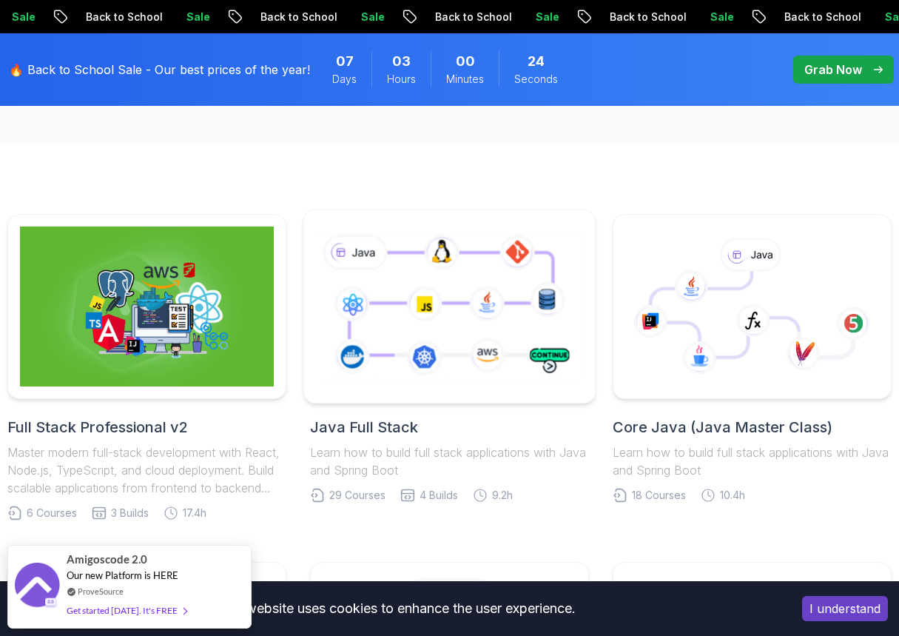
click at [478, 366] on icon at bounding box center [449, 307] width 272 height 152
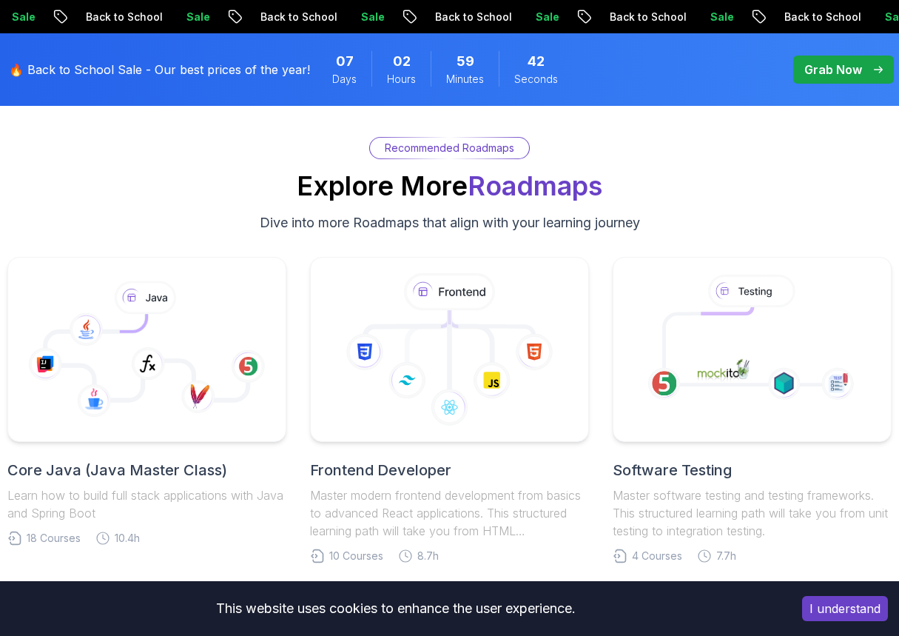
scroll to position [10879, 0]
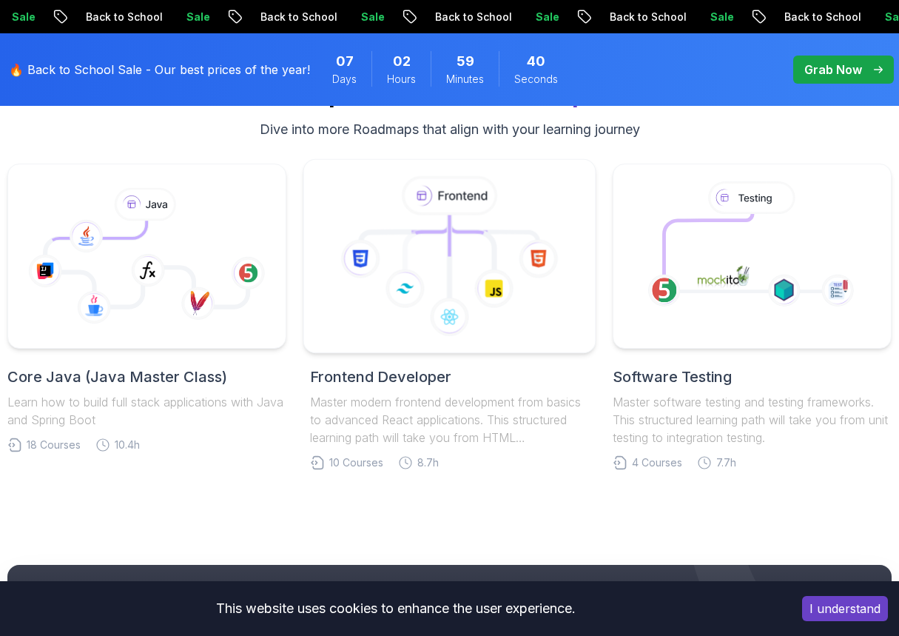
click at [426, 283] on icon at bounding box center [449, 256] width 266 height 168
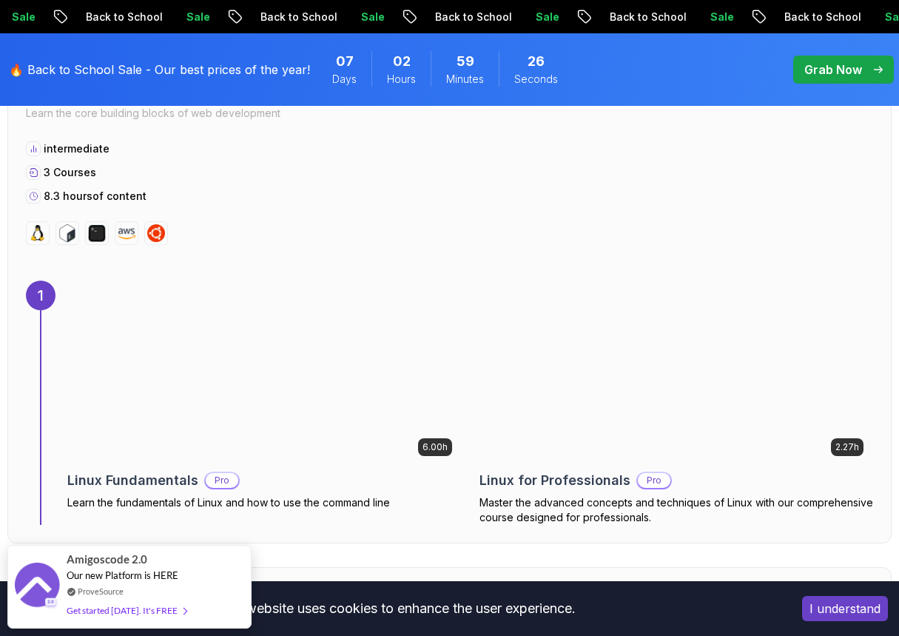
scroll to position [950, 0]
